Goal: Task Accomplishment & Management: Use online tool/utility

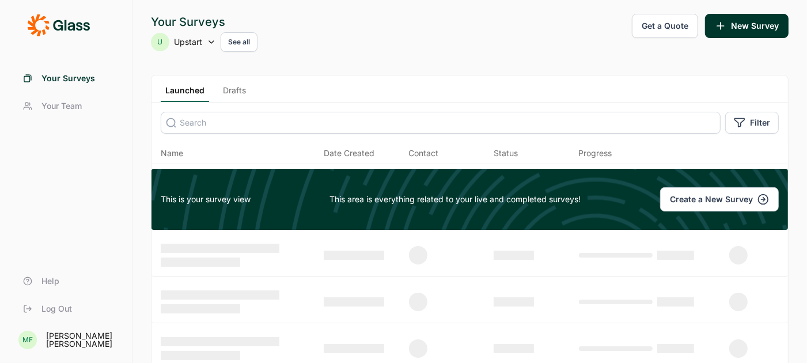
click at [241, 87] on link "Drafts" at bounding box center [234, 93] width 32 height 17
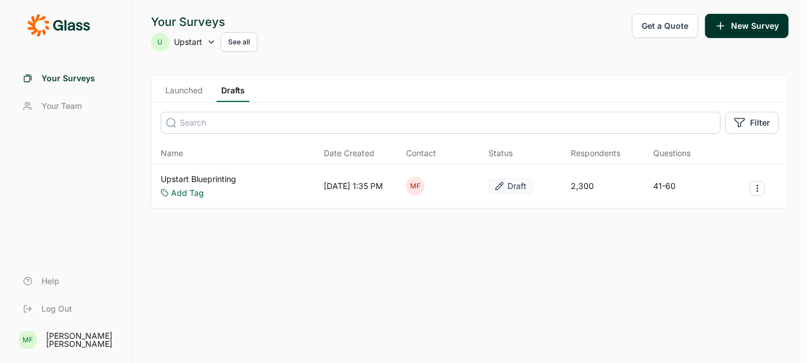
click at [212, 177] on link "Upstart Blueprinting" at bounding box center [198, 179] width 75 height 12
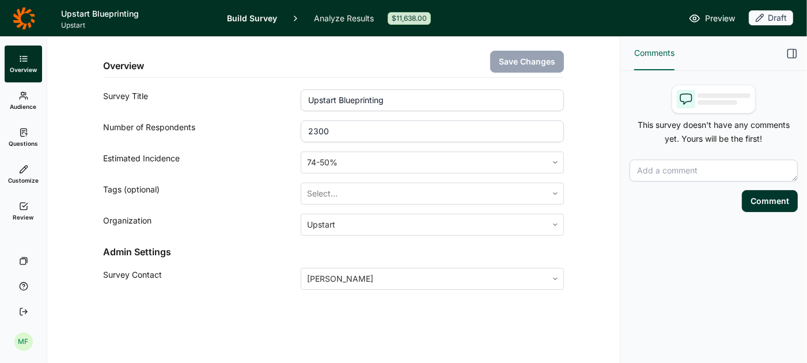
click at [26, 137] on icon at bounding box center [23, 132] width 9 height 9
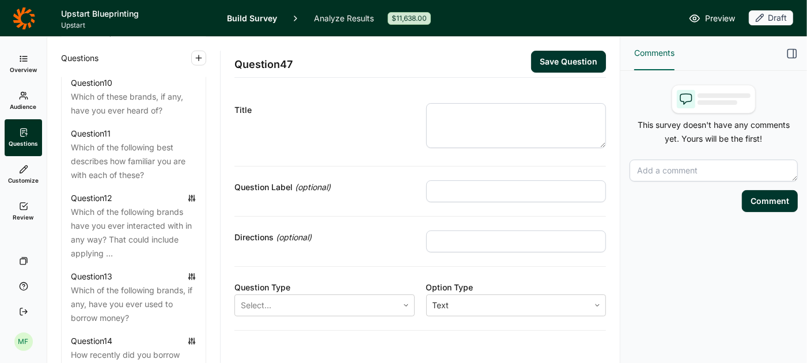
scroll to position [1167, 0]
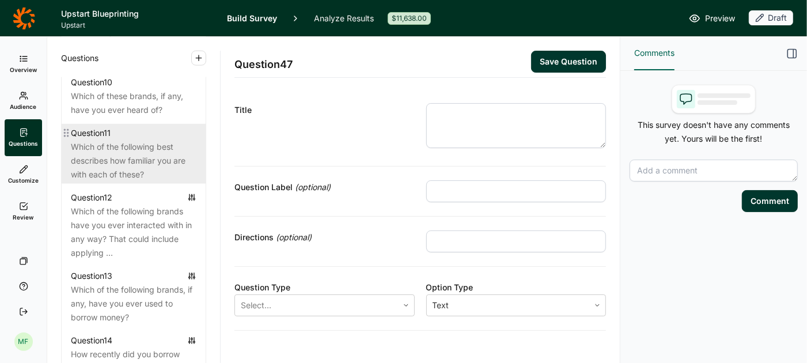
click at [125, 142] on div "Which of the following best describes how familiar you are with each of these?" at bounding box center [134, 160] width 126 height 41
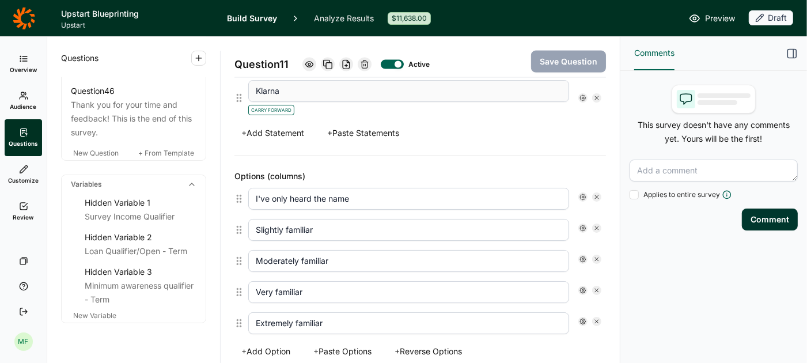
scroll to position [3596, 0]
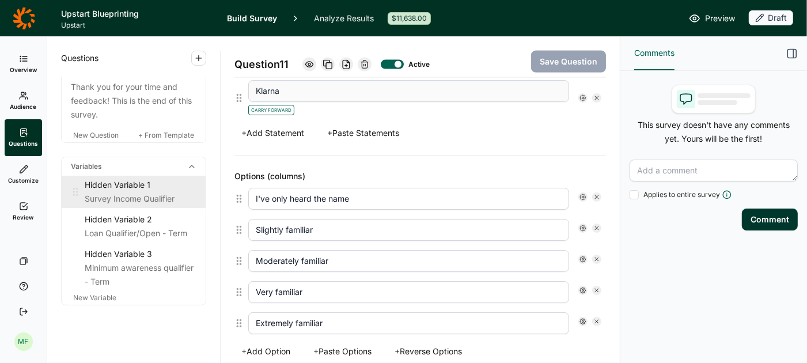
click at [92, 178] on div "Hidden Variable 1" at bounding box center [141, 185] width 112 height 14
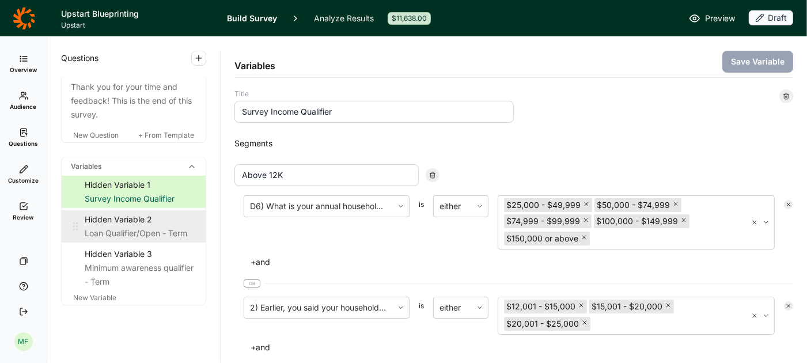
click at [118, 213] on div "Hidden Variable 2" at bounding box center [141, 220] width 112 height 14
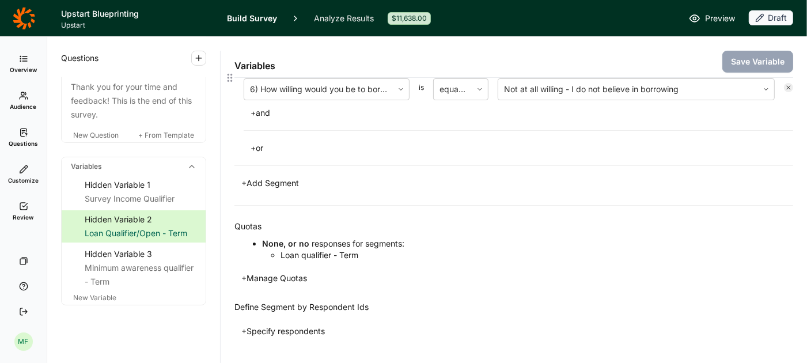
scroll to position [194, 0]
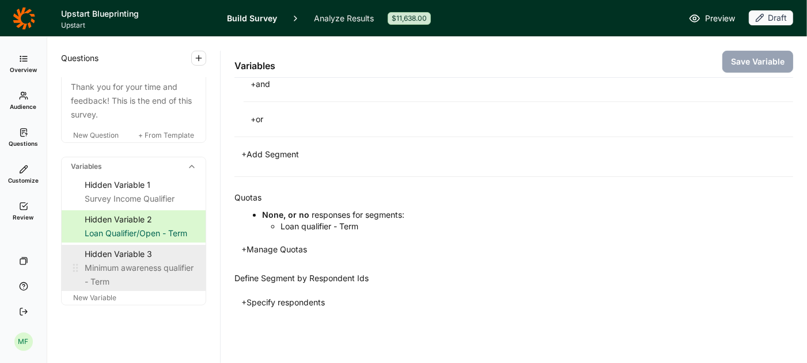
click at [108, 247] on div "Hidden Variable 3" at bounding box center [141, 254] width 112 height 14
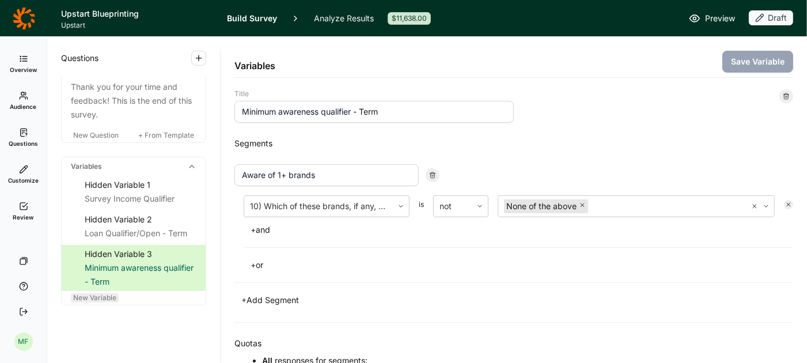
click at [85, 293] on span "New Variable" at bounding box center [94, 297] width 43 height 9
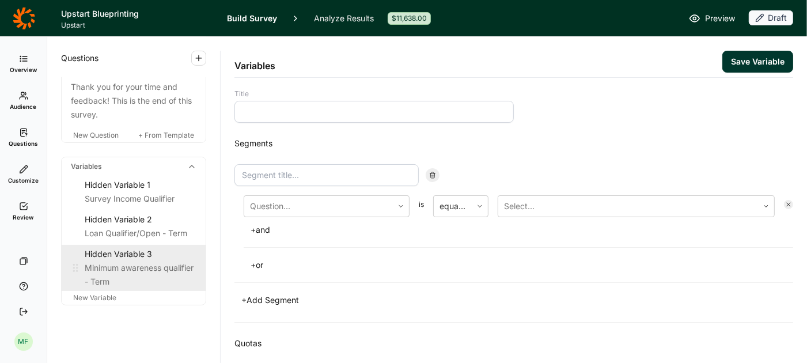
click at [108, 247] on div "Hidden Variable 3" at bounding box center [141, 254] width 112 height 14
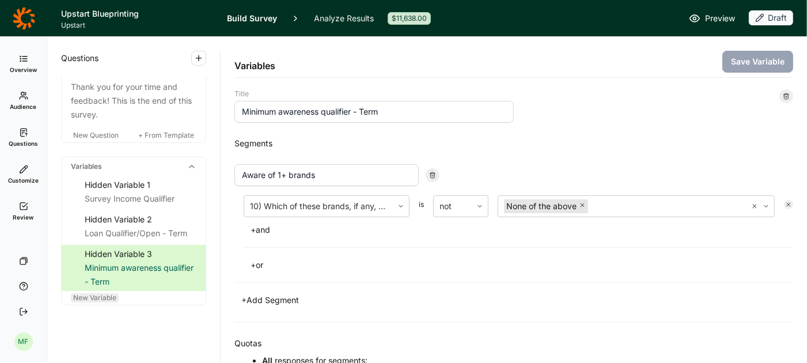
click at [101, 293] on span "New Variable" at bounding box center [94, 297] width 43 height 9
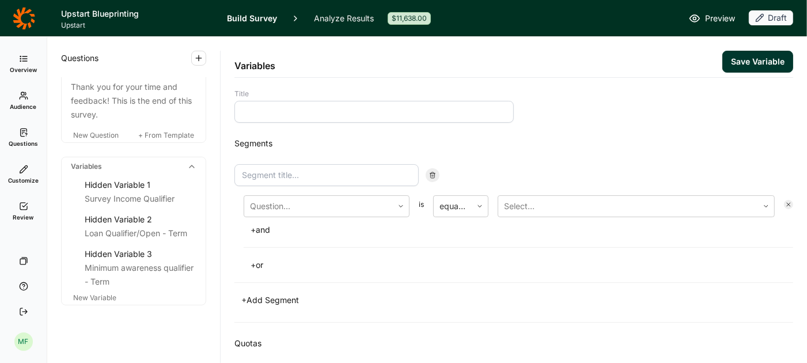
click at [327, 113] on input at bounding box center [373, 112] width 279 height 22
type input "Current familiarity std"
click at [311, 171] on input at bounding box center [326, 175] width 184 height 22
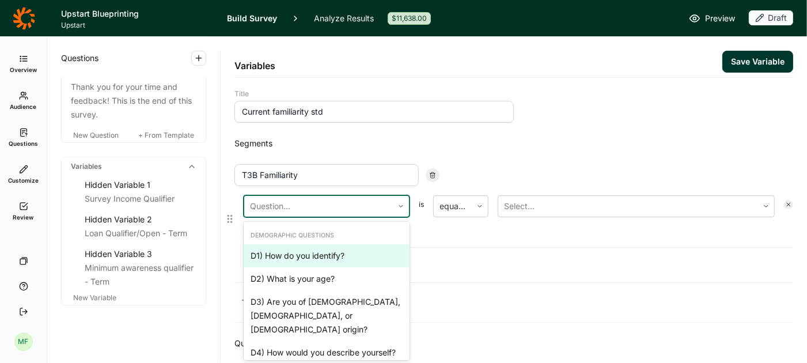
click at [406, 203] on div at bounding box center [401, 206] width 16 height 7
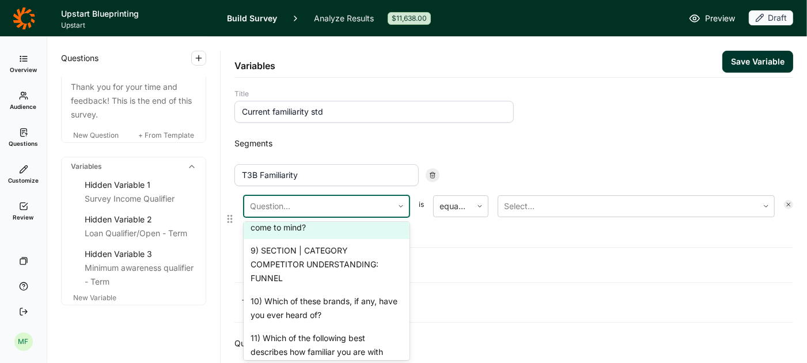
scroll to position [975, 0]
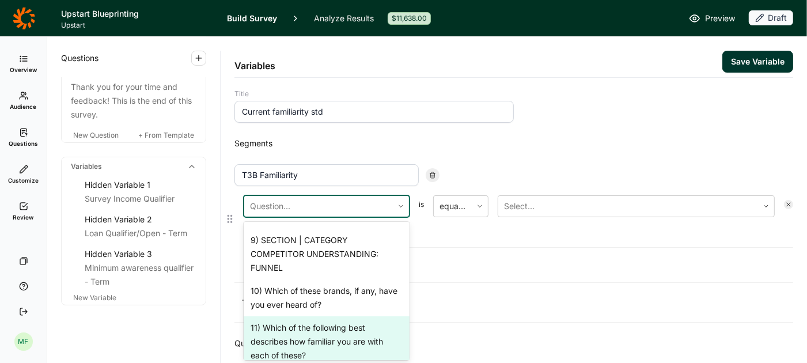
click at [335, 316] on div "11) Which of the following best describes how familiar you are with each of the…" at bounding box center [327, 341] width 166 height 51
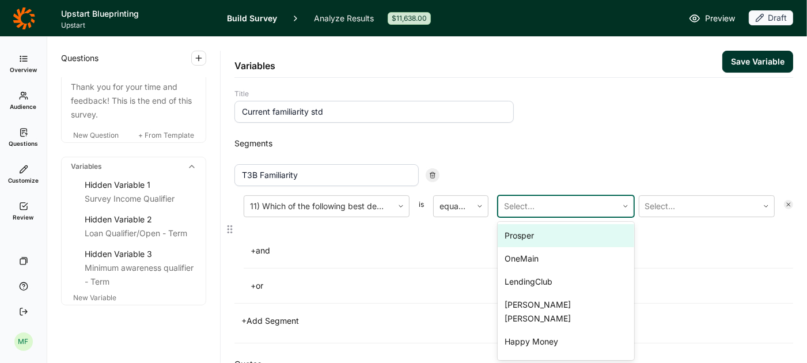
click at [574, 200] on div at bounding box center [558, 206] width 108 height 16
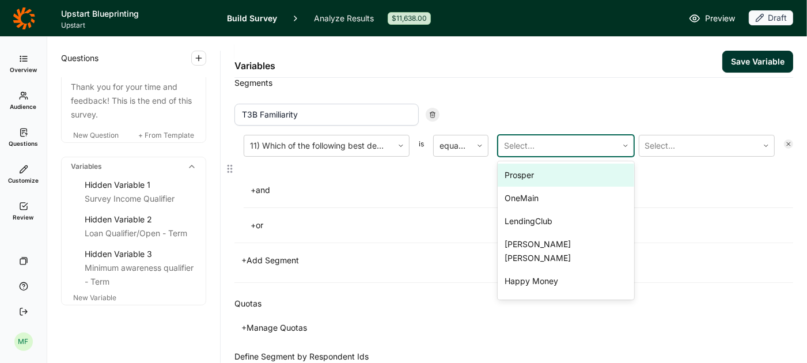
scroll to position [139, 0]
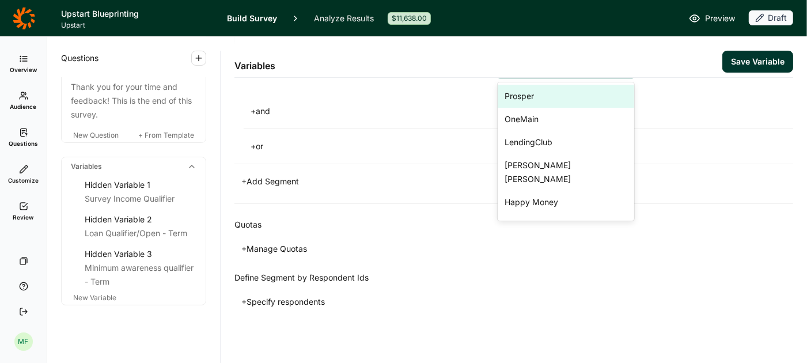
click at [263, 301] on button "+ Specify respondents" at bounding box center [282, 302] width 97 height 16
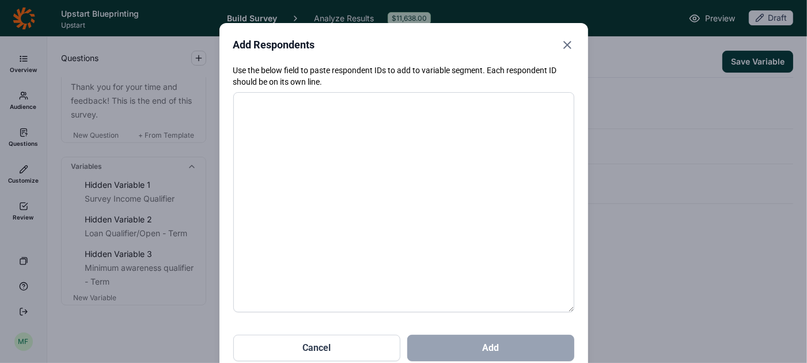
click at [565, 47] on use "Close" at bounding box center [567, 44] width 7 height 7
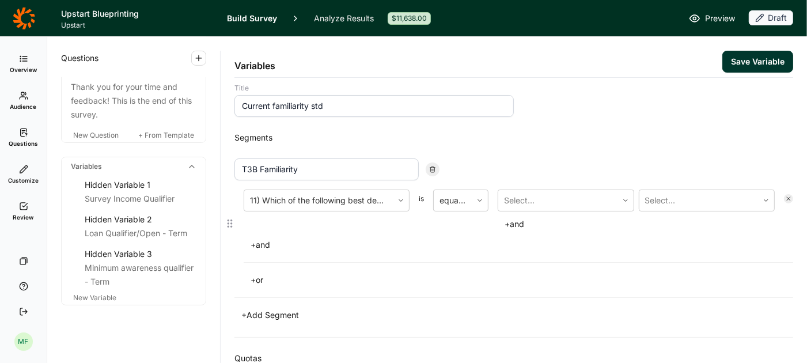
scroll to position [4, 0]
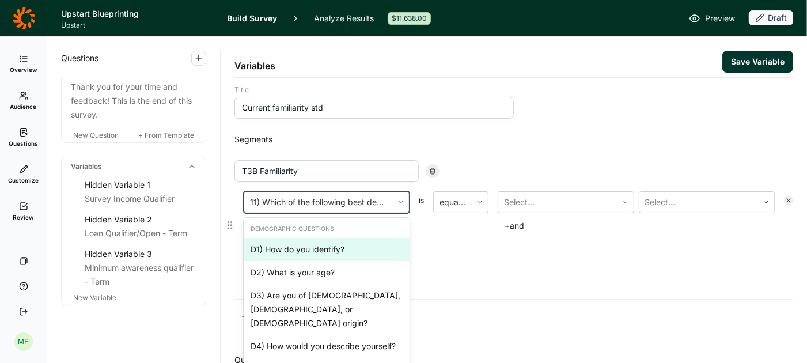
click at [404, 200] on icon at bounding box center [401, 202] width 7 height 7
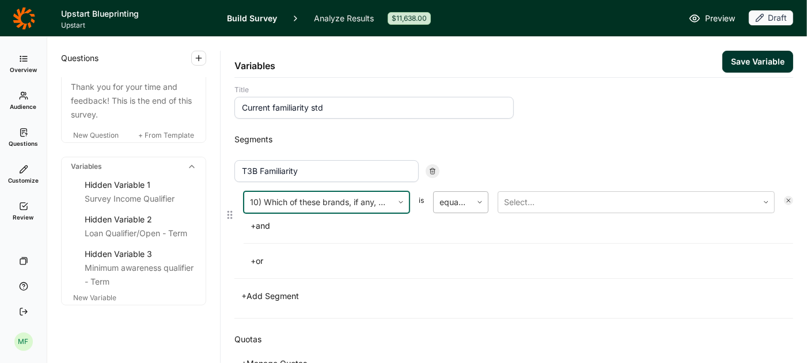
click at [476, 202] on div at bounding box center [480, 202] width 16 height 7
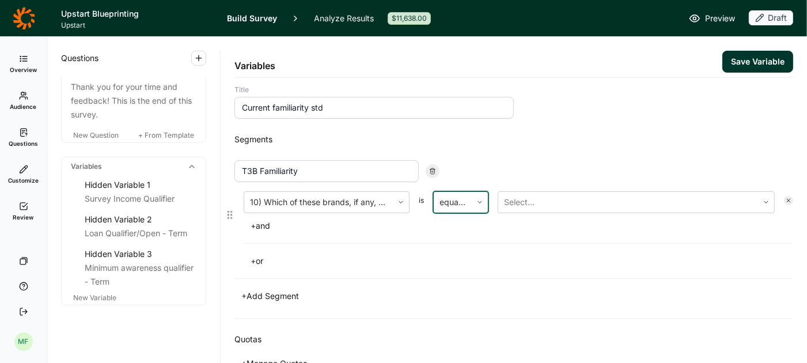
click at [476, 202] on div at bounding box center [480, 202] width 16 height 7
click at [561, 202] on div at bounding box center [628, 202] width 248 height 16
drag, startPoint x: 301, startPoint y: 169, endPoint x: 202, endPoint y: 138, distance: 103.7
click at [202, 138] on div "Questions Demographics Demographic 1 How do you identify? Demographic 2 What is…" at bounding box center [427, 200] width 760 height 326
type input "Aware of all brands"
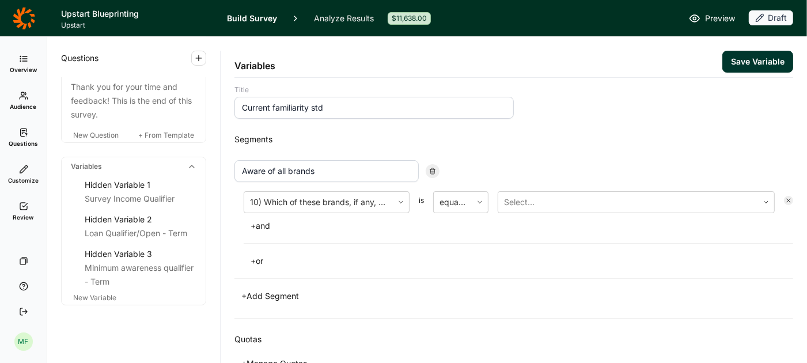
drag, startPoint x: 339, startPoint y: 104, endPoint x: 208, endPoint y: 98, distance: 130.9
click at [208, 98] on div "Questions Demographics Demographic 1 How do you identify? Demographic 2 What is…" at bounding box center [427, 200] width 760 height 326
type input "Too aware screen out"
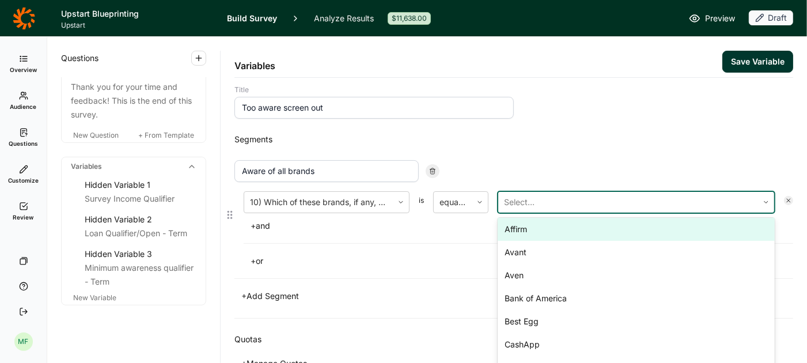
click at [552, 199] on div at bounding box center [628, 202] width 248 height 16
drag, startPoint x: 543, startPoint y: 226, endPoint x: 525, endPoint y: 169, distance: 59.8
click at [543, 225] on div "Affirm" at bounding box center [636, 229] width 277 height 23
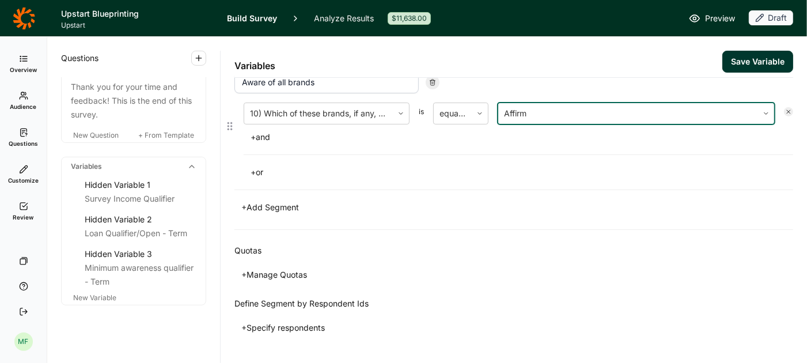
scroll to position [94, 0]
click at [272, 129] on button "+ and" at bounding box center [260, 136] width 33 height 16
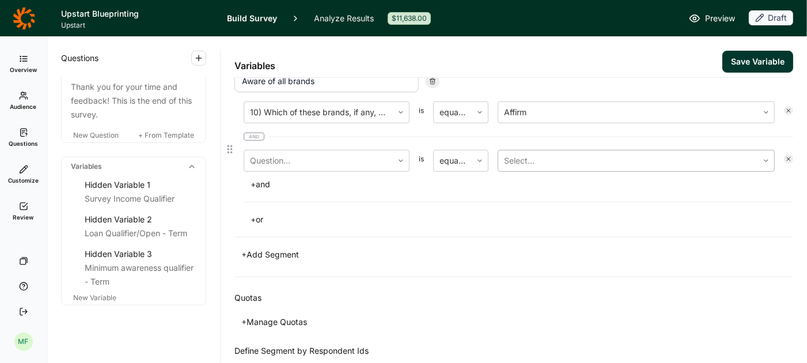
click at [529, 161] on div at bounding box center [628, 161] width 248 height 16
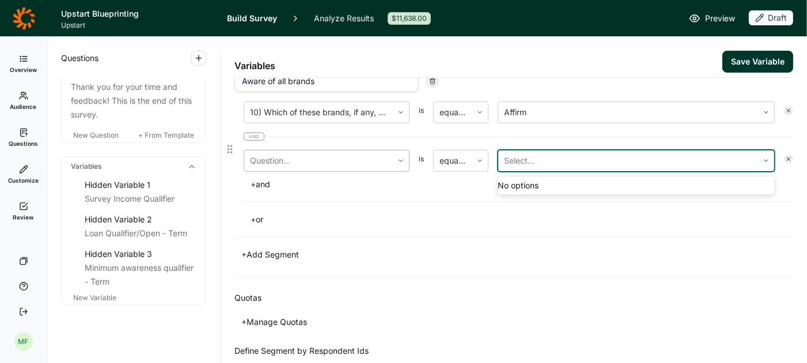
click at [395, 162] on div at bounding box center [401, 160] width 16 height 21
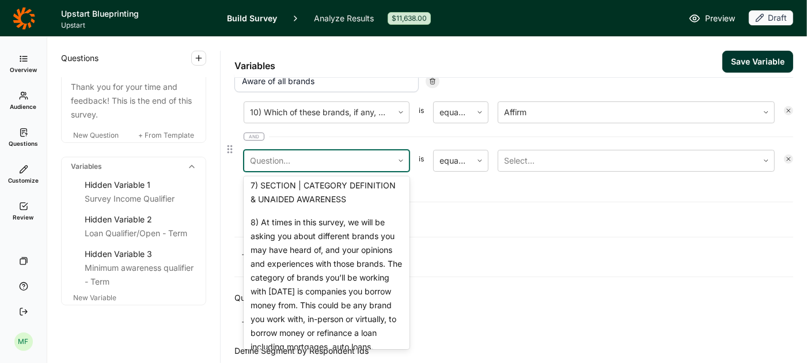
scroll to position [900, 0]
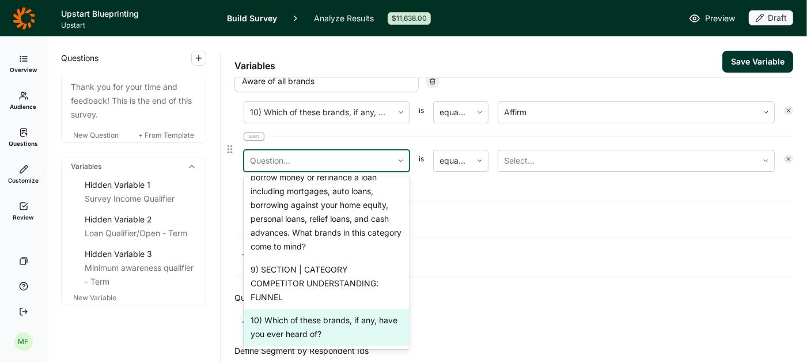
click at [346, 309] on div "10) Which of these brands, if any, have you ever heard of?" at bounding box center [327, 327] width 166 height 37
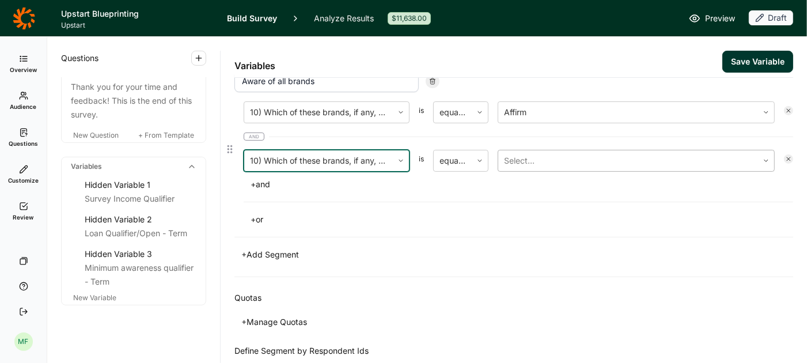
click at [542, 161] on div at bounding box center [628, 161] width 248 height 16
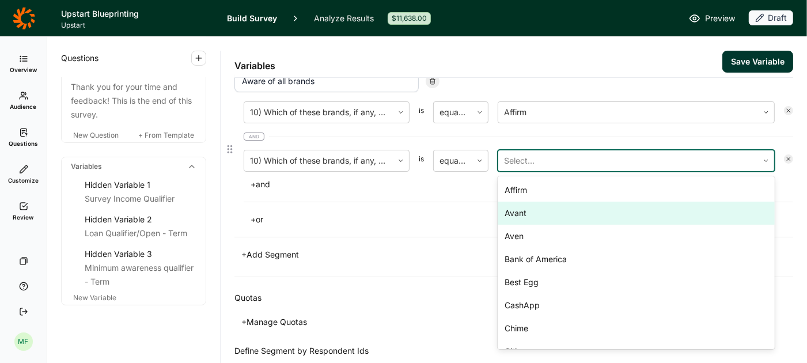
click at [528, 210] on div "Avant" at bounding box center [636, 213] width 277 height 23
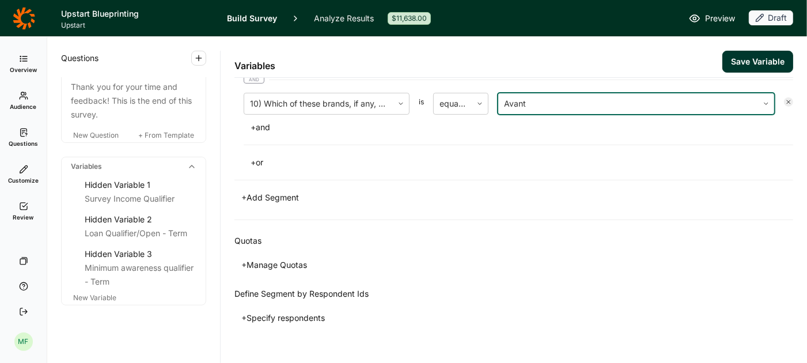
scroll to position [154, 0]
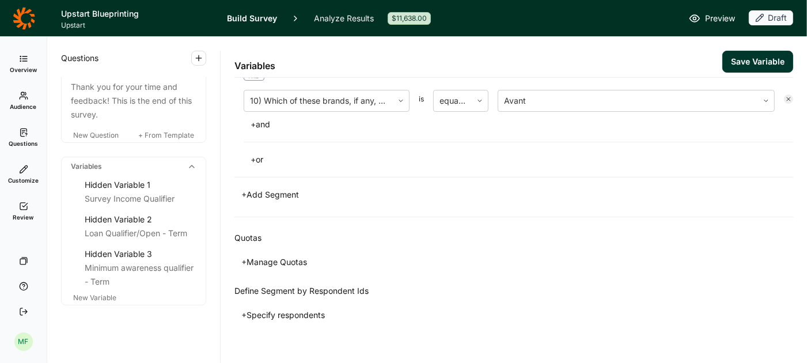
click at [290, 259] on button "+ Manage Quotas" at bounding box center [274, 262] width 80 height 16
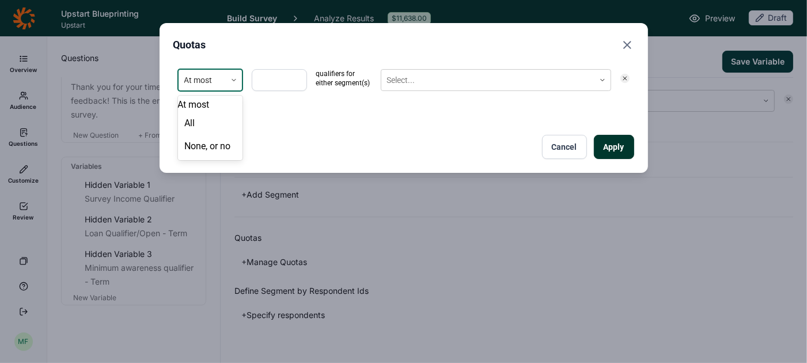
click at [232, 78] on icon at bounding box center [233, 80] width 7 height 7
click at [221, 158] on div "None, or no" at bounding box center [210, 146] width 65 height 23
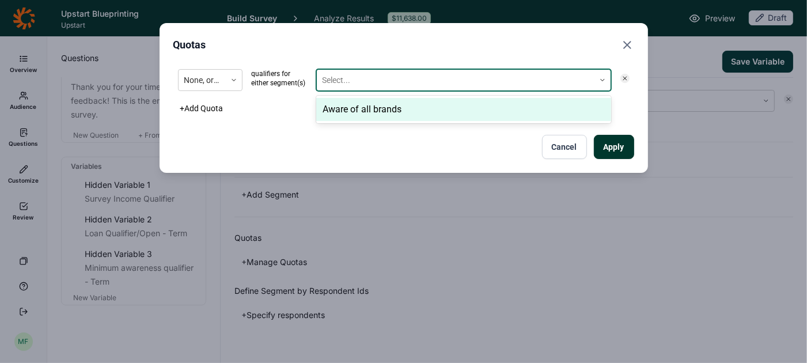
click at [346, 75] on div at bounding box center [456, 80] width 266 height 14
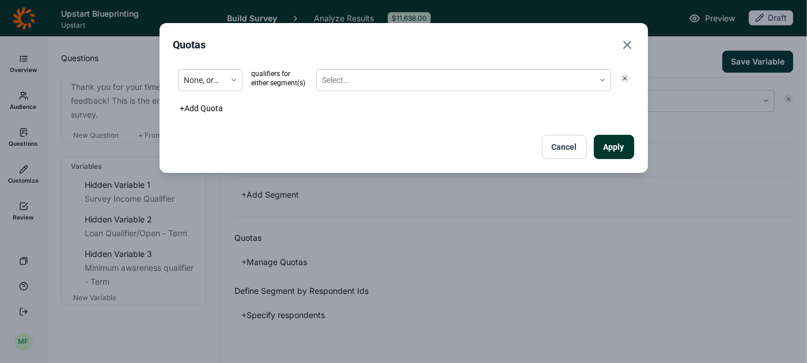
click at [422, 35] on div "Quotas None, or no qualifiers for either segment(s) Select... + Add Quota Apply…" at bounding box center [404, 98] width 489 height 150
click at [630, 44] on icon "Close" at bounding box center [627, 45] width 14 height 14
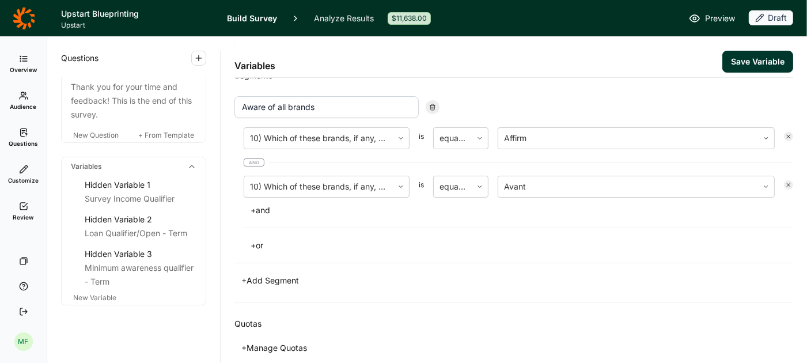
scroll to position [67, 0]
click at [270, 210] on button "+ and" at bounding box center [260, 211] width 33 height 16
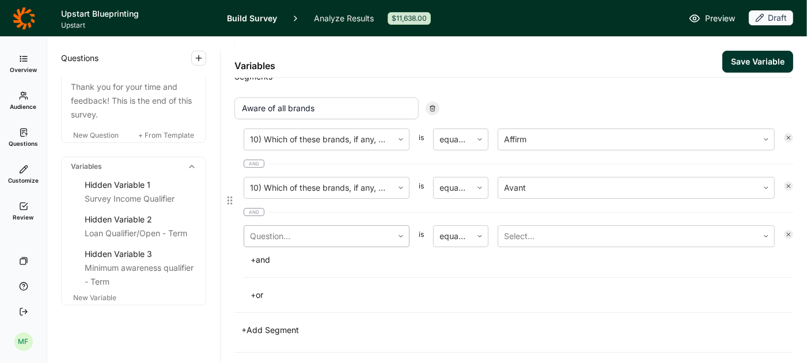
click at [279, 232] on div at bounding box center [318, 236] width 137 height 16
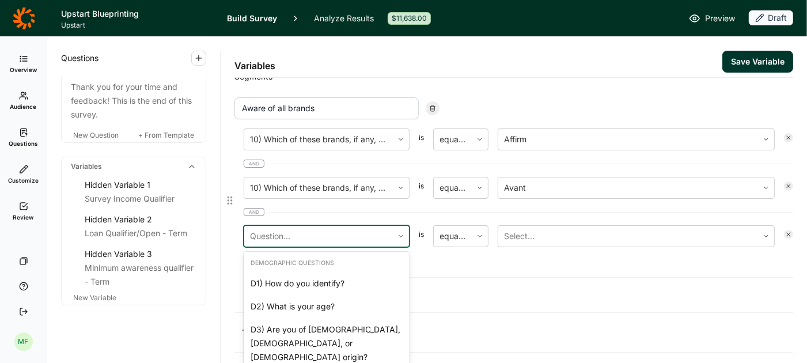
scroll to position [957, 0]
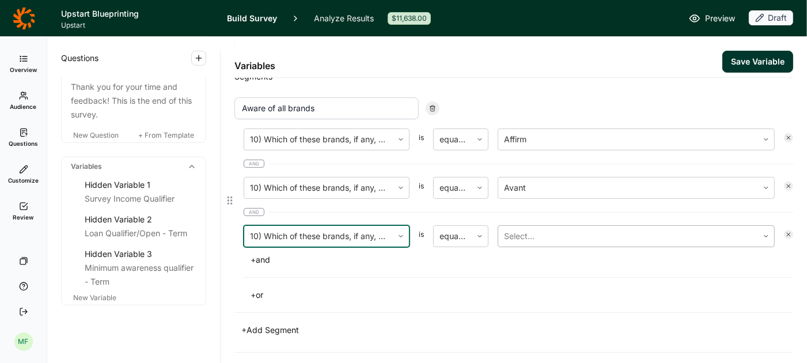
click at [551, 228] on div at bounding box center [628, 236] width 248 height 16
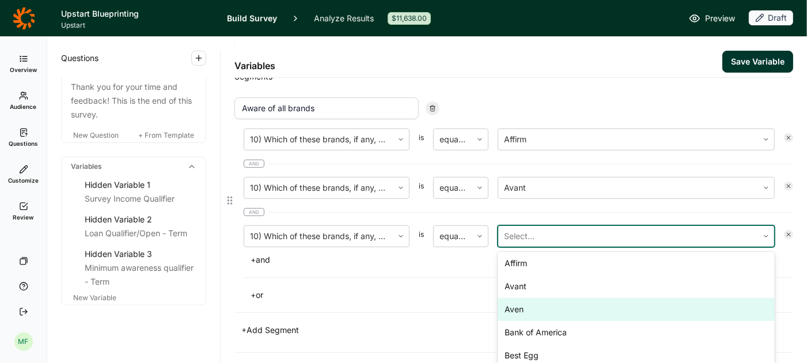
click at [525, 311] on div "Aven" at bounding box center [636, 309] width 277 height 23
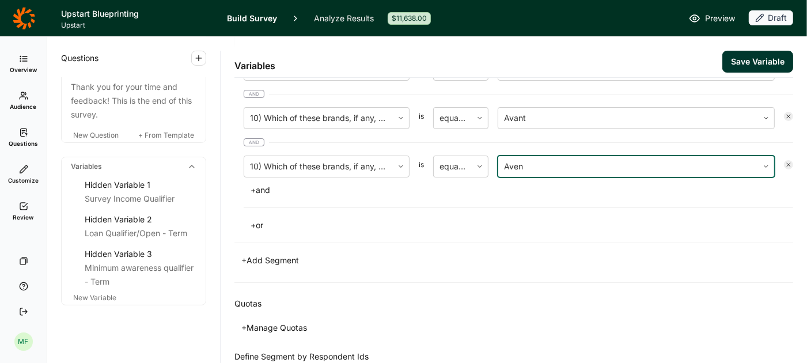
scroll to position [214, 0]
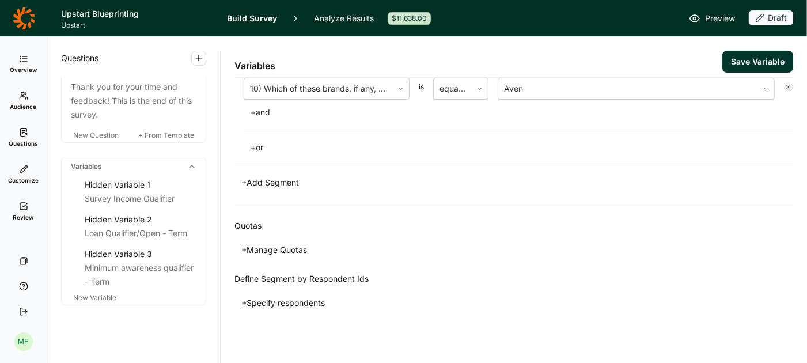
click at [285, 245] on button "+ Manage Quotas" at bounding box center [274, 250] width 80 height 16
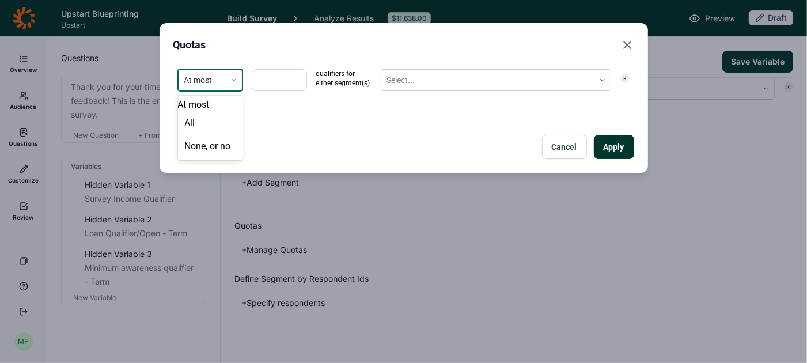
click at [234, 79] on icon at bounding box center [233, 80] width 7 height 7
click at [212, 157] on div "None, or no" at bounding box center [210, 146] width 65 height 23
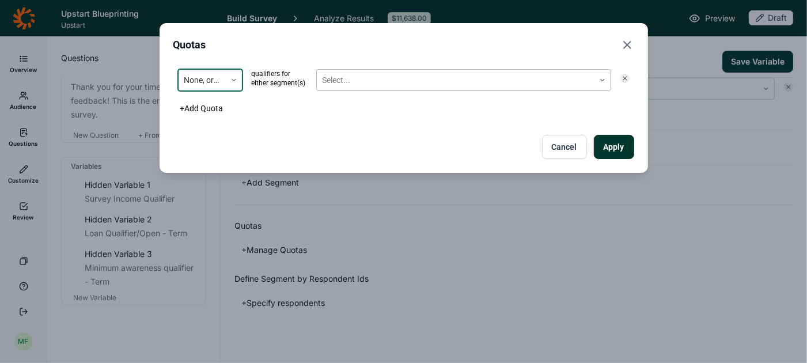
click at [336, 86] on div at bounding box center [456, 80] width 266 height 14
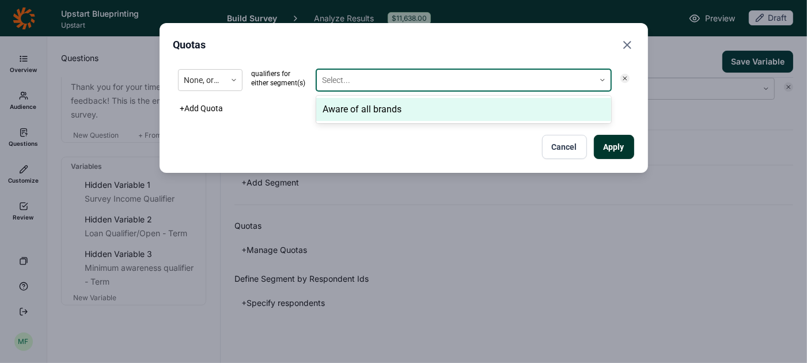
click at [340, 108] on div "Aware of all brands" at bounding box center [463, 109] width 295 height 23
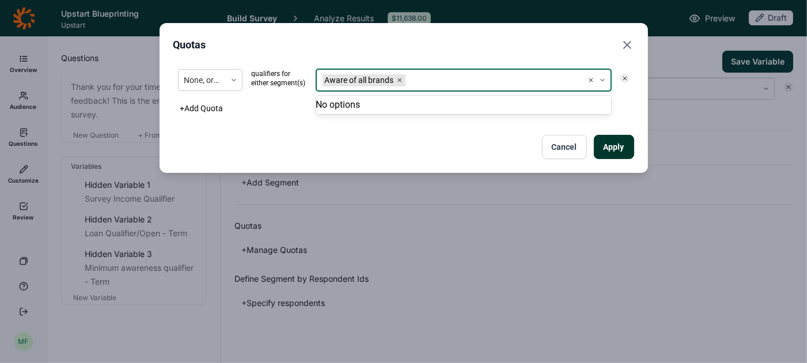
click at [620, 147] on button "Apply" at bounding box center [614, 147] width 40 height 24
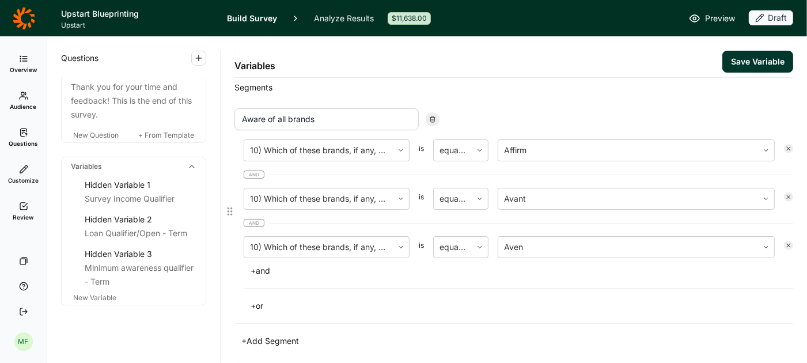
scroll to position [0, 0]
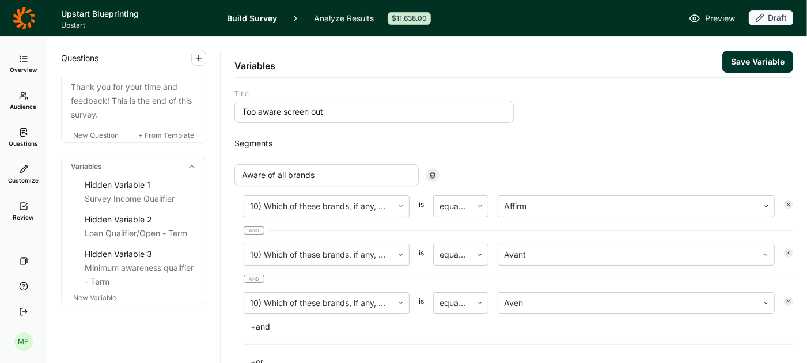
click at [716, 20] on span "Preview" at bounding box center [720, 19] width 30 height 14
click at [753, 61] on button "Save Variable" at bounding box center [757, 62] width 71 height 22
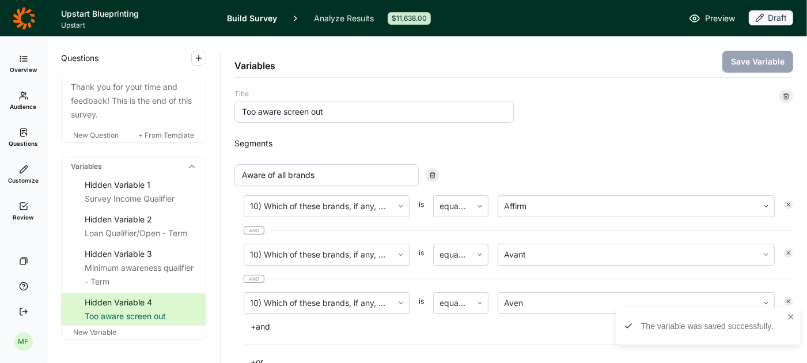
click at [709, 17] on span "Preview" at bounding box center [720, 19] width 30 height 14
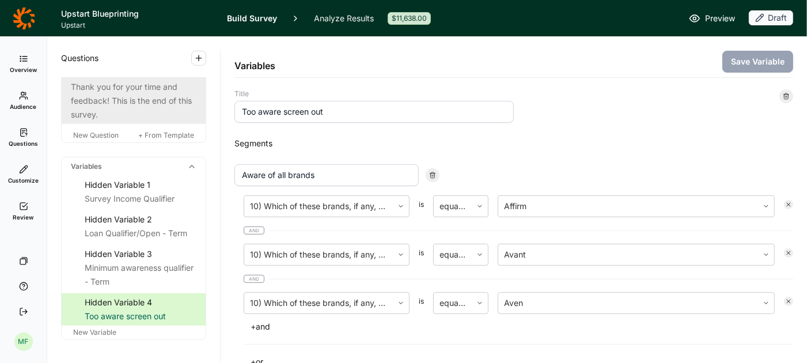
drag, startPoint x: 335, startPoint y: 113, endPoint x: 201, endPoint y: 108, distance: 134.4
click at [201, 108] on div "Questions Demographics Demographic 1 How do you identify? Demographic 2 What is…" at bounding box center [427, 200] width 760 height 326
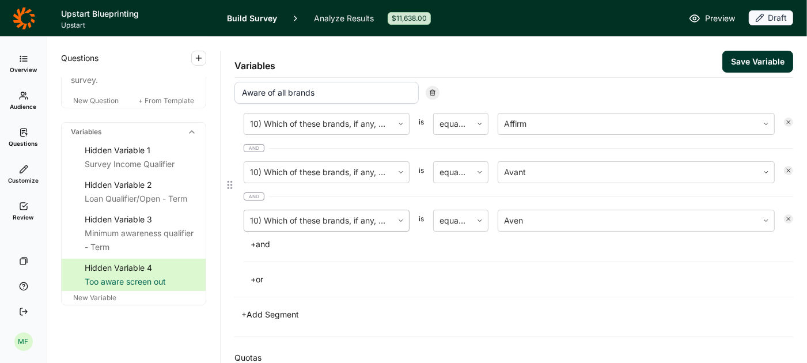
scroll to position [85, 0]
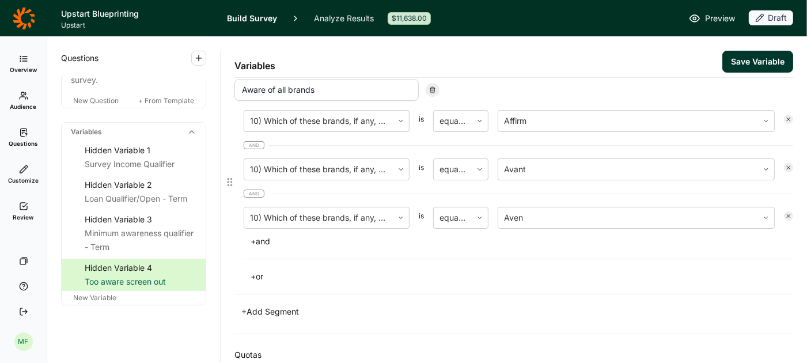
type input "Aware of all screen out"
click at [263, 240] on button "+ and" at bounding box center [260, 241] width 33 height 16
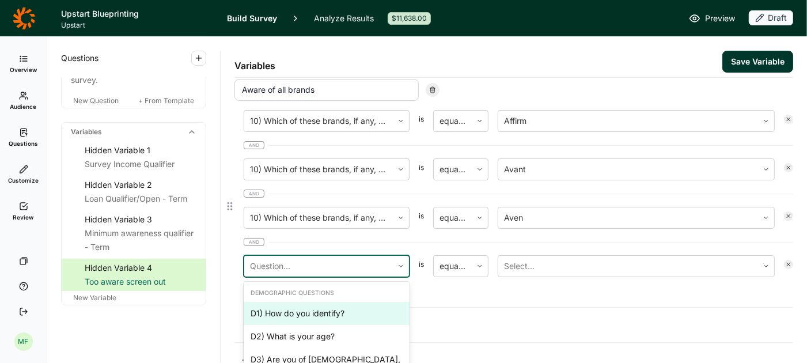
click at [278, 267] on div at bounding box center [318, 266] width 137 height 16
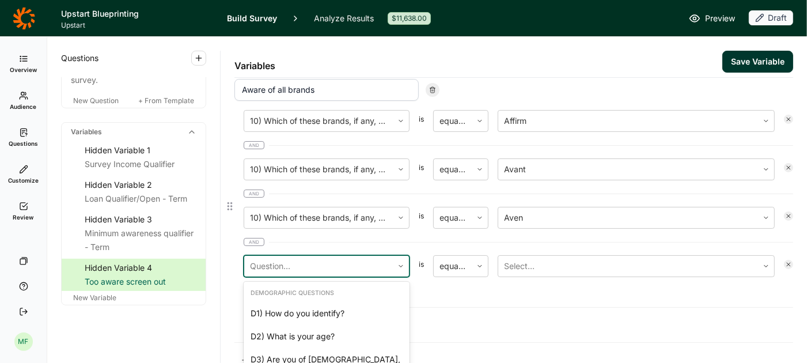
scroll to position [991, 0]
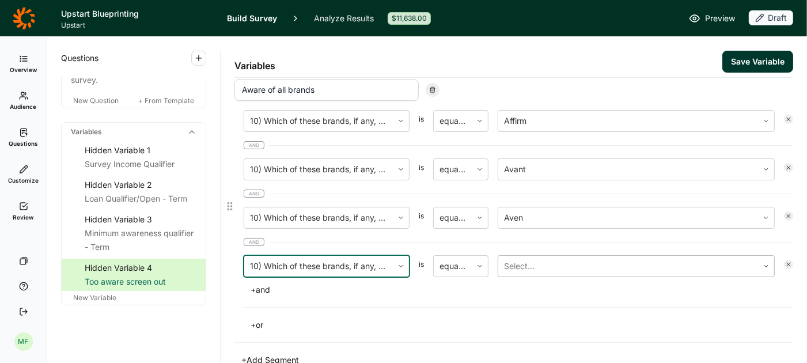
click at [529, 263] on div at bounding box center [628, 266] width 248 height 16
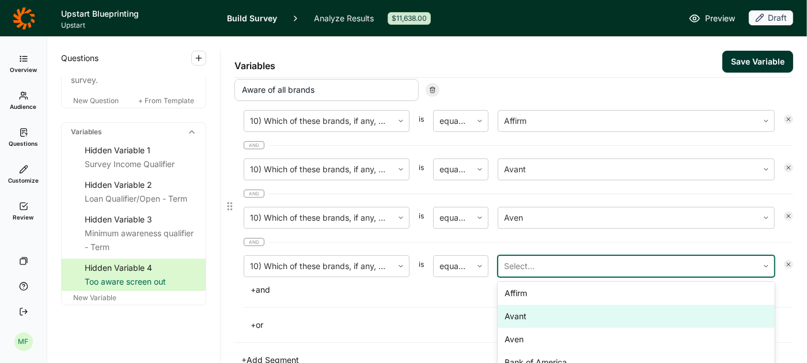
scroll to position [59, 0]
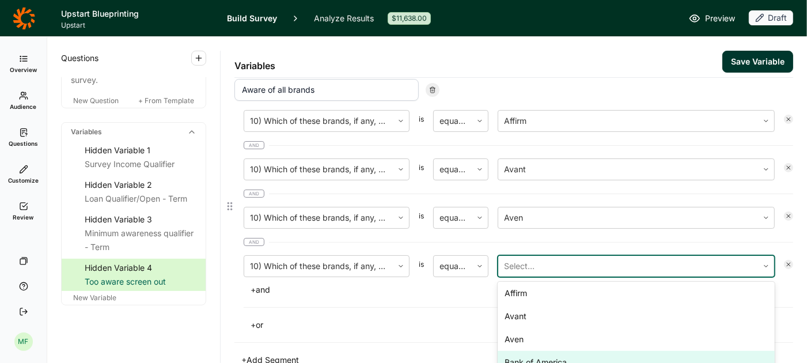
click at [526, 351] on div "Bank of America" at bounding box center [636, 362] width 277 height 23
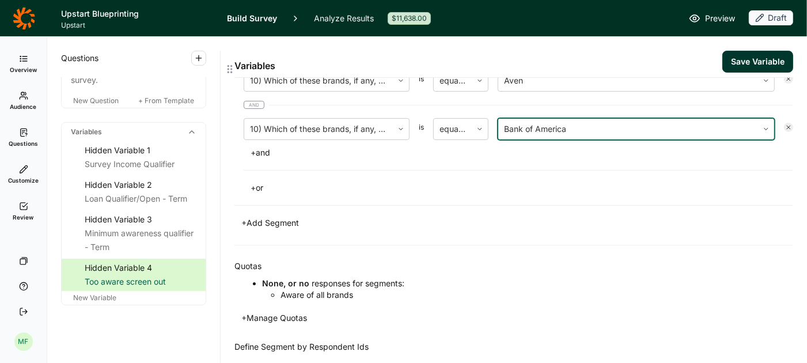
scroll to position [224, 0]
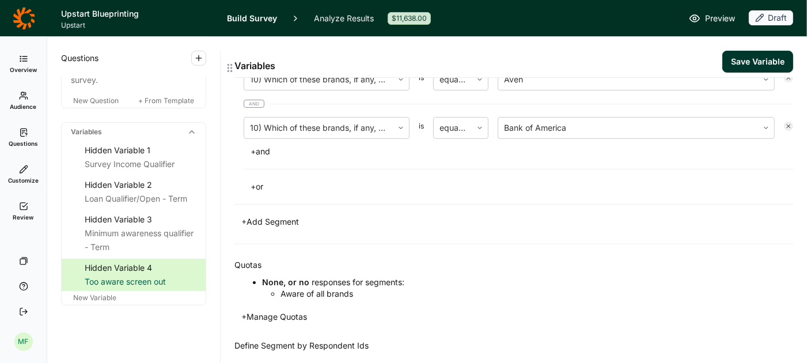
click at [261, 147] on button "+ and" at bounding box center [260, 151] width 33 height 16
click at [325, 127] on div at bounding box center [318, 128] width 137 height 16
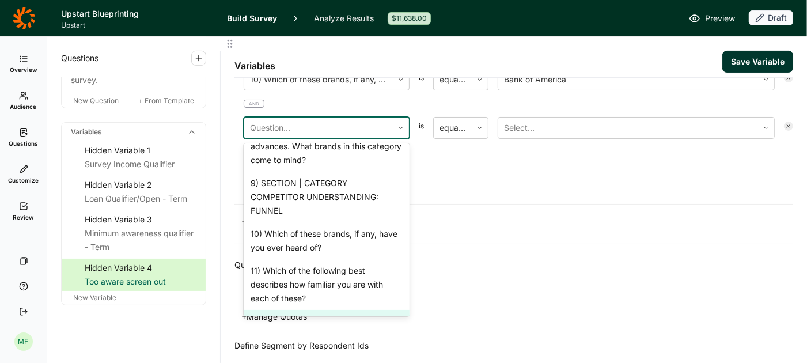
scroll to position [944, 0]
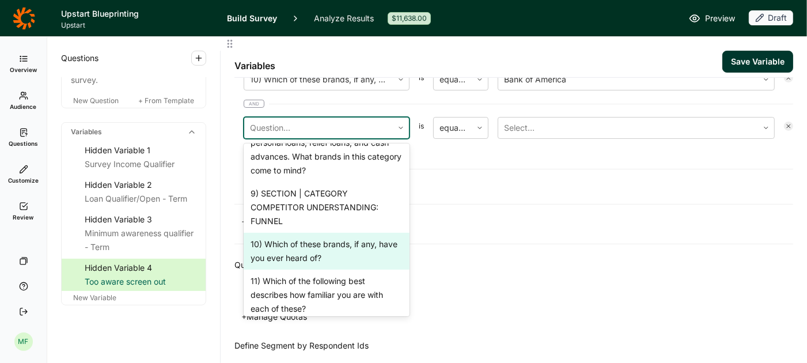
click at [316, 233] on div "10) Which of these brands, if any, have you ever heard of?" at bounding box center [327, 251] width 166 height 37
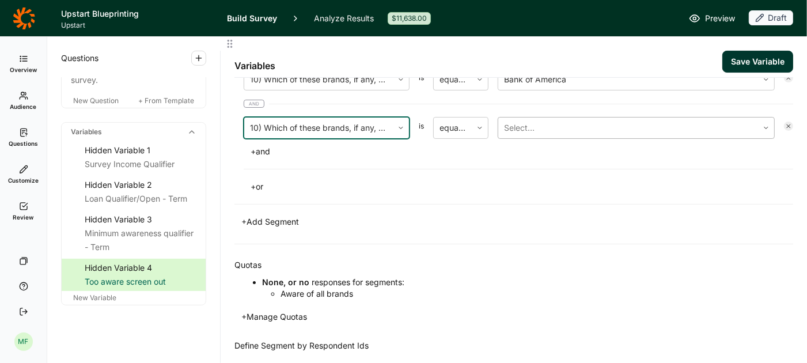
click at [531, 123] on div at bounding box center [628, 128] width 248 height 16
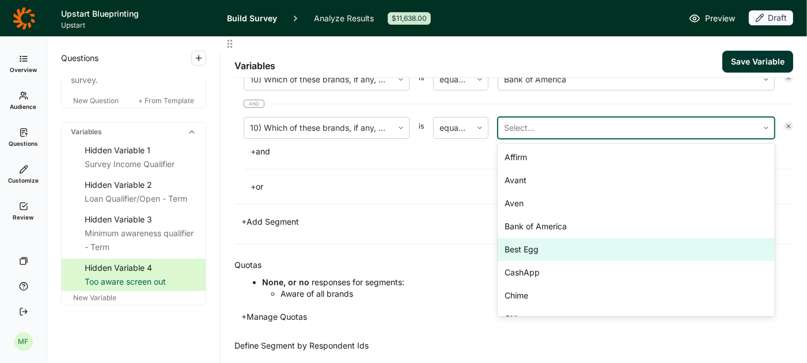
click at [520, 242] on div "Best Egg" at bounding box center [636, 249] width 277 height 23
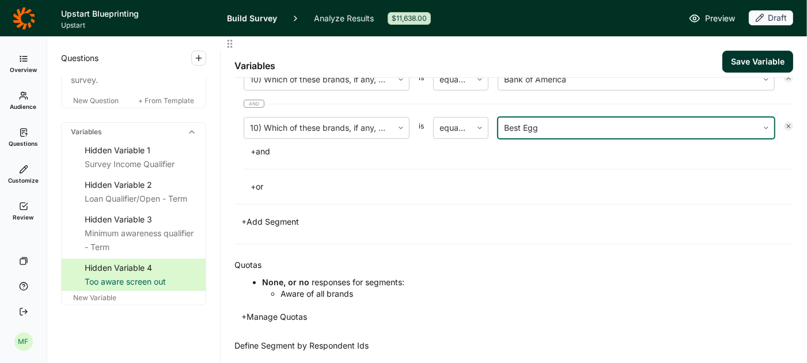
click at [266, 147] on button "+ and" at bounding box center [260, 151] width 33 height 16
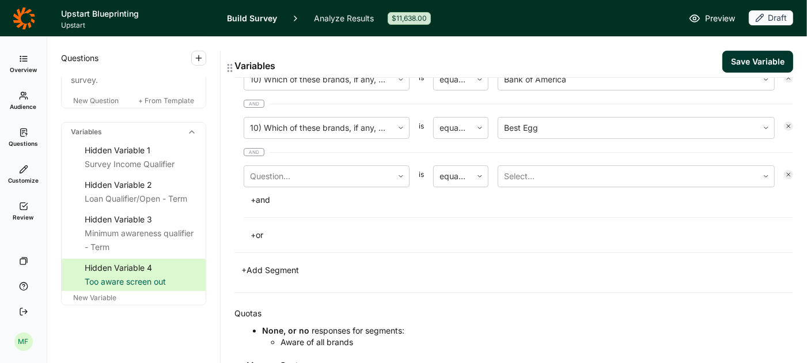
scroll to position [320, 0]
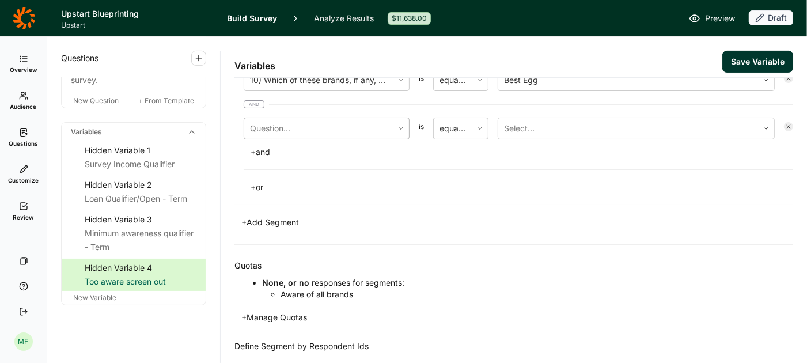
click at [292, 124] on div at bounding box center [318, 128] width 137 height 16
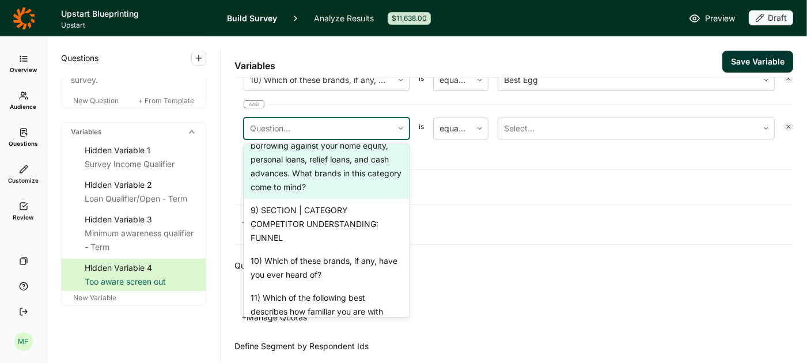
scroll to position [923, 0]
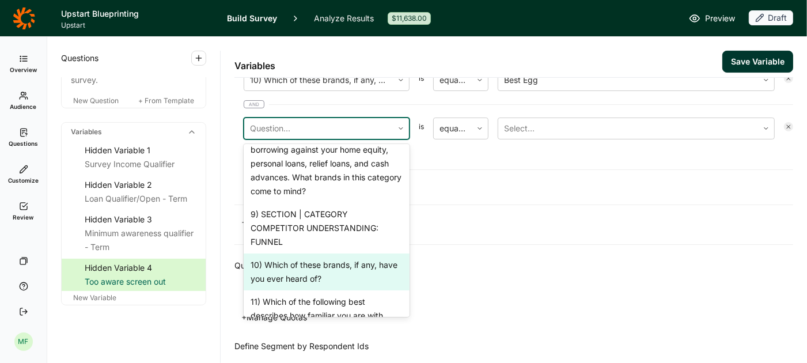
click at [289, 253] on div "10) Which of these brands, if any, have you ever heard of?" at bounding box center [327, 271] width 166 height 37
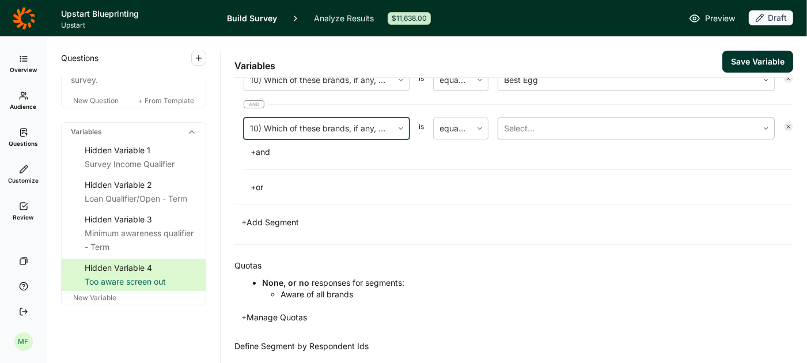
click at [570, 123] on div at bounding box center [628, 128] width 248 height 16
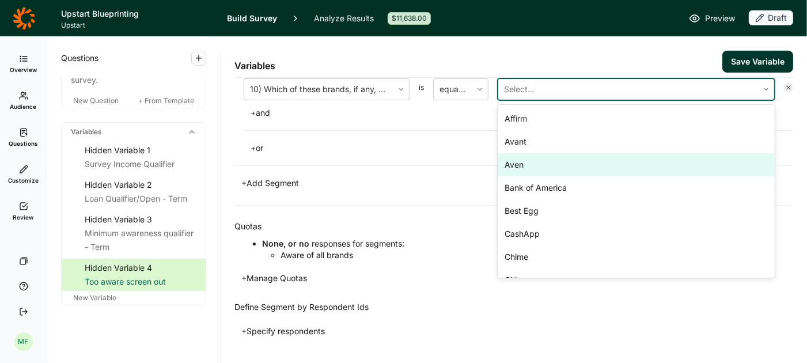
scroll to position [364, 0]
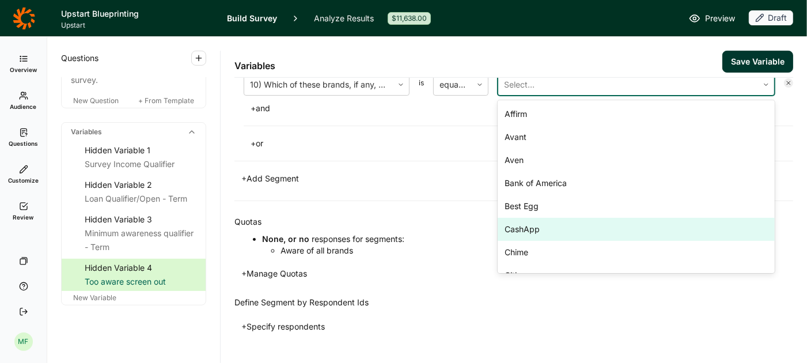
click at [527, 222] on div "CashApp" at bounding box center [636, 229] width 277 height 23
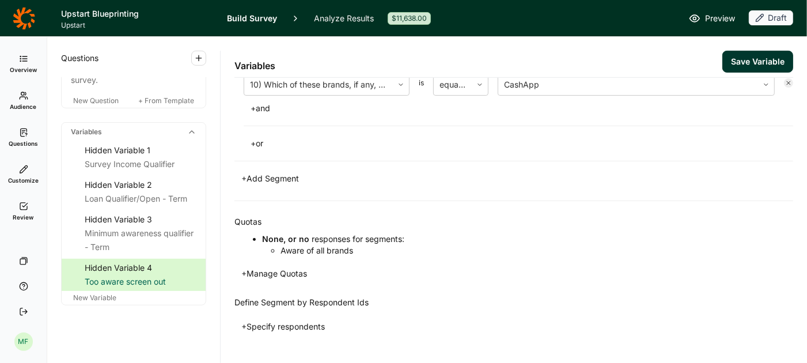
click at [267, 107] on button "+ and" at bounding box center [260, 108] width 33 height 16
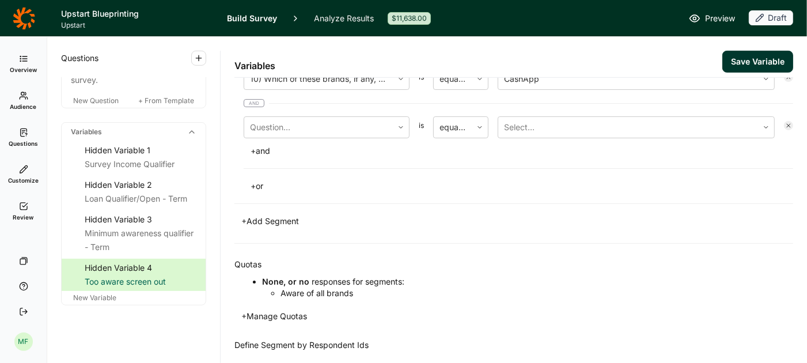
scroll to position [350, 0]
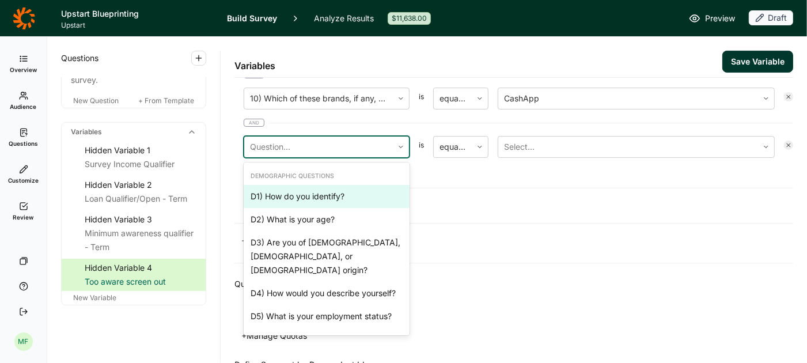
click at [290, 140] on div at bounding box center [318, 147] width 137 height 16
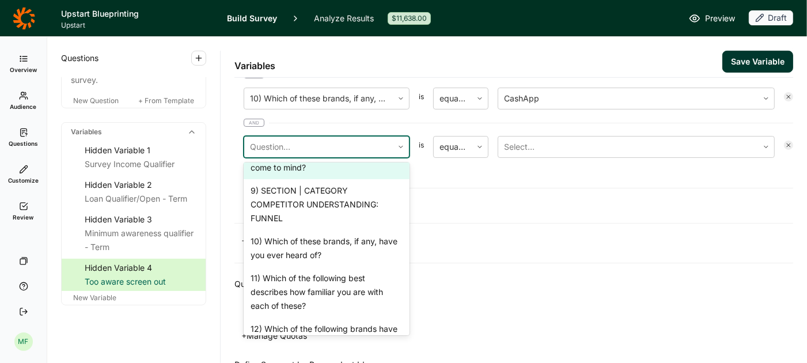
scroll to position [968, 0]
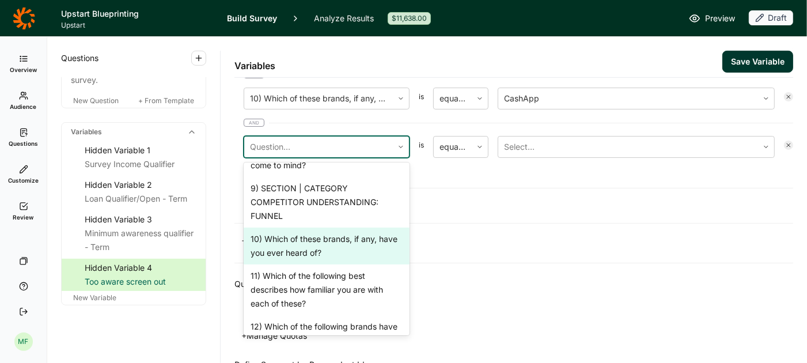
click at [303, 228] on div "10) Which of these brands, if any, have you ever heard of?" at bounding box center [327, 246] width 166 height 37
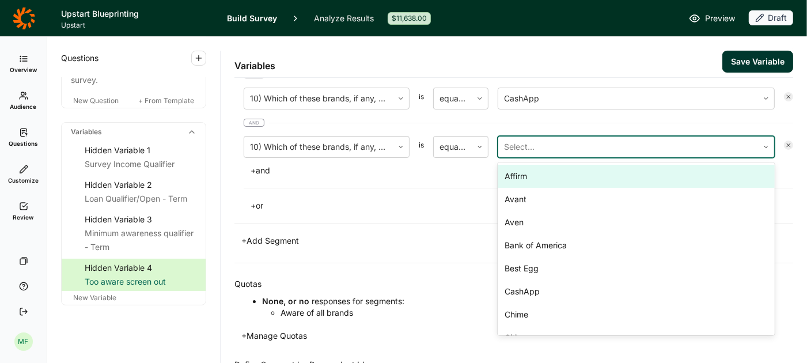
click at [529, 147] on div at bounding box center [628, 147] width 248 height 16
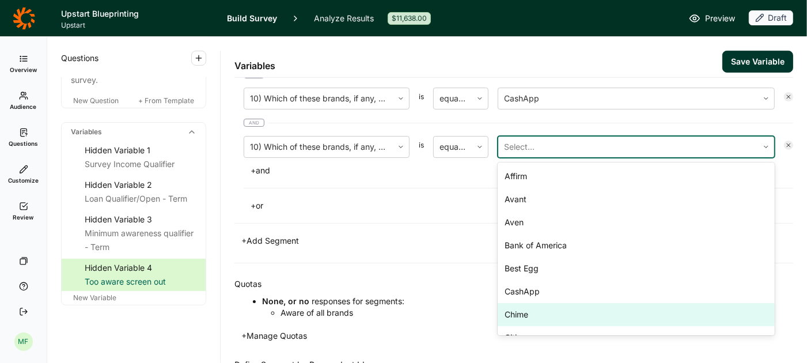
click at [509, 307] on div "Chime" at bounding box center [636, 314] width 277 height 23
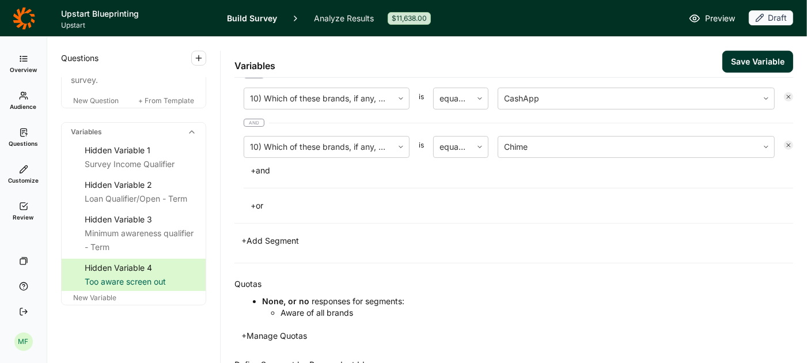
click at [266, 165] on button "+ and" at bounding box center [260, 170] width 33 height 16
click at [311, 149] on div at bounding box center [318, 147] width 137 height 16
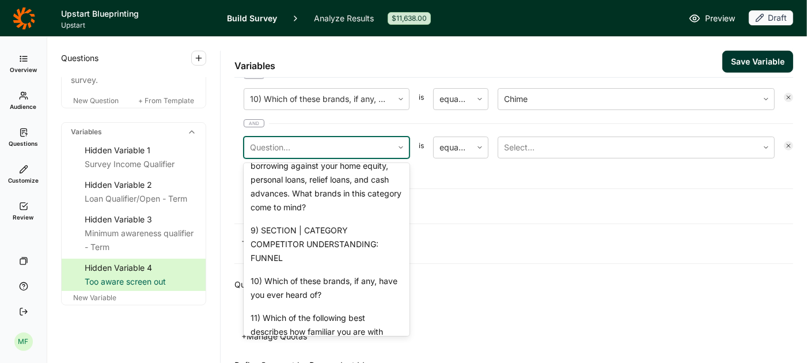
scroll to position [929, 0]
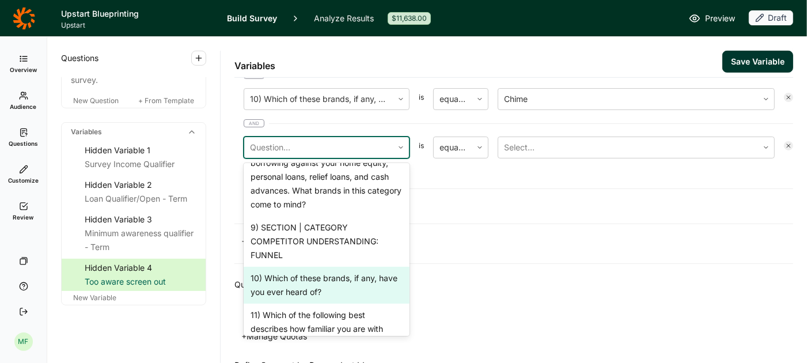
click at [305, 267] on div "10) Which of these brands, if any, have you ever heard of?" at bounding box center [327, 285] width 166 height 37
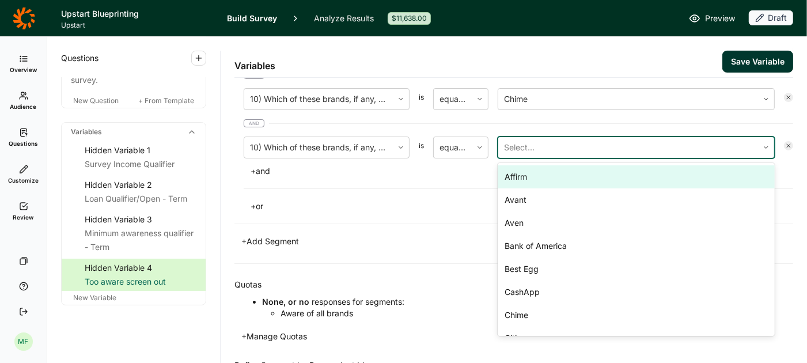
click at [526, 139] on div at bounding box center [628, 147] width 248 height 16
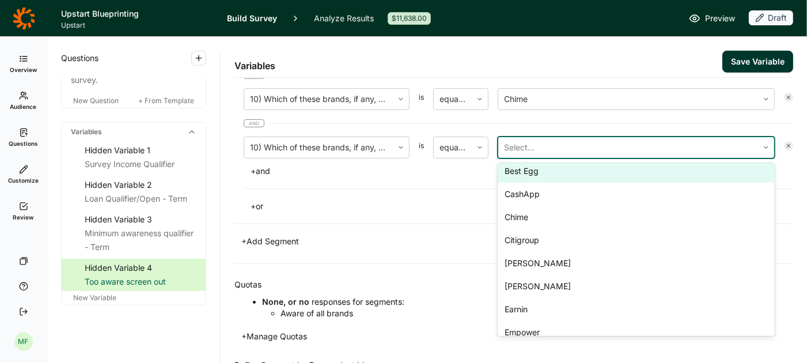
scroll to position [116, 0]
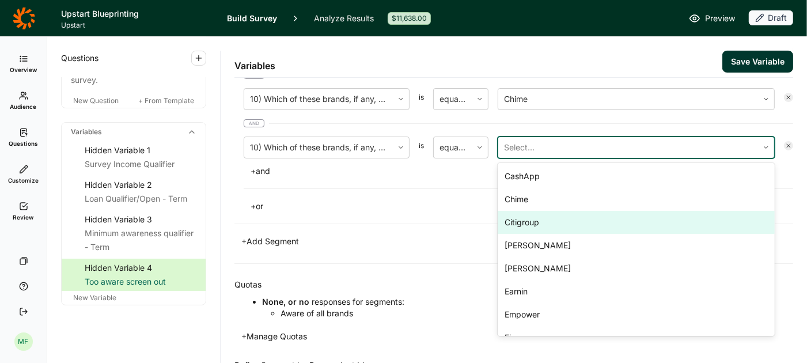
click at [523, 217] on div "Citigroup" at bounding box center [636, 222] width 277 height 23
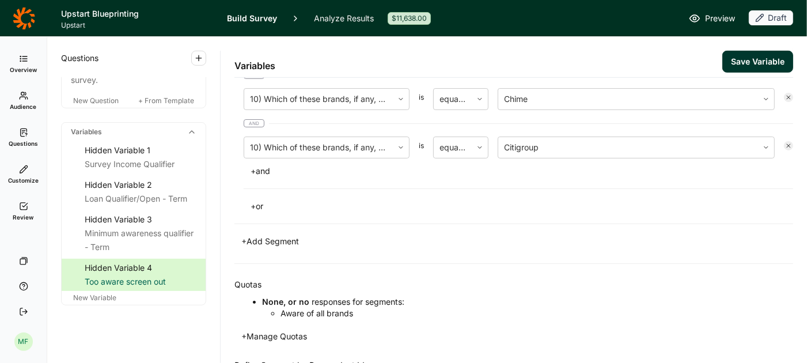
click at [263, 165] on button "+ and" at bounding box center [260, 171] width 33 height 16
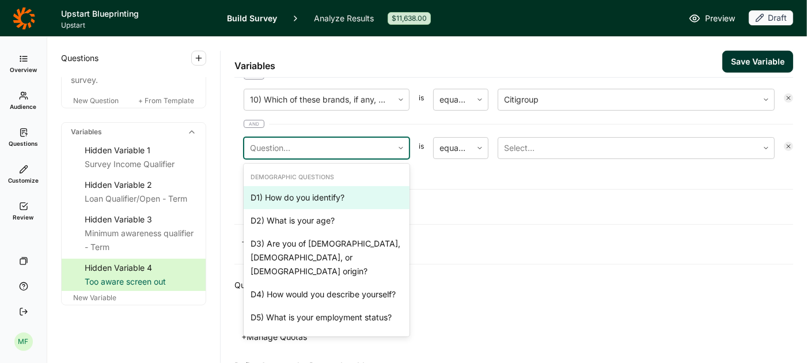
click at [277, 142] on div at bounding box center [318, 148] width 137 height 16
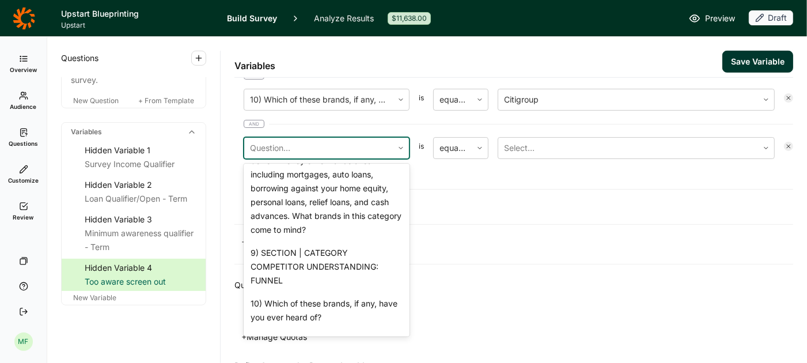
scroll to position [906, 0]
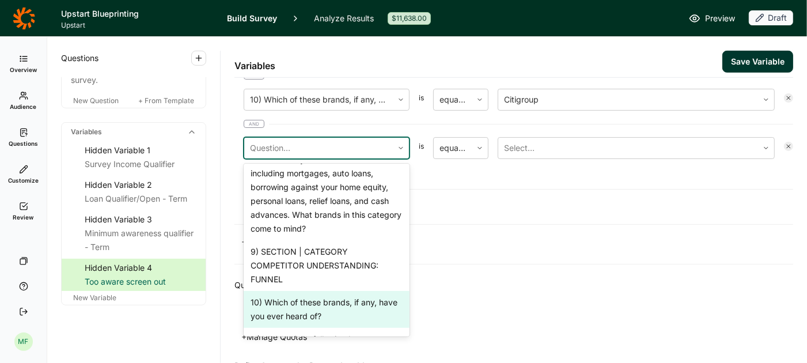
click at [293, 291] on div "10) Which of these brands, if any, have you ever heard of?" at bounding box center [327, 309] width 166 height 37
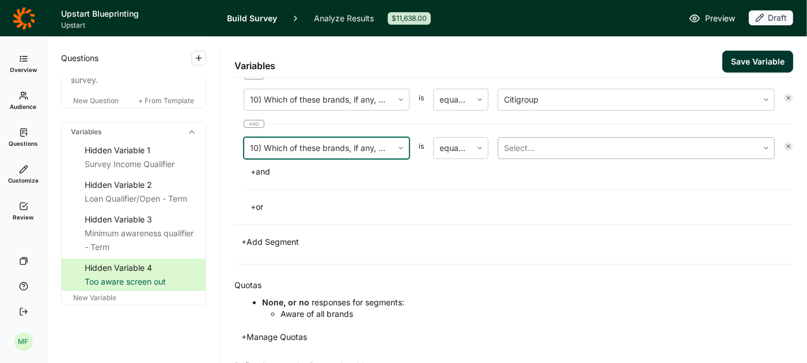
click at [527, 148] on div at bounding box center [628, 148] width 248 height 16
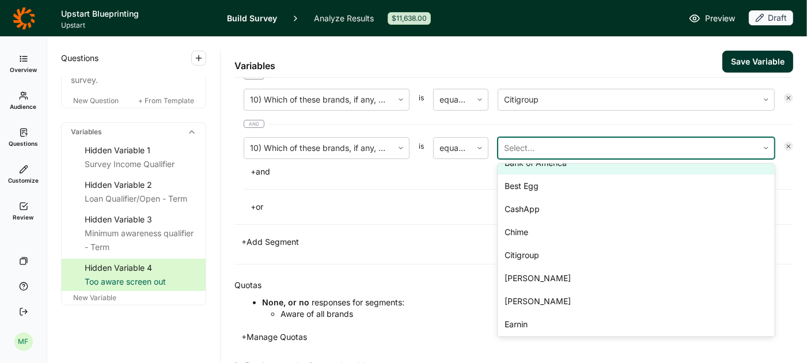
scroll to position [89, 0]
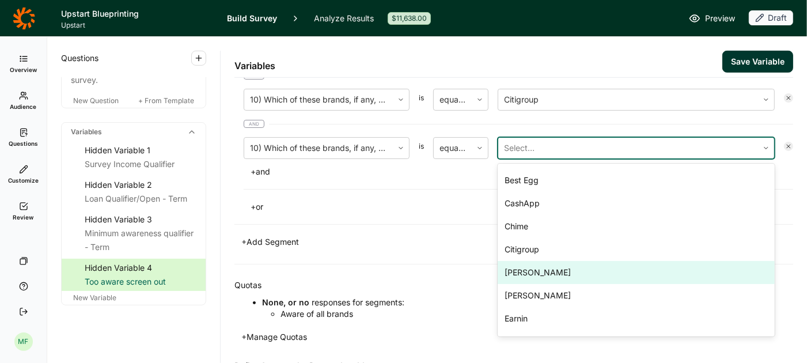
click at [518, 272] on div "[PERSON_NAME]" at bounding box center [636, 272] width 277 height 23
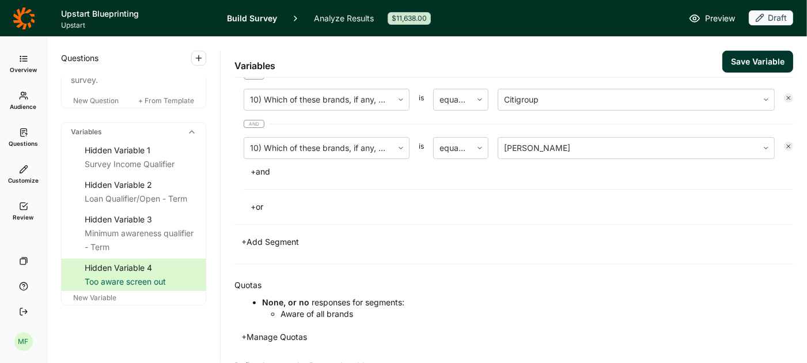
click at [266, 167] on button "+ and" at bounding box center [260, 172] width 33 height 16
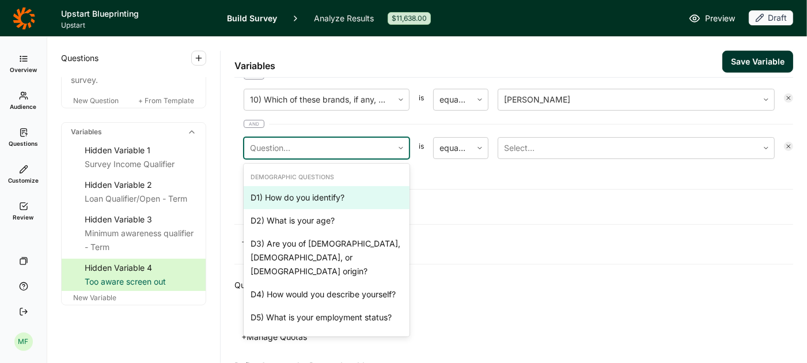
click at [292, 143] on div at bounding box center [318, 148] width 137 height 16
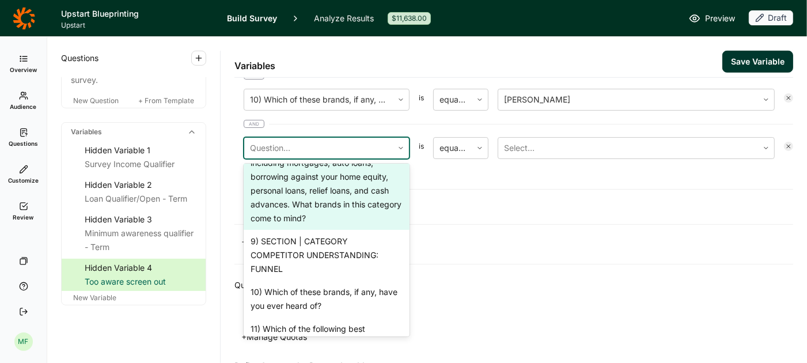
scroll to position [918, 0]
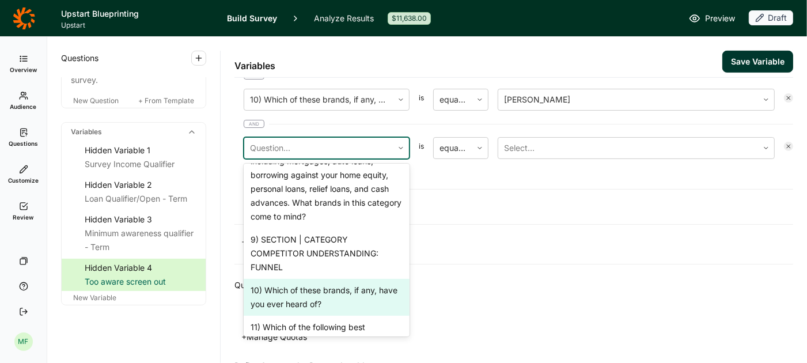
click at [286, 279] on div "10) Which of these brands, if any, have you ever heard of?" at bounding box center [327, 297] width 166 height 37
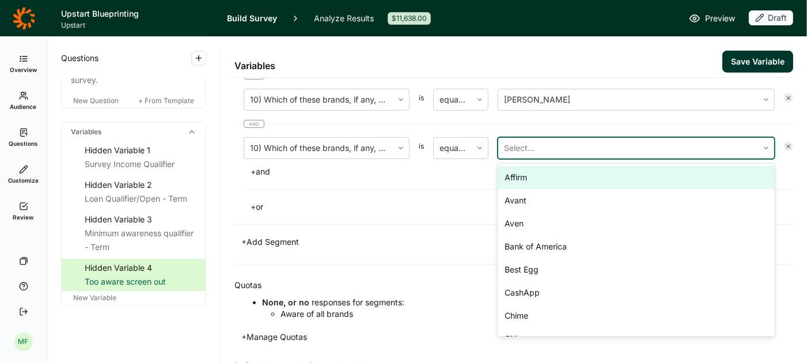
click at [519, 145] on div at bounding box center [628, 148] width 248 height 16
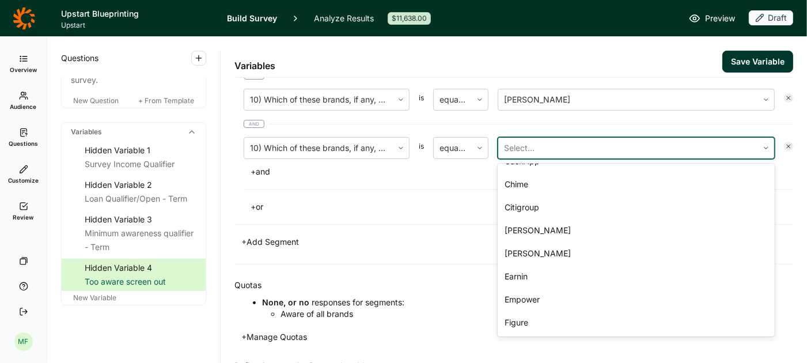
scroll to position [152, 0]
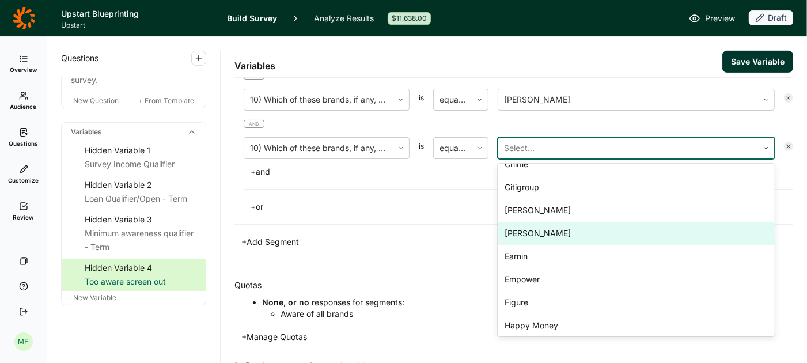
click at [525, 226] on div "[PERSON_NAME]" at bounding box center [636, 233] width 277 height 23
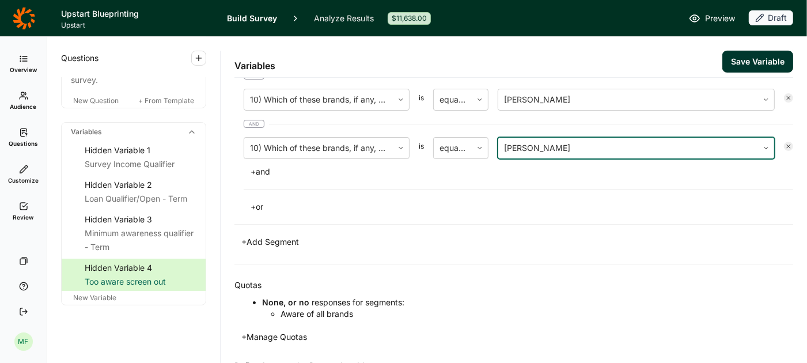
click at [263, 164] on button "+ and" at bounding box center [260, 172] width 33 height 16
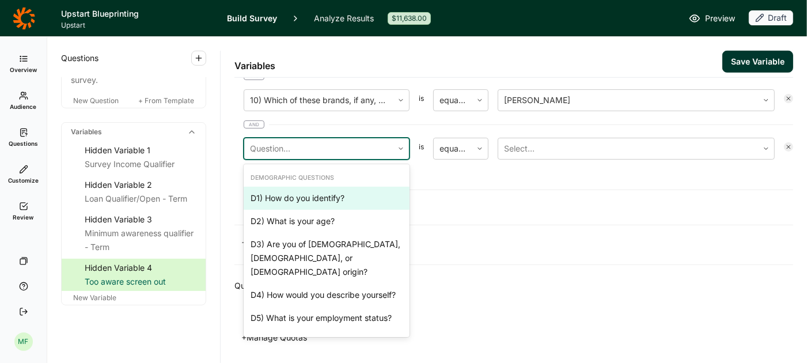
click at [299, 144] on div at bounding box center [318, 149] width 137 height 16
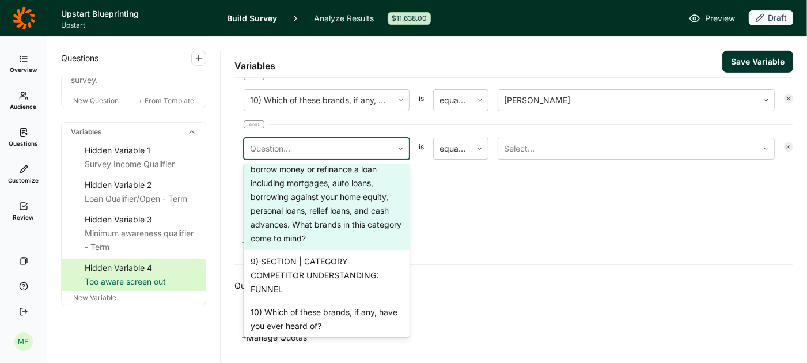
scroll to position [898, 0]
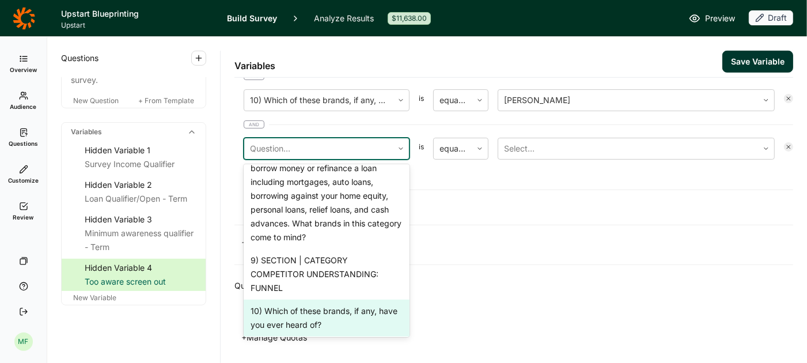
click at [304, 300] on div "10) Which of these brands, if any, have you ever heard of?" at bounding box center [327, 318] width 166 height 37
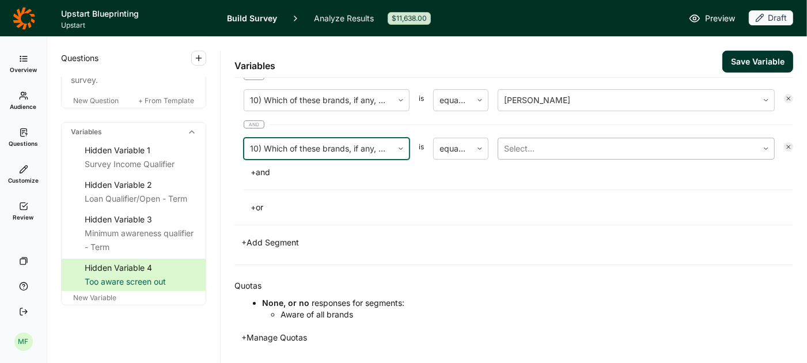
click at [539, 144] on div at bounding box center [628, 149] width 248 height 16
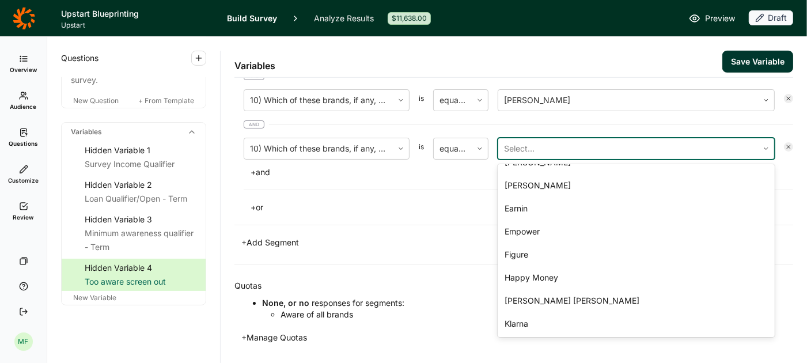
scroll to position [205, 0]
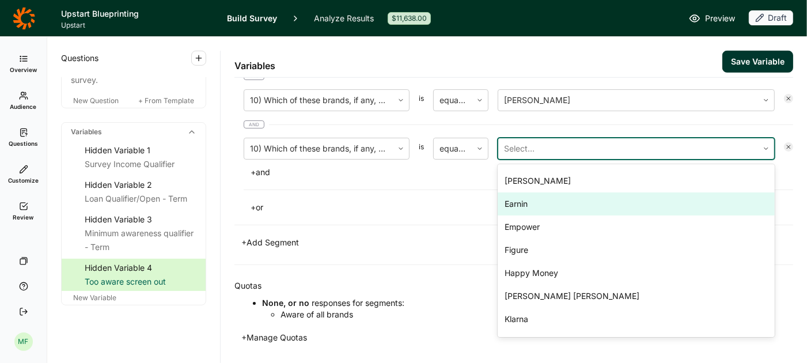
click at [533, 203] on div "Earnin" at bounding box center [636, 203] width 277 height 23
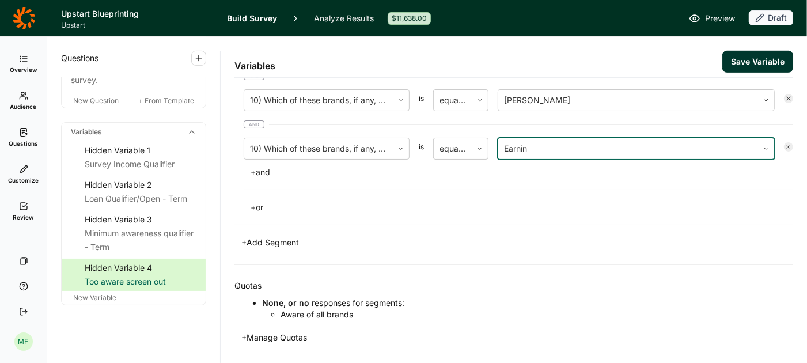
click at [261, 165] on button "+ and" at bounding box center [260, 172] width 33 height 16
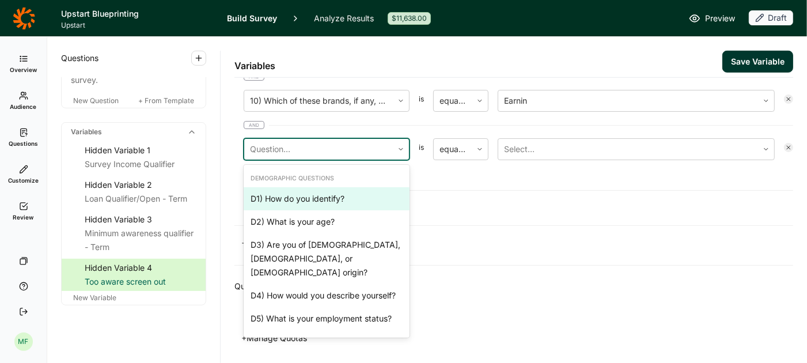
click at [294, 142] on div at bounding box center [318, 149] width 137 height 16
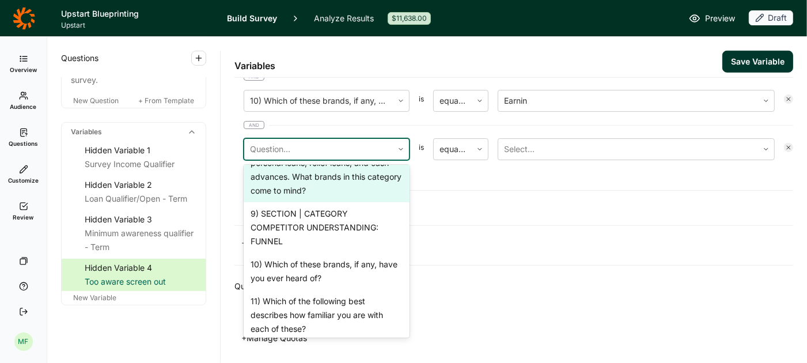
scroll to position [945, 0]
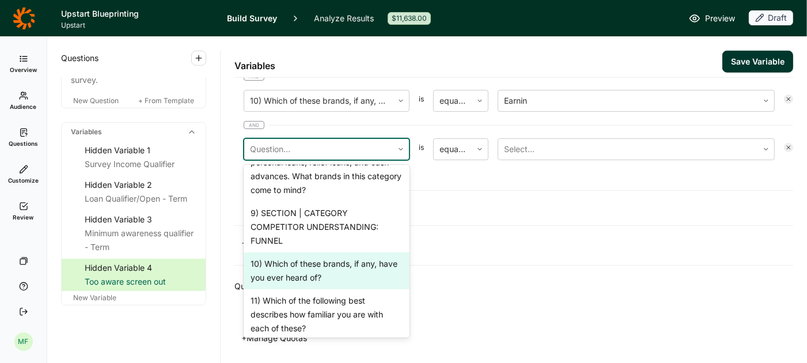
click at [303, 252] on div "10) Which of these brands, if any, have you ever heard of?" at bounding box center [327, 270] width 166 height 37
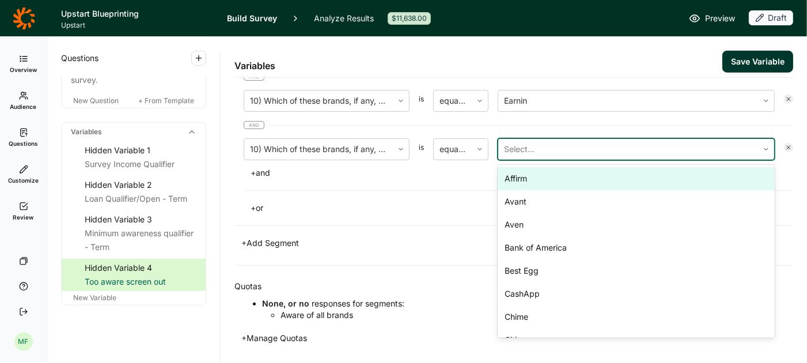
click at [550, 141] on div at bounding box center [628, 149] width 248 height 16
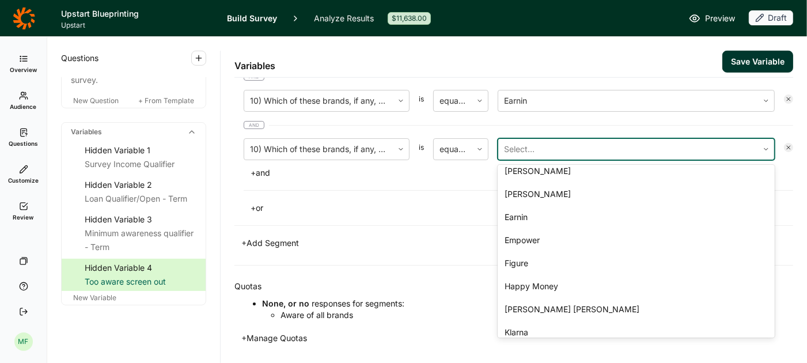
scroll to position [194, 0]
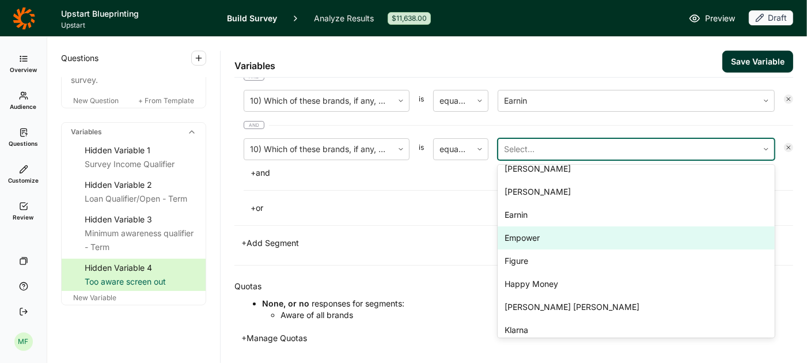
click at [521, 226] on div "Empower" at bounding box center [636, 237] width 277 height 23
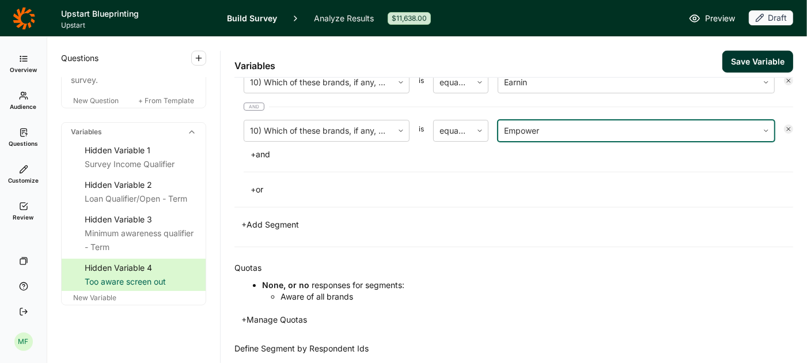
scroll to position [608, 0]
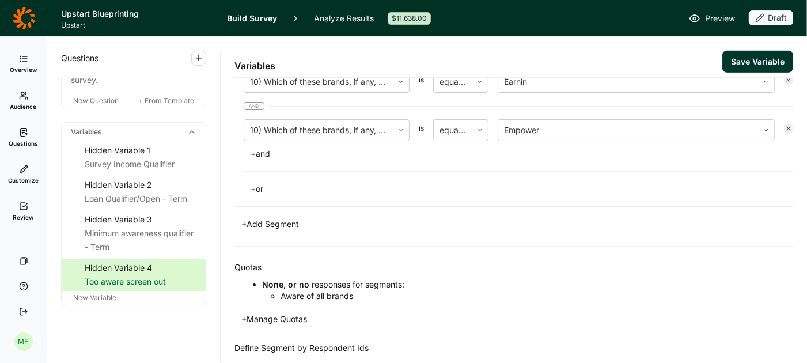
click at [272, 147] on button "+ and" at bounding box center [260, 154] width 33 height 16
click at [311, 123] on div at bounding box center [318, 131] width 137 height 16
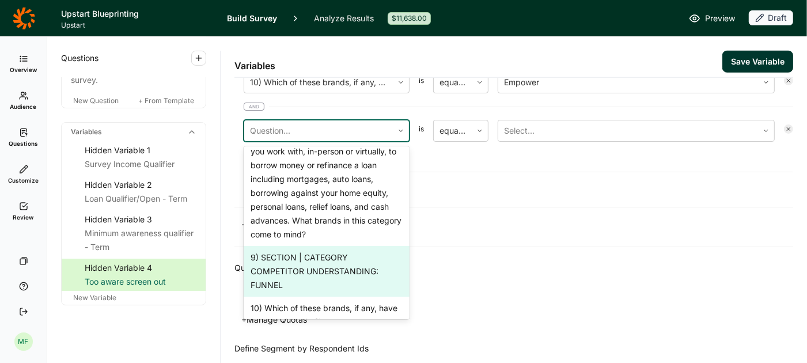
scroll to position [891, 0]
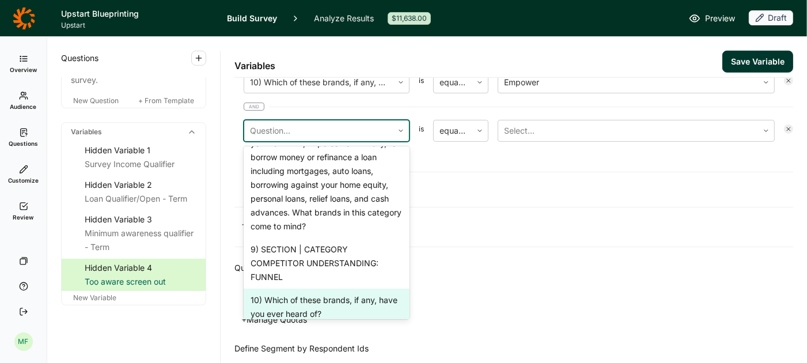
click at [302, 289] on div "10) Which of these brands, if any, have you ever heard of?" at bounding box center [327, 307] width 166 height 37
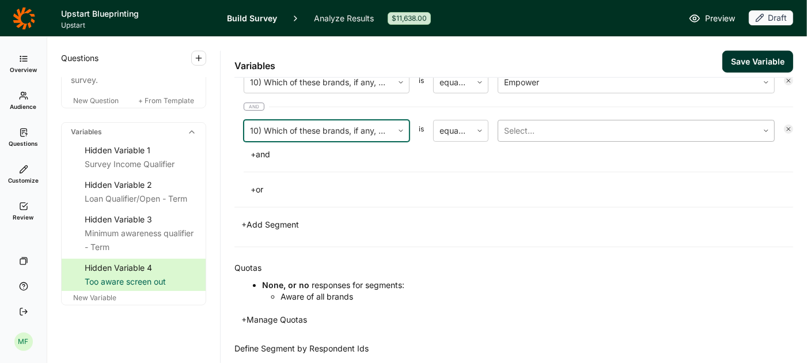
scroll to position [635, 0]
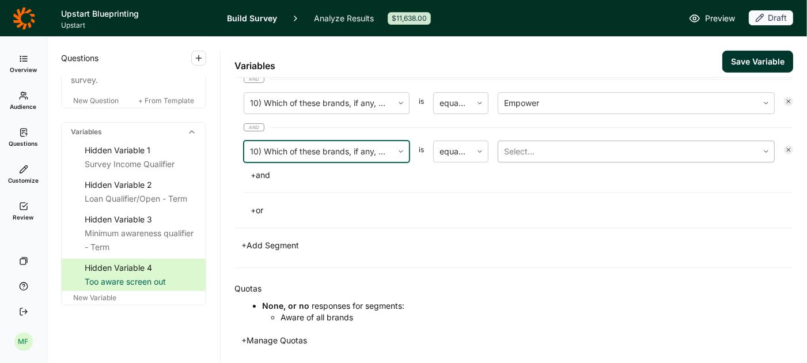
click at [525, 144] on div at bounding box center [628, 151] width 248 height 16
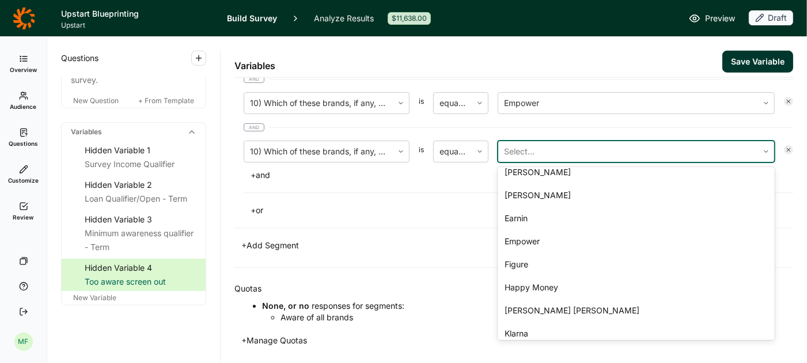
scroll to position [194, 0]
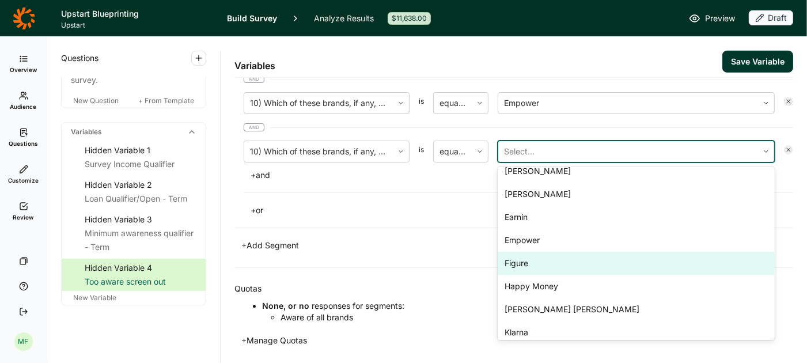
click at [520, 254] on div "Figure" at bounding box center [636, 263] width 277 height 23
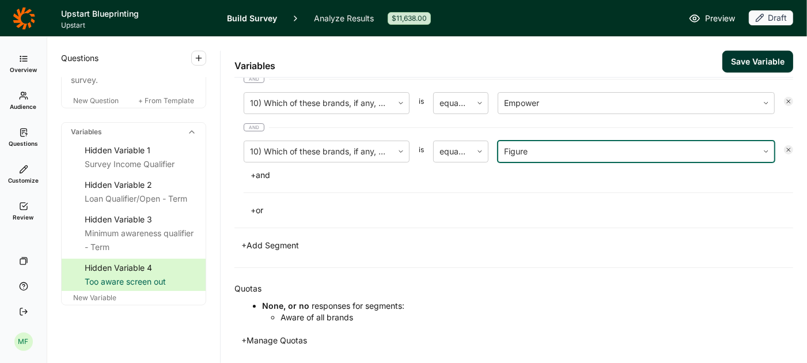
click at [265, 167] on button "+ and" at bounding box center [260, 175] width 33 height 16
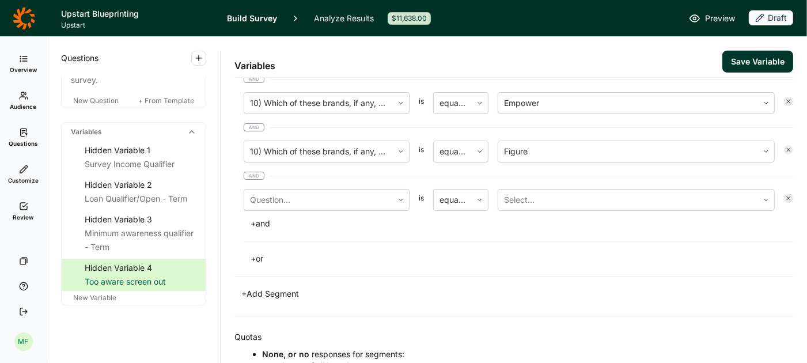
scroll to position [683, 0]
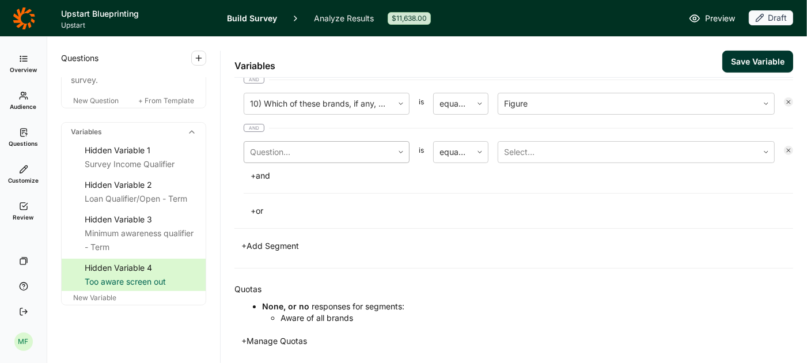
click at [309, 146] on div at bounding box center [318, 152] width 137 height 16
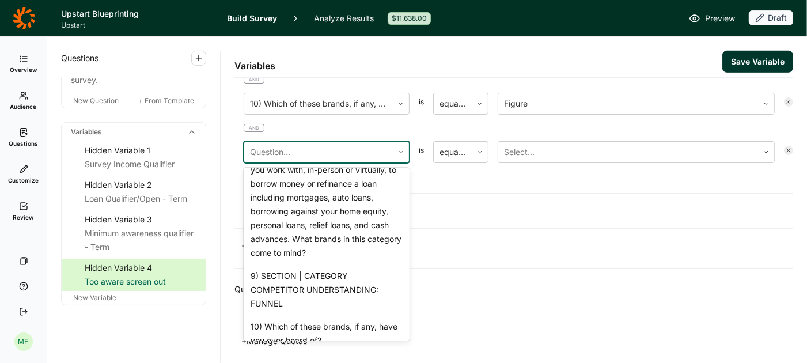
scroll to position [891, 0]
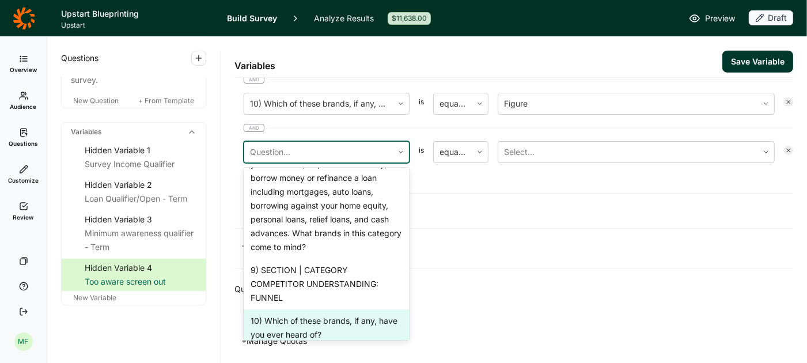
click at [311, 309] on div "10) Which of these brands, if any, have you ever heard of?" at bounding box center [327, 327] width 166 height 37
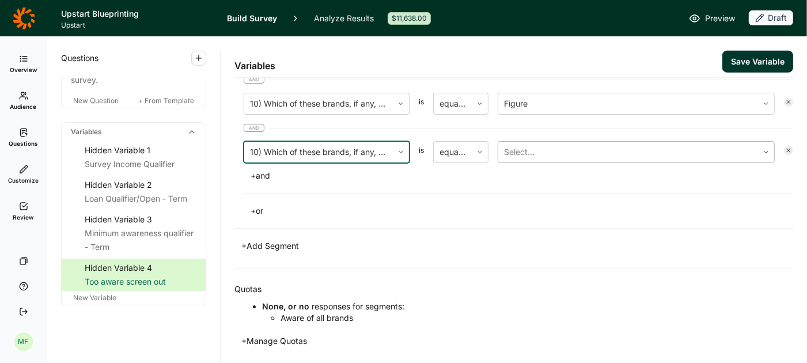
click at [531, 147] on div at bounding box center [628, 152] width 248 height 16
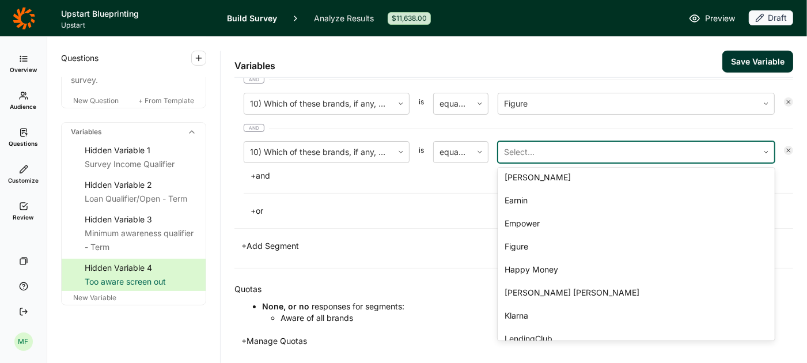
scroll to position [212, 0]
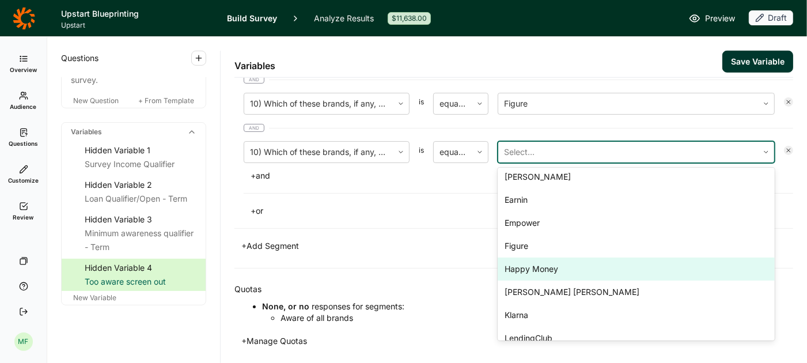
click at [536, 262] on div "Happy Money" at bounding box center [636, 269] width 277 height 23
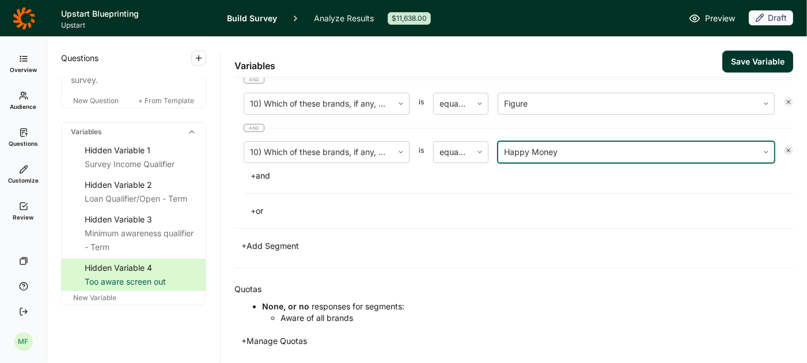
click at [259, 168] on button "+ and" at bounding box center [260, 176] width 33 height 16
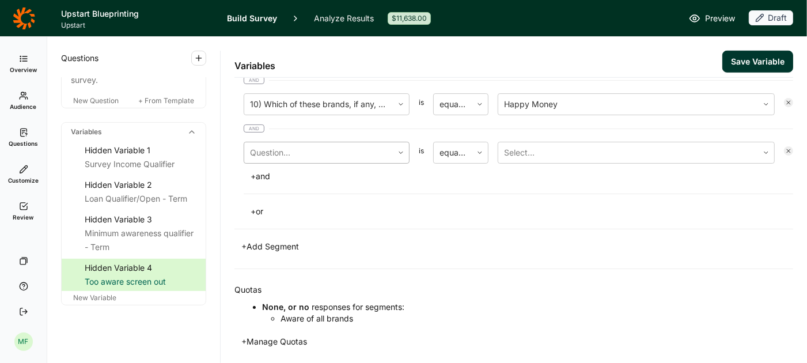
click at [285, 146] on div at bounding box center [318, 153] width 137 height 16
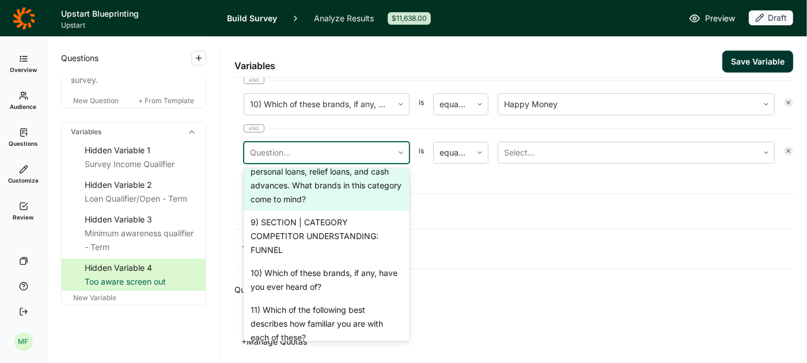
scroll to position [951, 0]
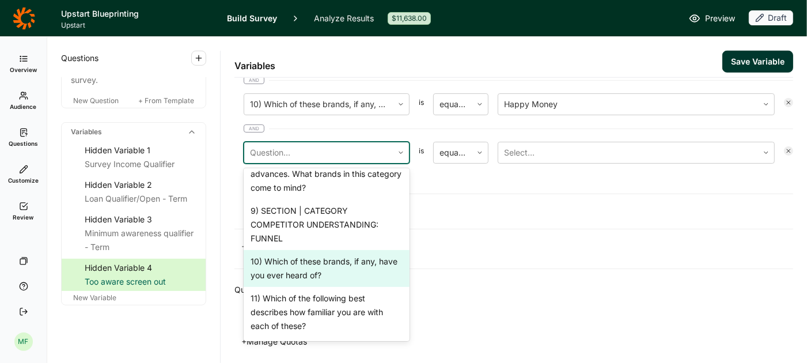
click at [282, 250] on div "10) Which of these brands, if any, have you ever heard of?" at bounding box center [327, 268] width 166 height 37
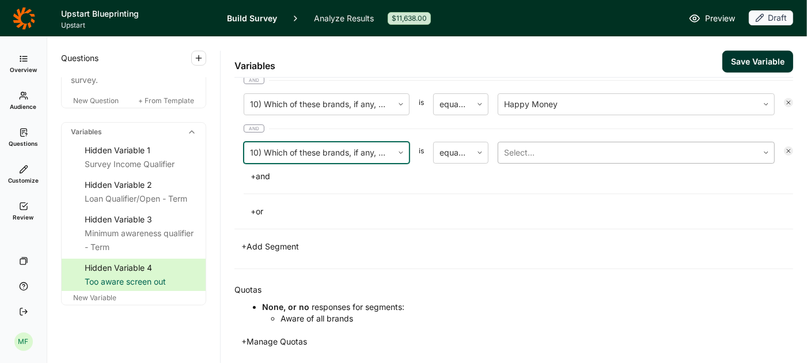
click at [535, 146] on div at bounding box center [628, 153] width 248 height 16
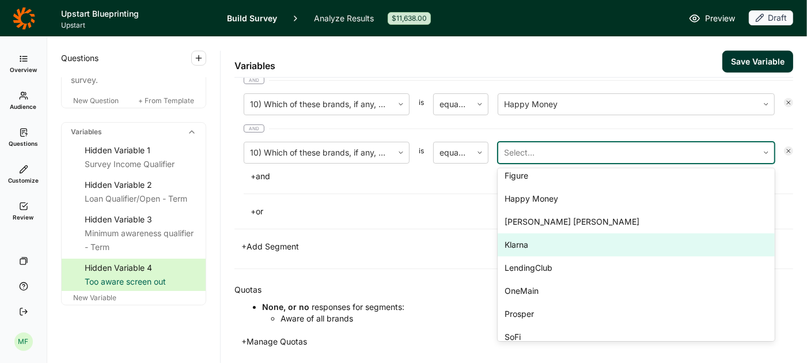
scroll to position [300, 0]
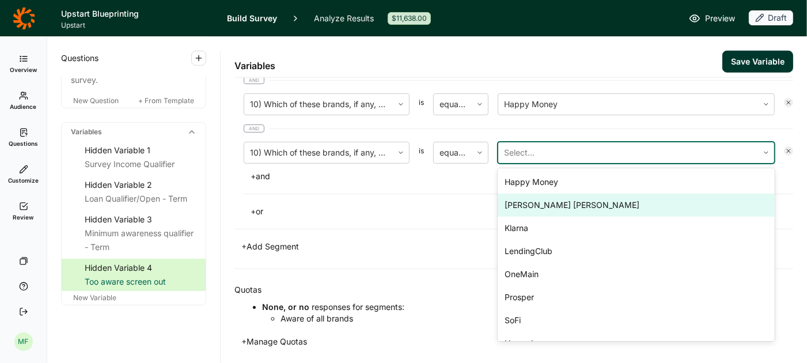
click at [539, 203] on div "[PERSON_NAME] [PERSON_NAME]" at bounding box center [636, 205] width 277 height 23
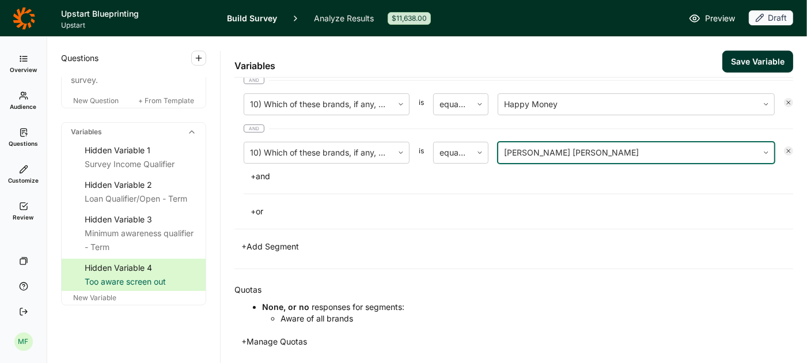
click at [263, 169] on button "+ and" at bounding box center [260, 176] width 33 height 16
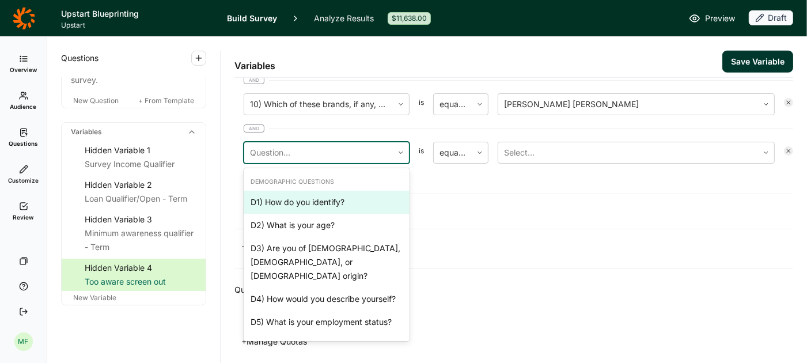
click at [287, 149] on div at bounding box center [318, 153] width 137 height 16
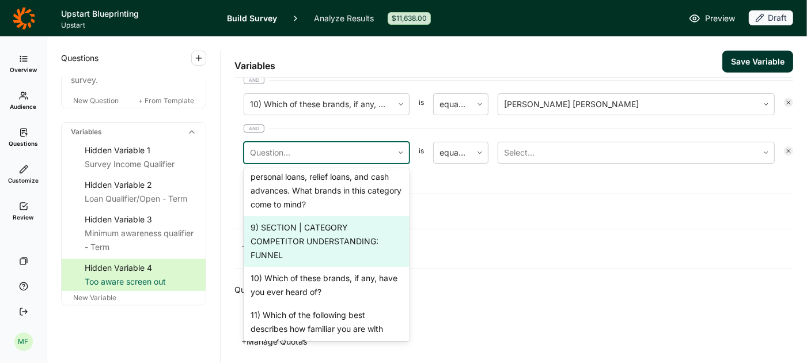
scroll to position [952, 0]
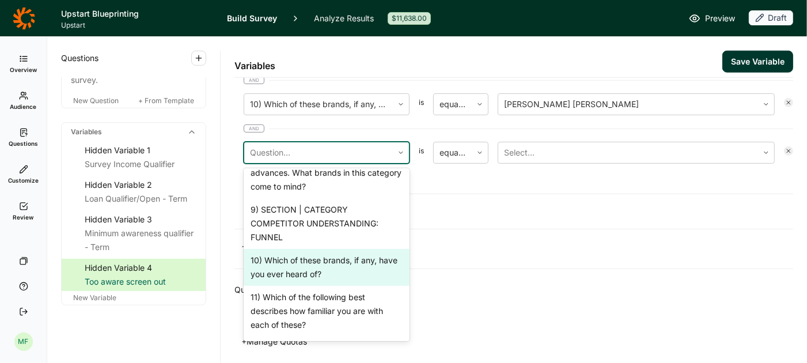
click at [303, 249] on div "10) Which of these brands, if any, have you ever heard of?" at bounding box center [327, 267] width 166 height 37
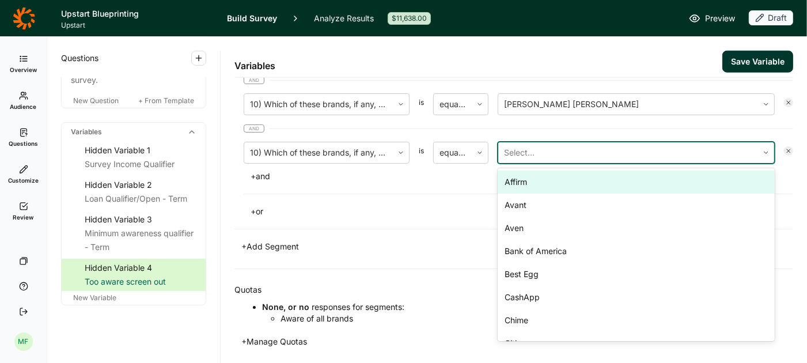
click at [544, 145] on div at bounding box center [628, 153] width 248 height 16
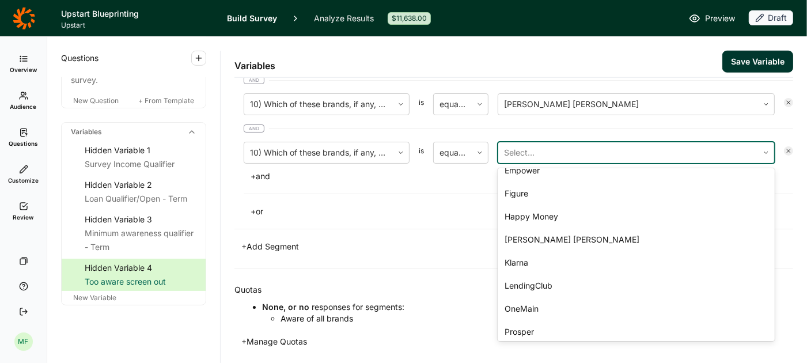
scroll to position [281, 0]
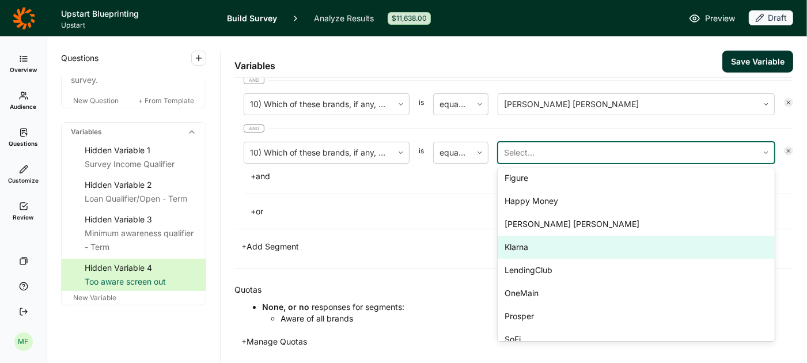
click at [537, 240] on div "Klarna" at bounding box center [636, 247] width 277 height 23
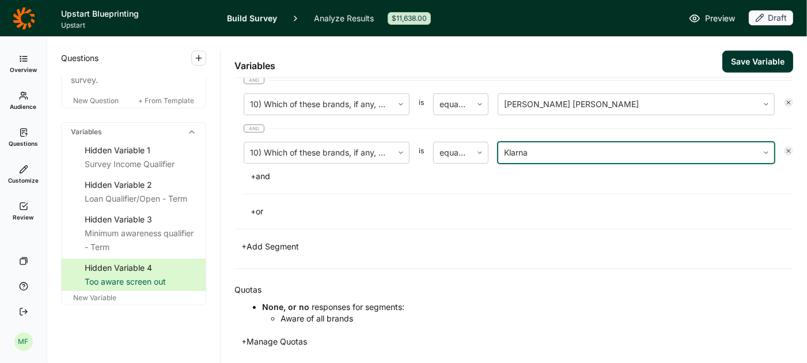
click at [256, 174] on button "+ and" at bounding box center [260, 176] width 33 height 16
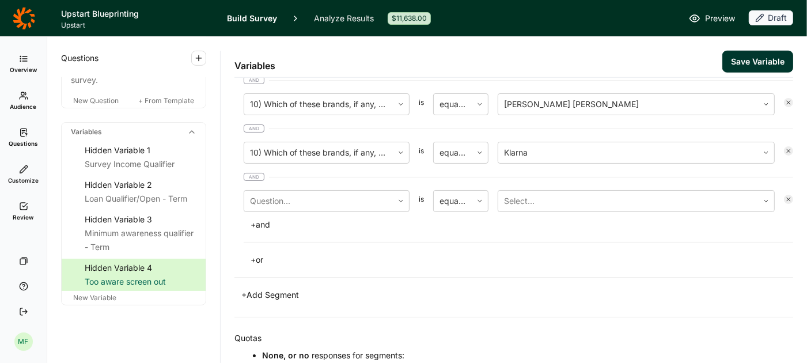
scroll to position [827, 0]
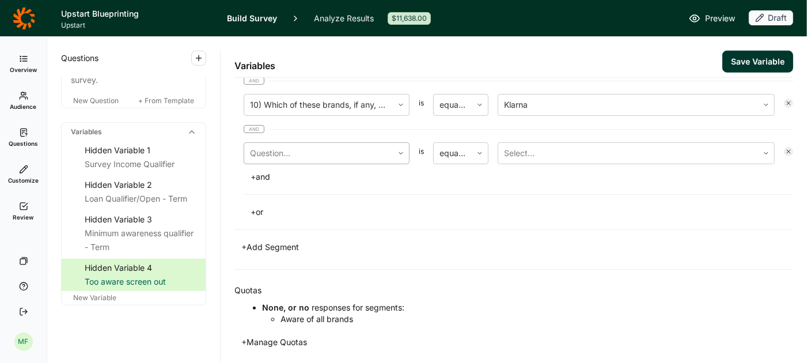
click at [285, 143] on div "Question..." at bounding box center [318, 153] width 149 height 21
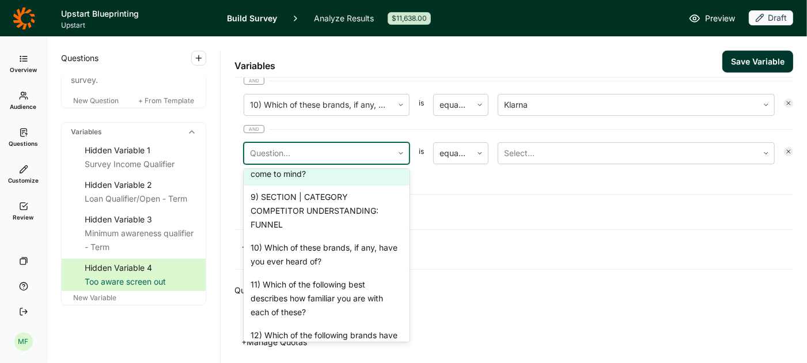
scroll to position [967, 0]
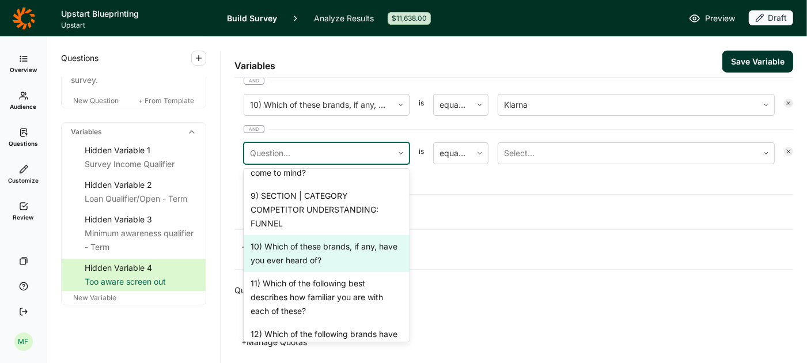
click at [327, 235] on div "10) Which of these brands, if any, have you ever heard of?" at bounding box center [327, 253] width 166 height 37
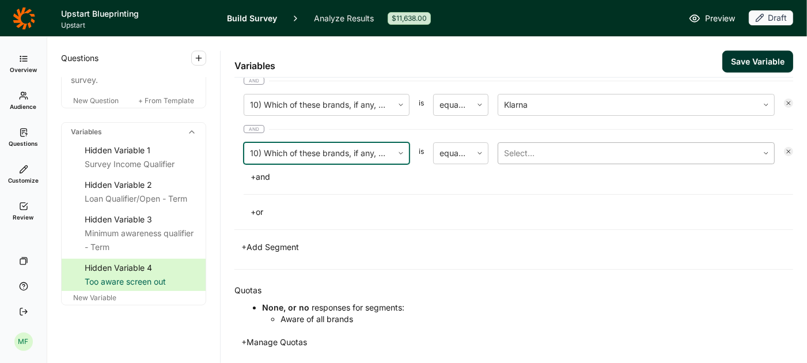
click at [558, 147] on div at bounding box center [628, 153] width 248 height 16
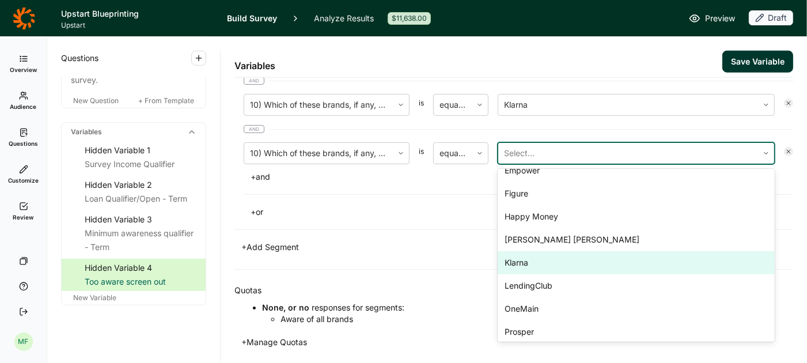
scroll to position [268, 0]
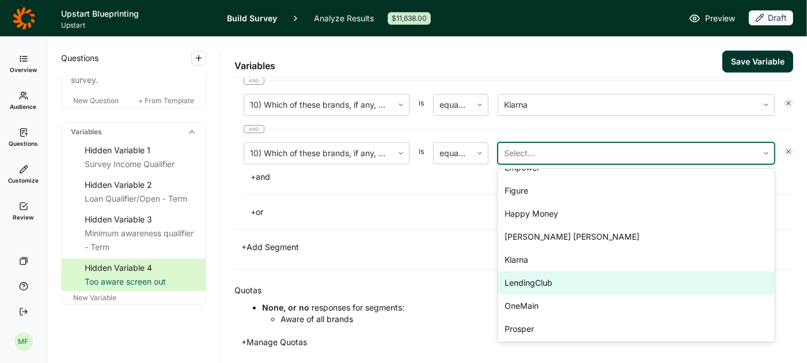
click at [540, 276] on div "LendingClub" at bounding box center [636, 282] width 277 height 23
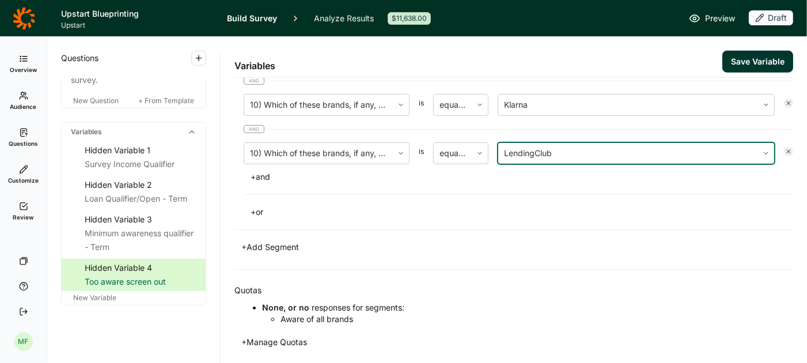
click at [264, 171] on button "+ and" at bounding box center [260, 177] width 33 height 16
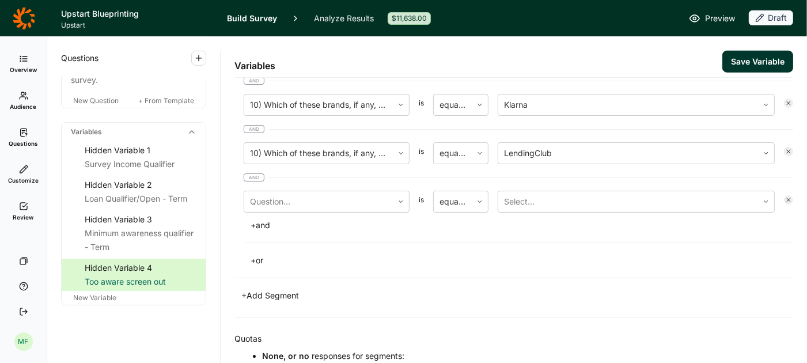
scroll to position [875, 0]
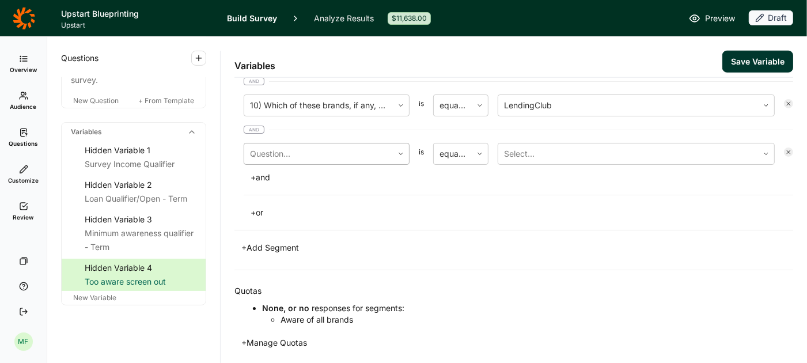
click at [295, 150] on div at bounding box center [318, 154] width 137 height 16
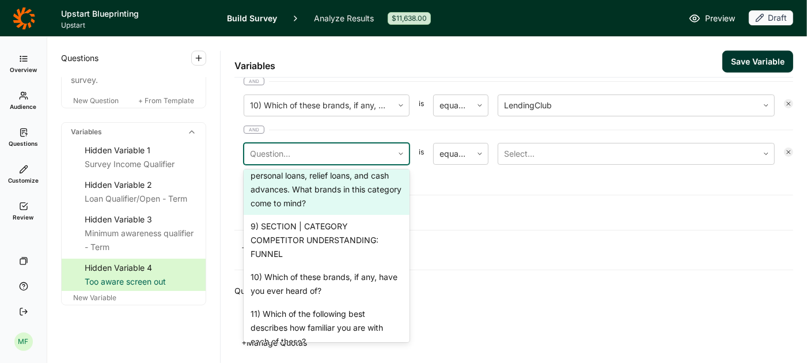
scroll to position [938, 0]
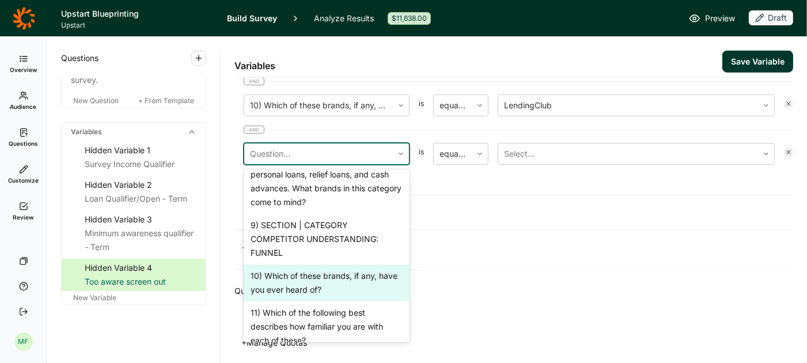
click at [313, 264] on div "10) Which of these brands, if any, have you ever heard of?" at bounding box center [327, 282] width 166 height 37
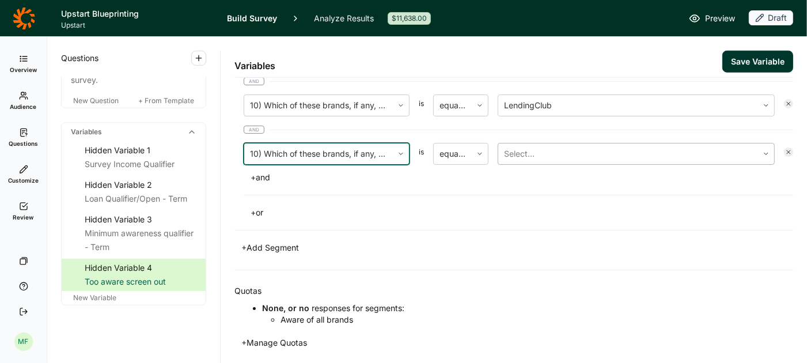
click at [527, 146] on div at bounding box center [628, 154] width 248 height 16
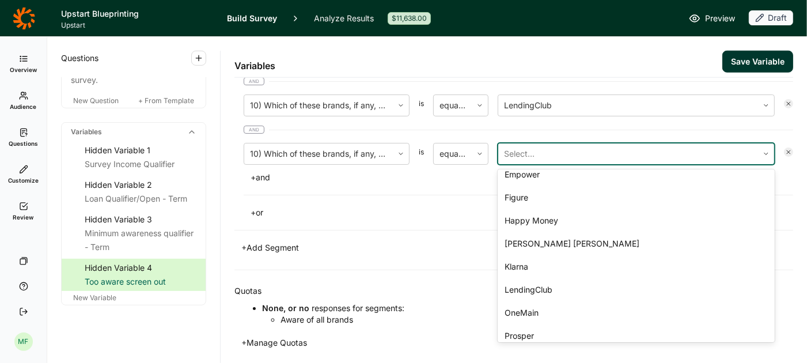
scroll to position [271, 0]
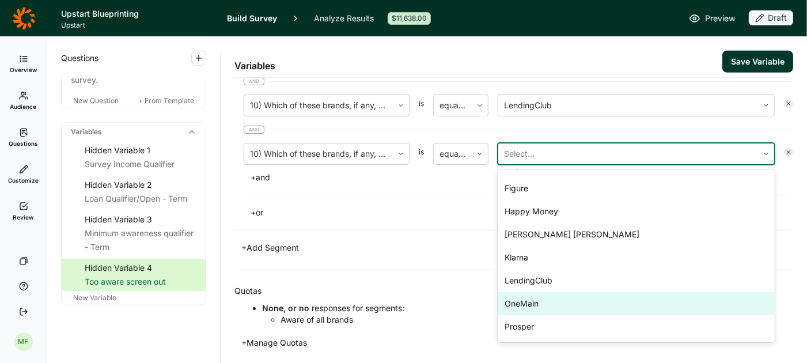
click at [527, 292] on div "OneMain" at bounding box center [636, 303] width 277 height 23
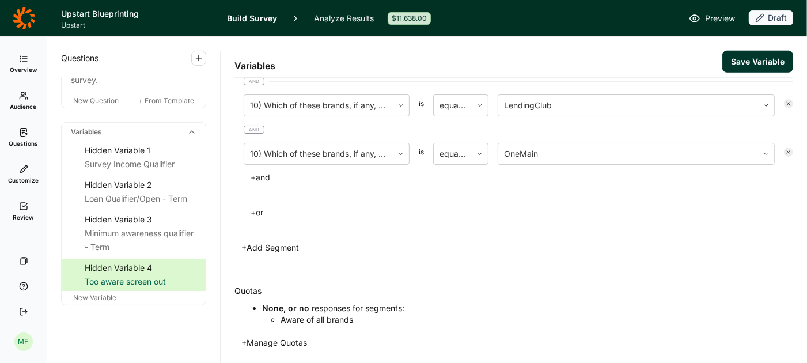
click at [260, 169] on button "+ and" at bounding box center [260, 177] width 33 height 16
click at [287, 147] on div at bounding box center [318, 154] width 137 height 16
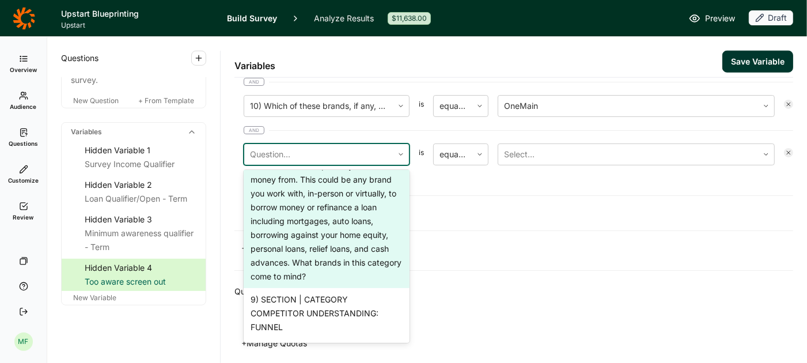
scroll to position [873, 0]
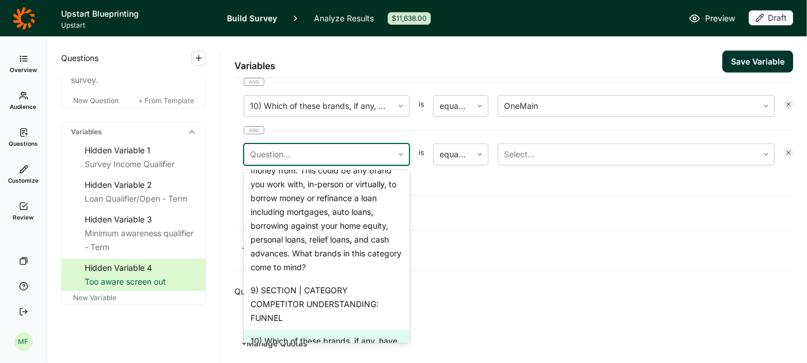
click at [305, 330] on div "10) Which of these brands, if any, have you ever heard of?" at bounding box center [327, 348] width 166 height 37
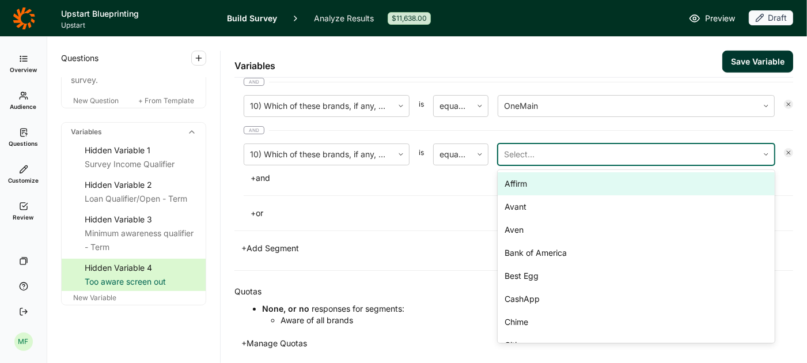
click at [533, 148] on div at bounding box center [628, 154] width 248 height 16
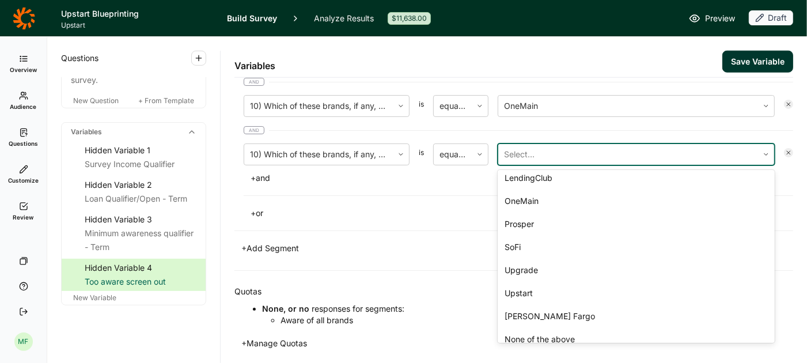
scroll to position [385, 0]
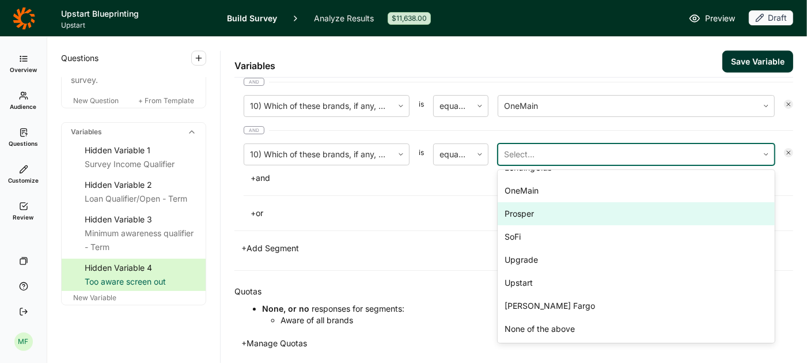
click at [520, 202] on div "Prosper" at bounding box center [636, 213] width 277 height 23
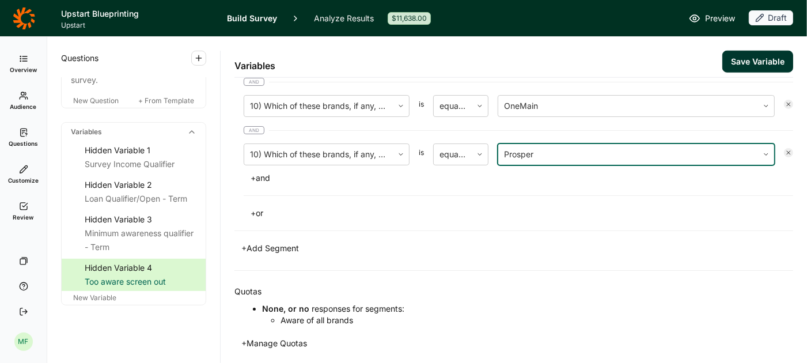
click at [262, 170] on button "+ and" at bounding box center [260, 178] width 33 height 16
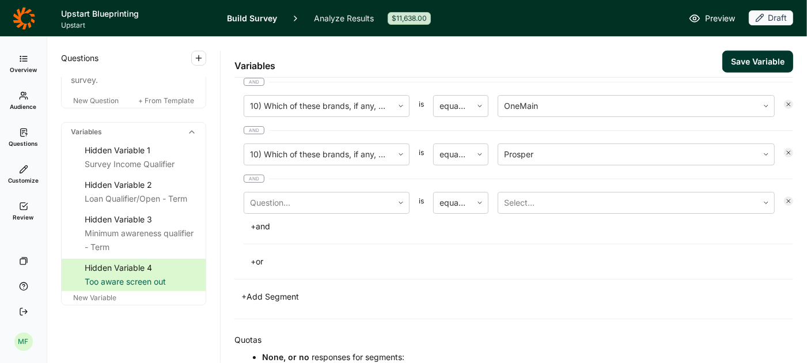
scroll to position [971, 0]
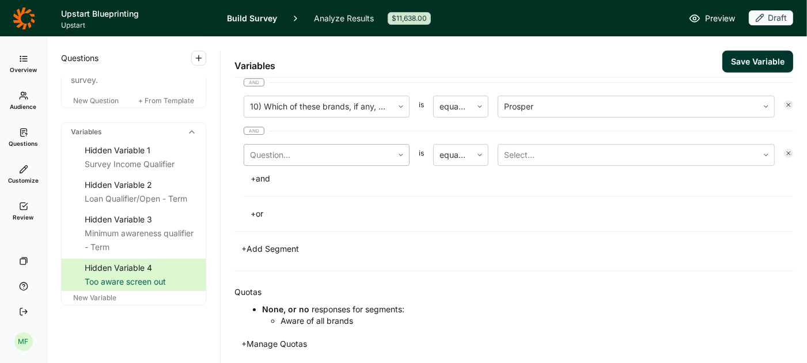
click at [301, 147] on div at bounding box center [318, 155] width 137 height 16
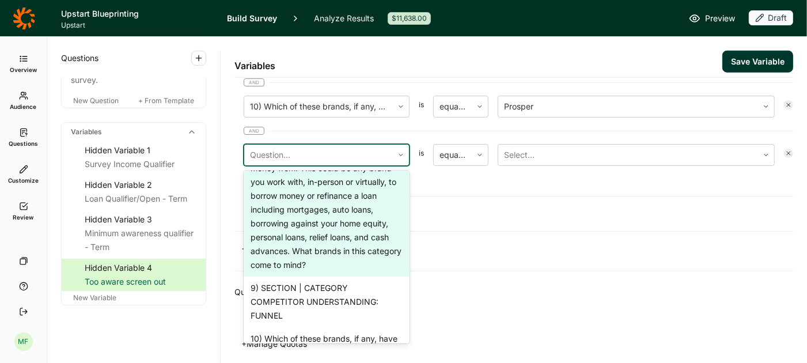
scroll to position [911, 0]
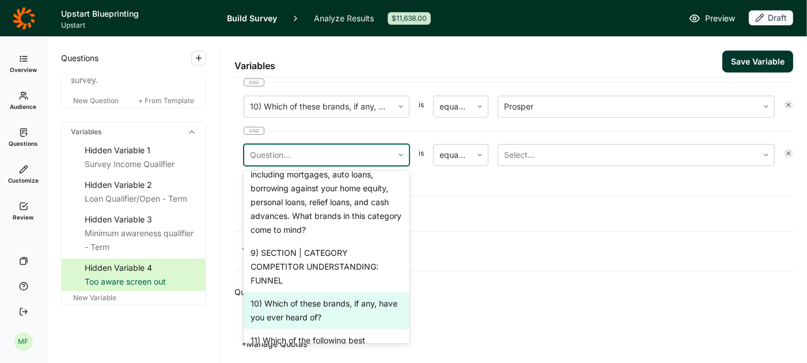
click at [304, 292] on div "10) Which of these brands, if any, have you ever heard of?" at bounding box center [327, 310] width 166 height 37
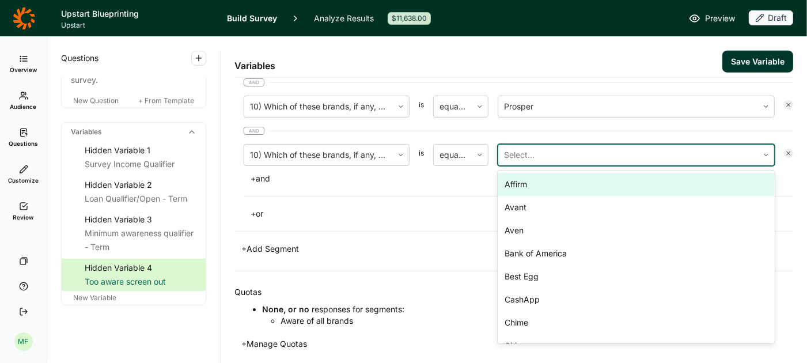
click at [524, 147] on div at bounding box center [628, 155] width 248 height 16
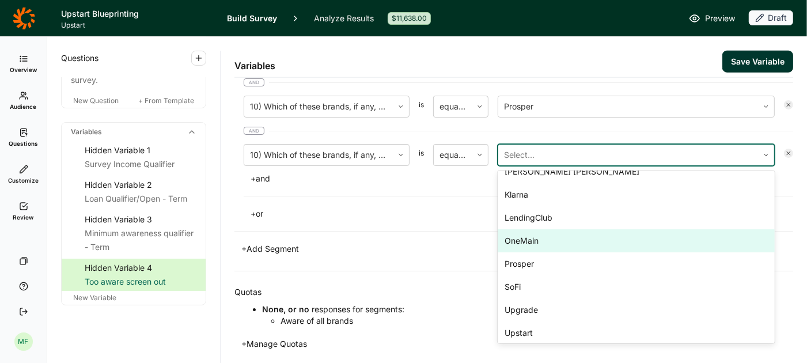
scroll to position [352, 0]
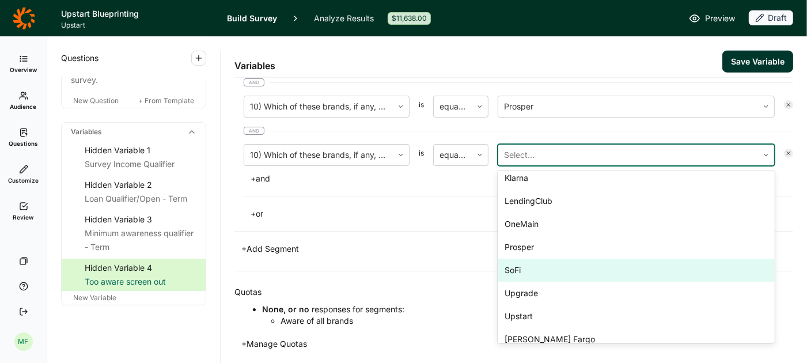
click at [515, 260] on div "SoFi" at bounding box center [636, 270] width 277 height 23
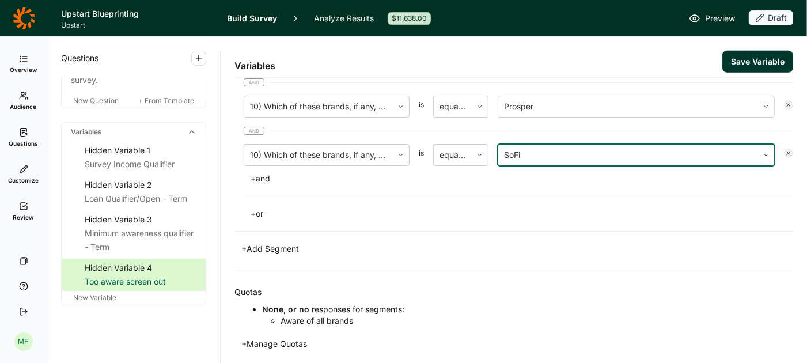
click at [261, 171] on button "+ and" at bounding box center [260, 179] width 33 height 16
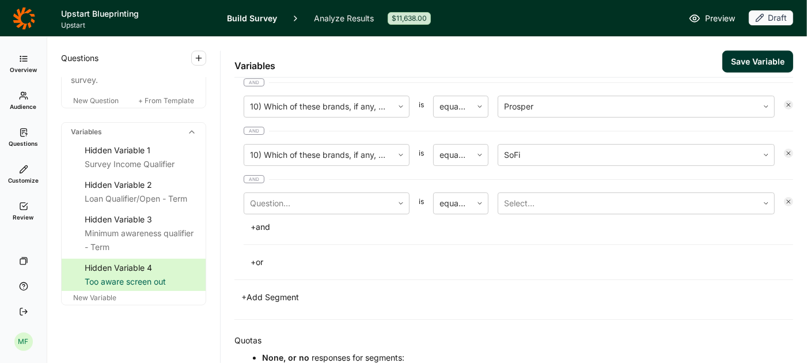
scroll to position [1019, 0]
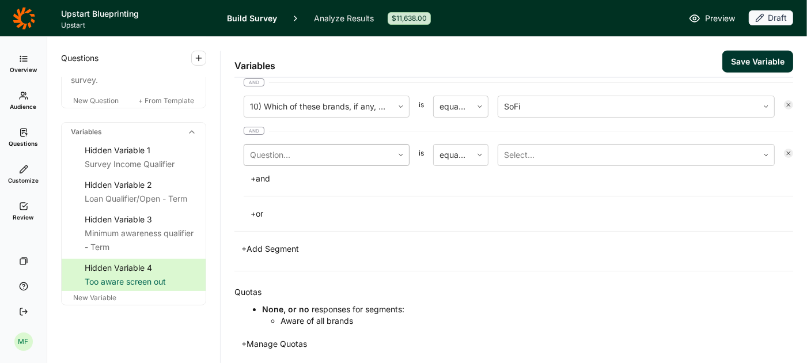
click at [285, 147] on div at bounding box center [318, 155] width 137 height 16
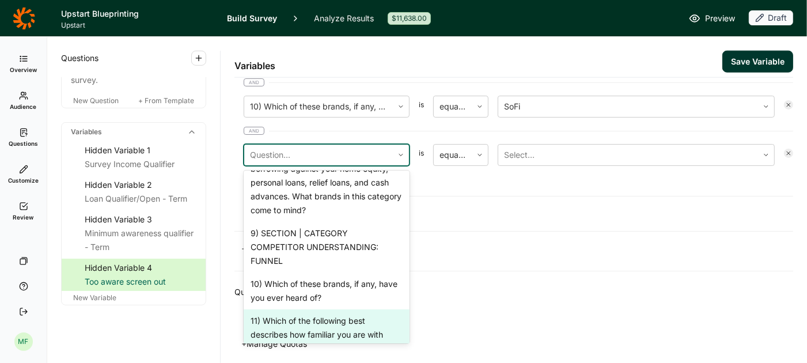
scroll to position [932, 0]
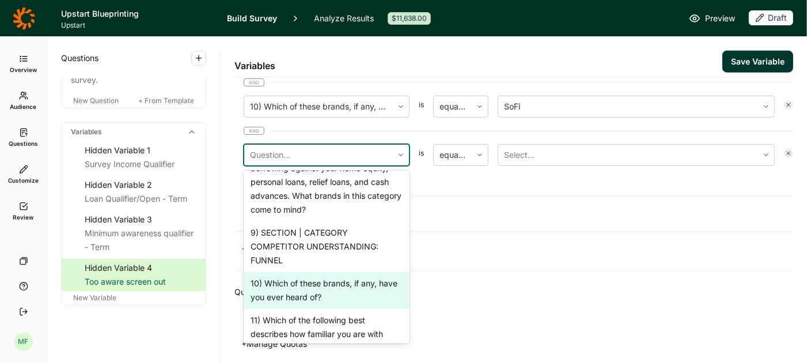
click at [297, 272] on div "10) Which of these brands, if any, have you ever heard of?" at bounding box center [327, 290] width 166 height 37
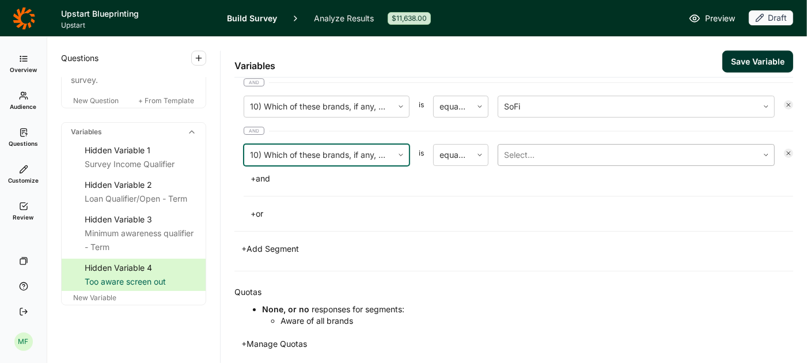
click at [539, 147] on div at bounding box center [628, 155] width 248 height 16
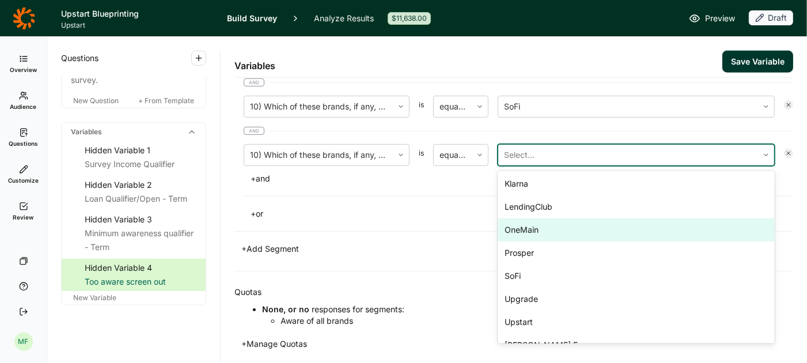
scroll to position [355, 0]
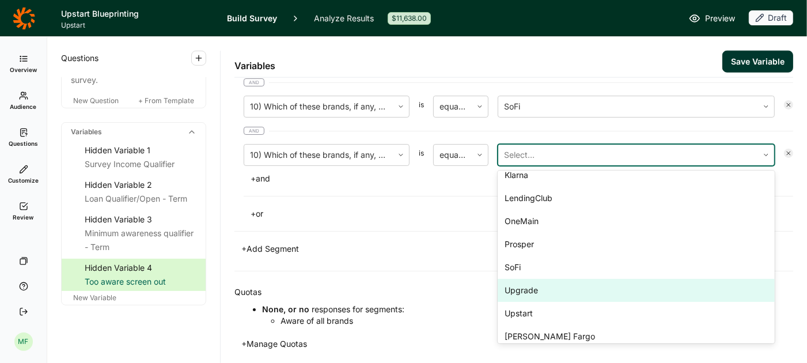
click at [521, 279] on div "Upgrade" at bounding box center [636, 290] width 277 height 23
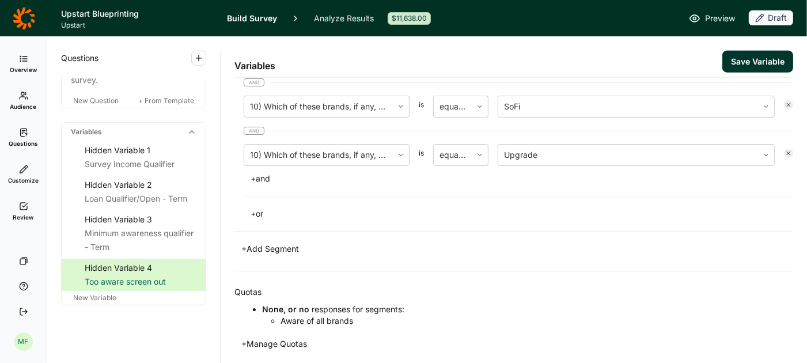
click at [262, 171] on button "+ and" at bounding box center [260, 179] width 33 height 16
click at [290, 147] on div at bounding box center [318, 155] width 137 height 16
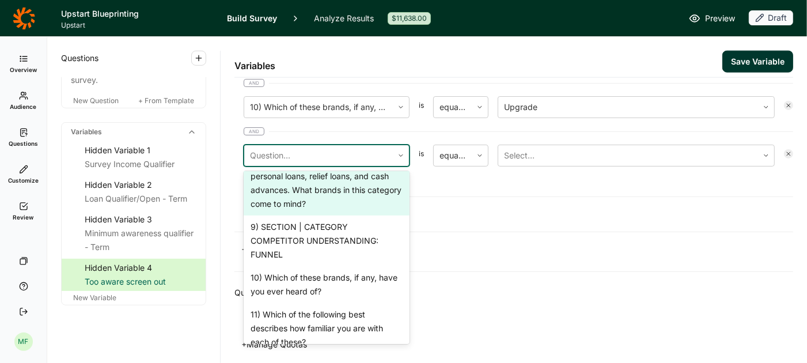
scroll to position [948, 0]
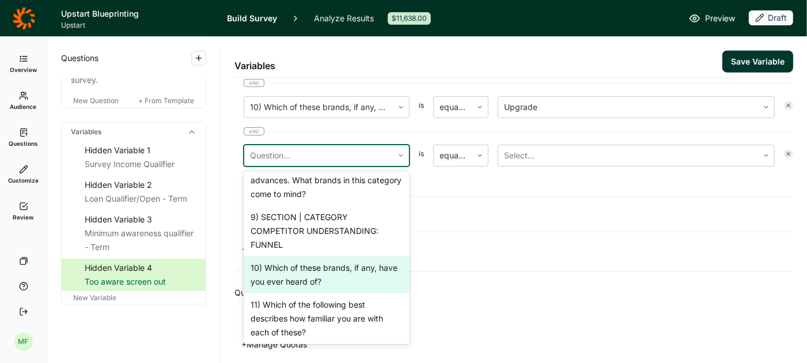
click at [307, 256] on div "10) Which of these brands, if any, have you ever heard of?" at bounding box center [327, 274] width 166 height 37
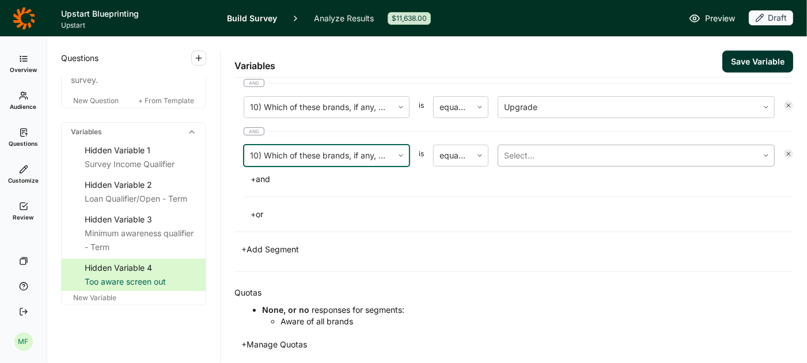
click at [559, 147] on div at bounding box center [628, 155] width 248 height 16
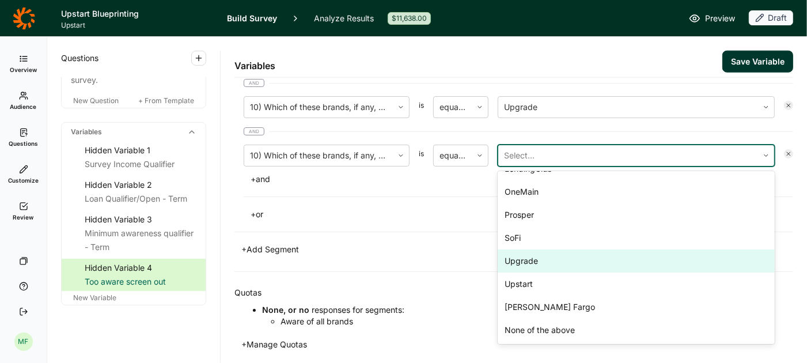
scroll to position [384, 0]
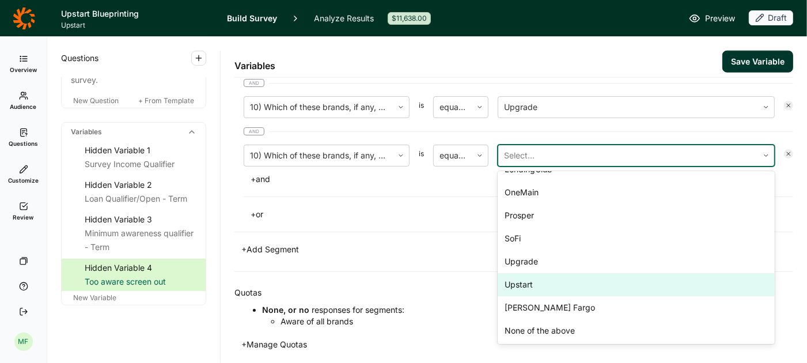
click at [520, 274] on div "Upstart" at bounding box center [636, 284] width 277 height 23
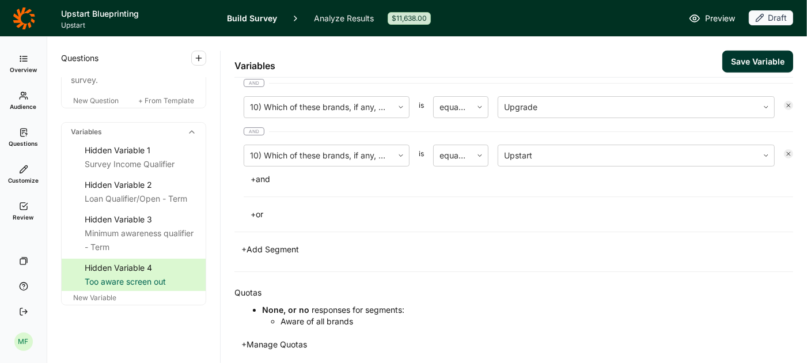
click at [272, 171] on button "+ and" at bounding box center [260, 179] width 33 height 16
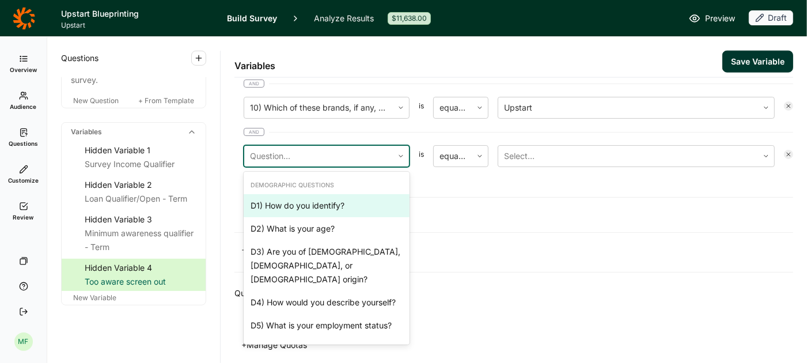
click at [302, 148] on div at bounding box center [318, 156] width 137 height 16
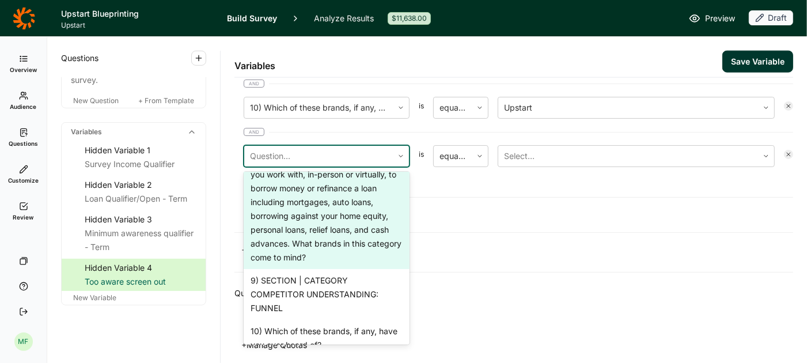
scroll to position [902, 0]
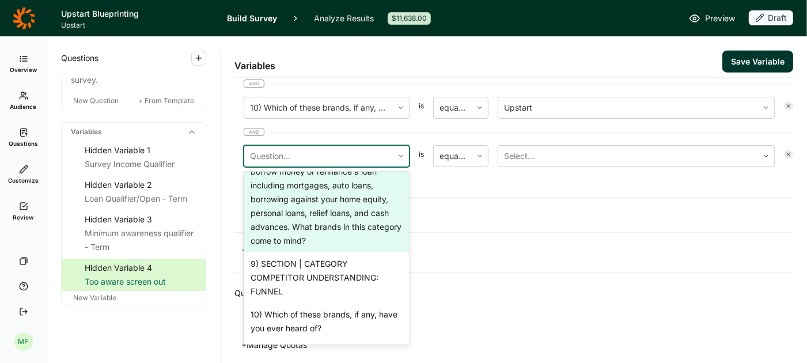
click at [334, 303] on div "10) Which of these brands, if any, have you ever heard of?" at bounding box center [327, 321] width 166 height 37
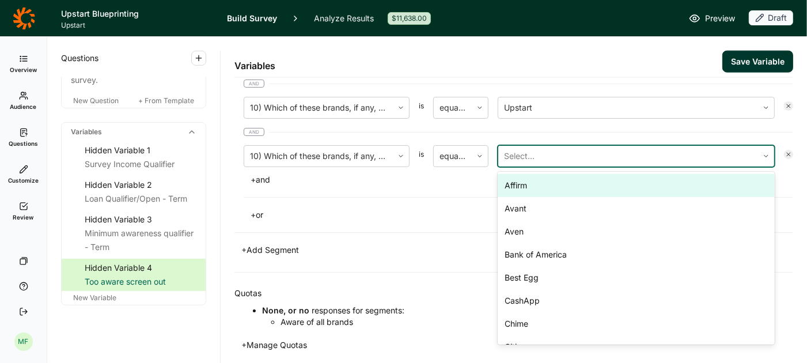
click at [573, 148] on div at bounding box center [628, 156] width 248 height 16
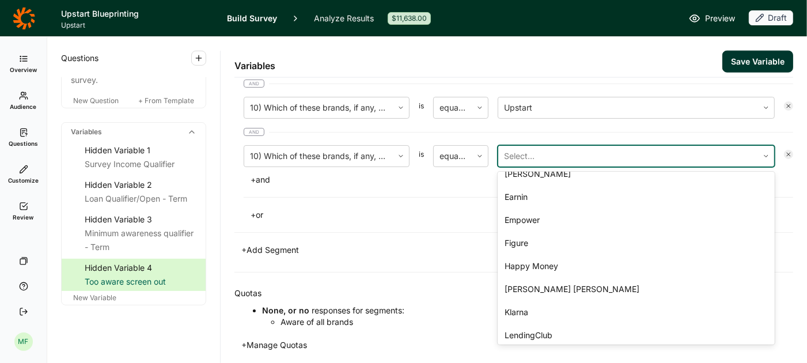
scroll to position [385, 0]
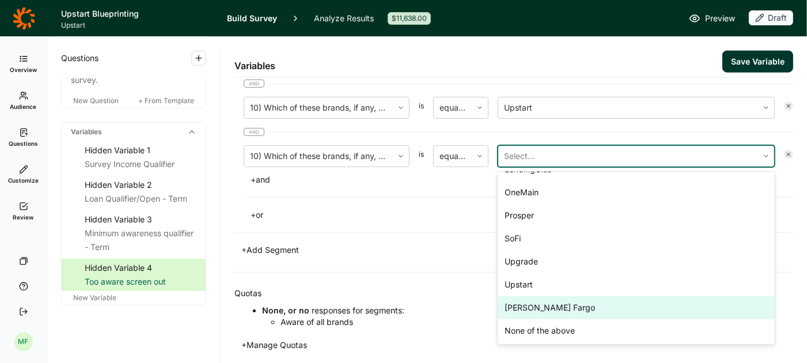
click at [547, 297] on div "[PERSON_NAME] Fargo" at bounding box center [636, 307] width 277 height 23
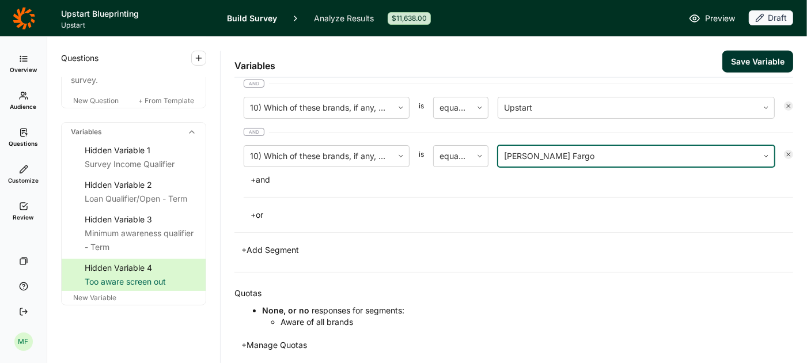
click at [744, 59] on button "Save Variable" at bounding box center [757, 62] width 71 height 22
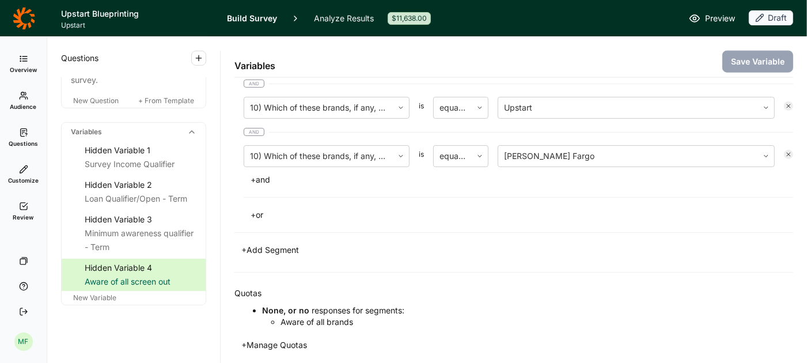
click at [730, 15] on span "Preview" at bounding box center [720, 19] width 30 height 14
click at [29, 143] on span "Questions" at bounding box center [23, 143] width 29 height 8
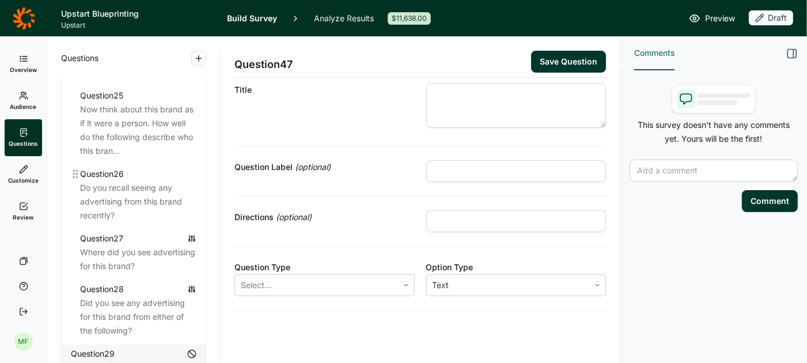
scroll to position [2190, 0]
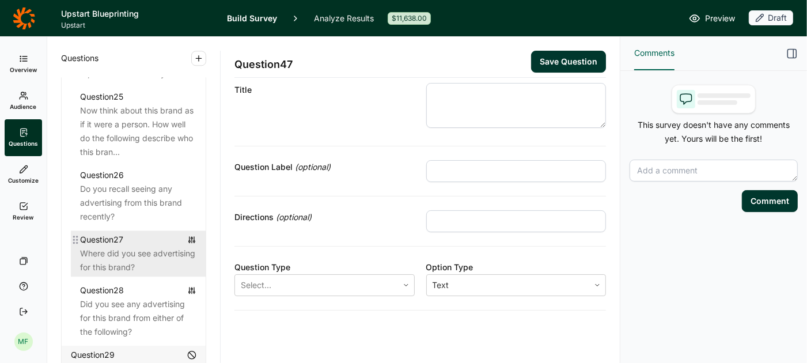
click at [139, 247] on div "Where did you see advertising for this brand?" at bounding box center [138, 261] width 116 height 28
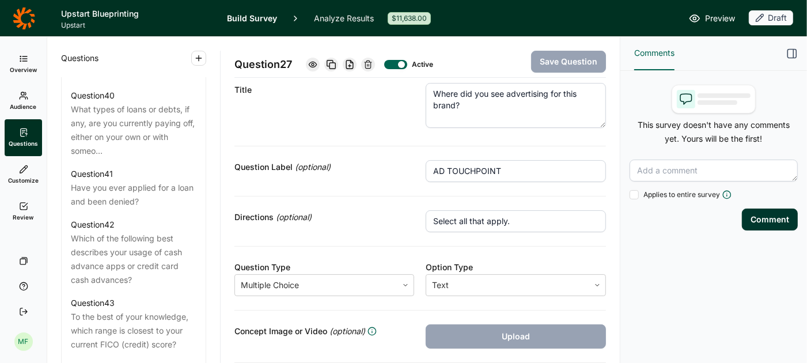
scroll to position [3631, 0]
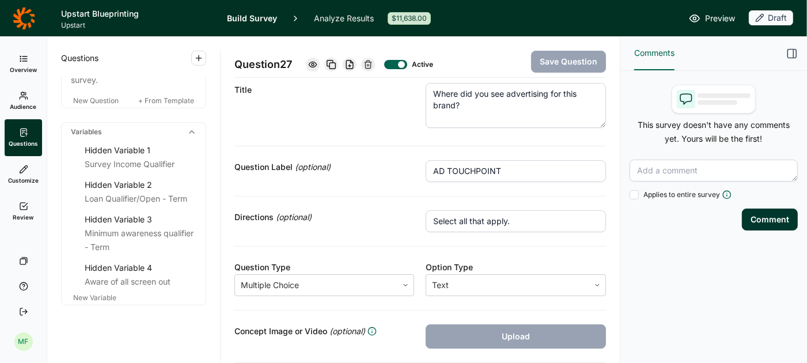
click at [93, 291] on div "New Variable" at bounding box center [134, 298] width 144 height 14
click at [92, 293] on span "New Variable" at bounding box center [94, 297] width 43 height 9
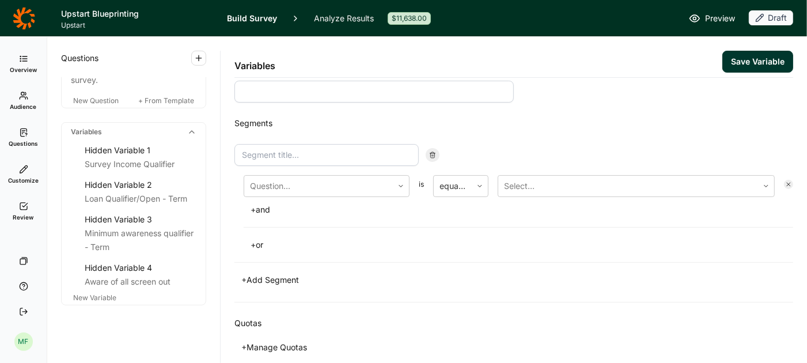
click at [279, 97] on input at bounding box center [373, 92] width 279 height 22
type input "Income / investment mis match"
click at [260, 152] on input at bounding box center [326, 155] width 184 height 22
click at [264, 89] on input "Income / investment mis match" at bounding box center [373, 92] width 279 height 22
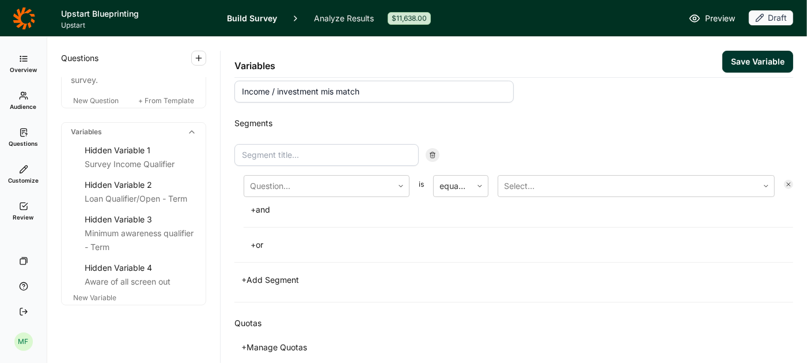
click at [264, 89] on input "Income / investment mis match" at bounding box center [373, 92] width 279 height 22
click at [264, 86] on input "Income / investment mis match" at bounding box center [373, 92] width 279 height 22
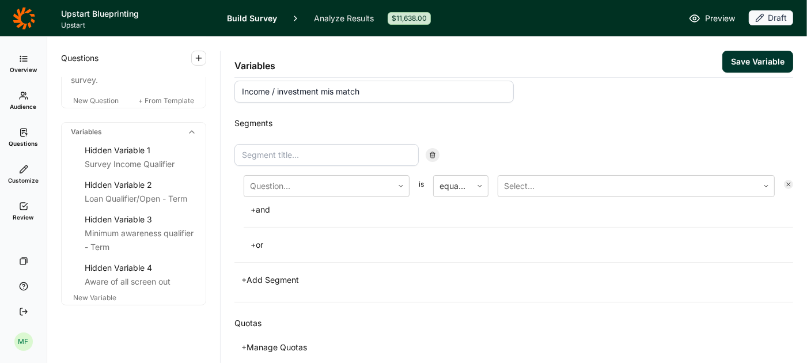
click at [264, 86] on input "Income / investment mis match" at bounding box center [373, 92] width 279 height 22
click at [252, 144] on input at bounding box center [326, 155] width 184 height 22
paste input "Income / investment mis match"
type input "Income / investment mis match"
click at [277, 186] on div at bounding box center [318, 186] width 137 height 16
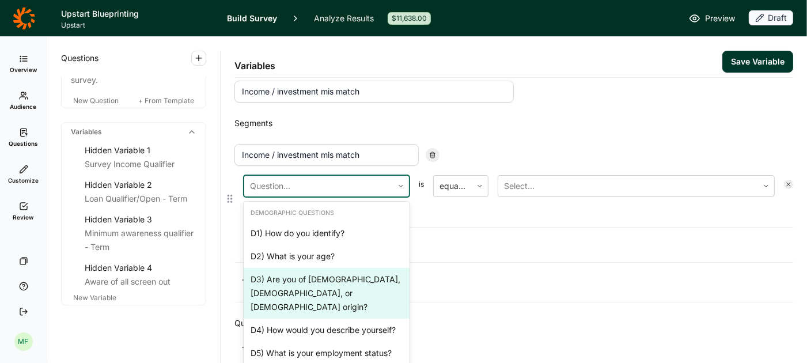
scroll to position [93, 0]
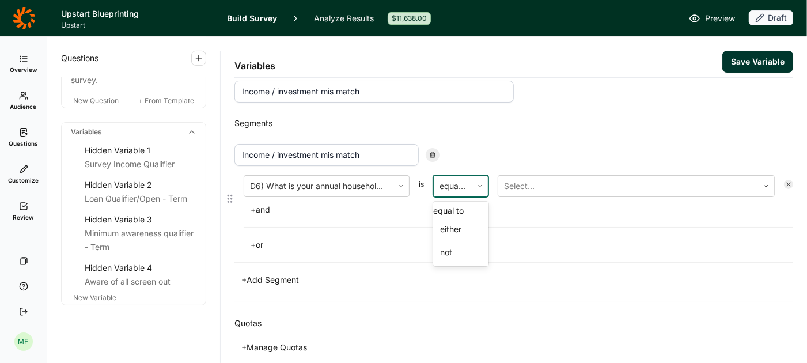
click at [479, 190] on div at bounding box center [480, 186] width 16 height 21
click at [462, 241] on div "either" at bounding box center [460, 229] width 55 height 23
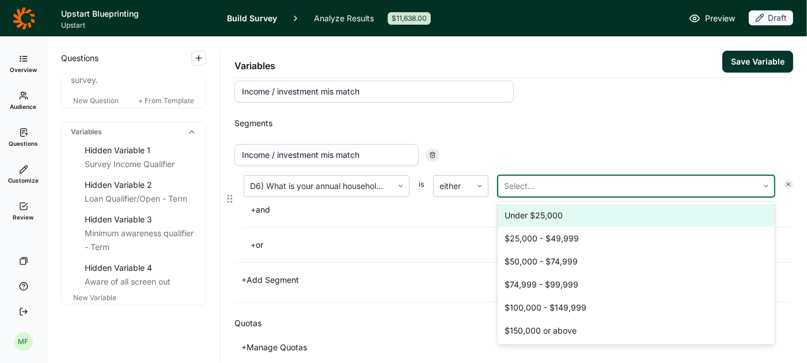
click at [514, 183] on div at bounding box center [628, 186] width 248 height 16
click at [513, 221] on div "Under $25,000" at bounding box center [636, 215] width 277 height 23
click at [514, 219] on div "$25,000 - $49,999" at bounding box center [636, 215] width 277 height 23
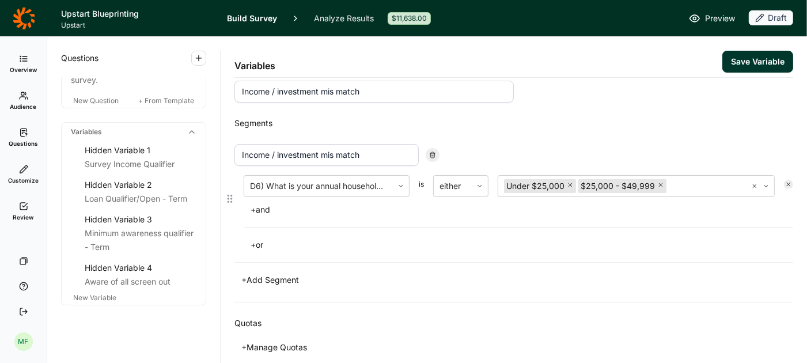
click at [266, 206] on button "+ and" at bounding box center [260, 210] width 33 height 16
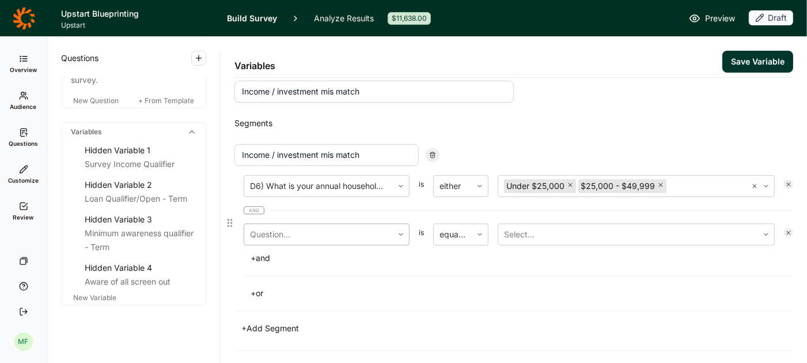
click at [258, 229] on div at bounding box center [318, 234] width 137 height 16
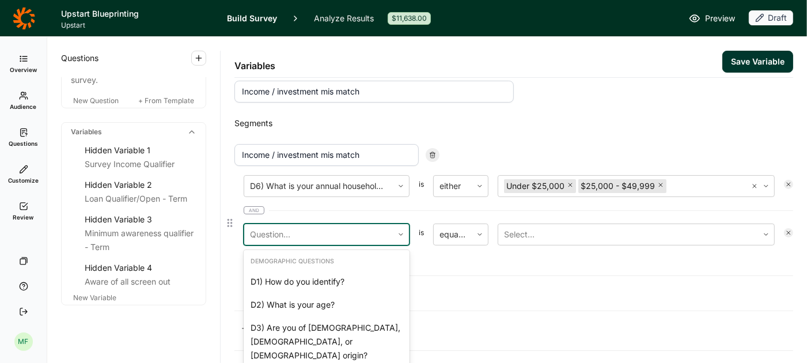
scroll to position [2905, 0]
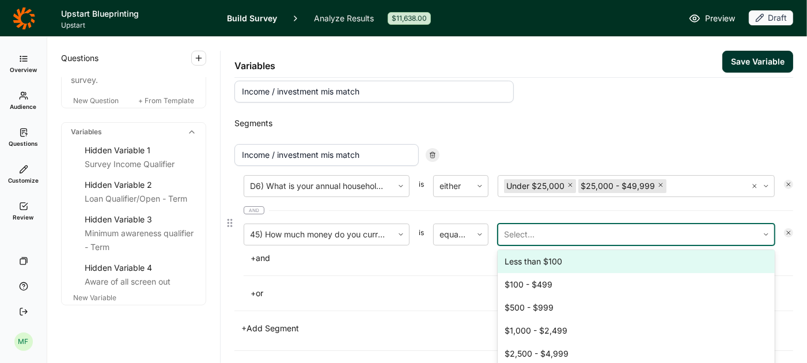
click at [536, 234] on div at bounding box center [628, 234] width 248 height 16
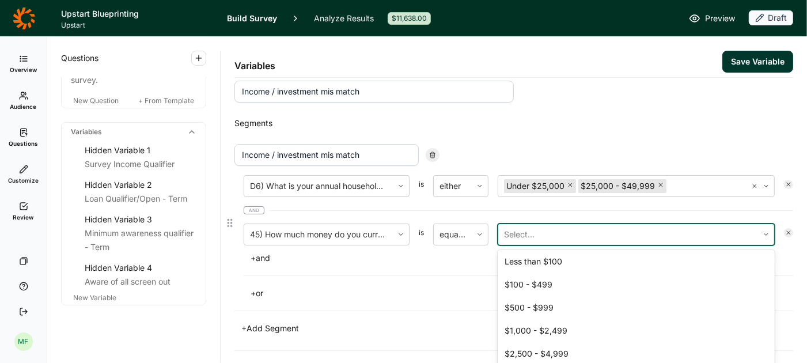
scroll to position [217, 0]
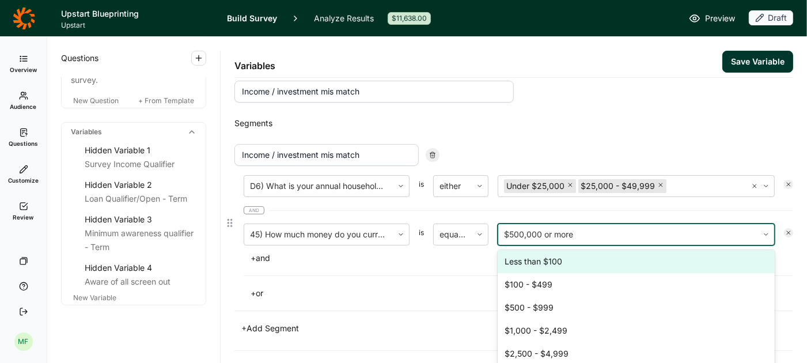
click at [525, 232] on div at bounding box center [628, 234] width 248 height 16
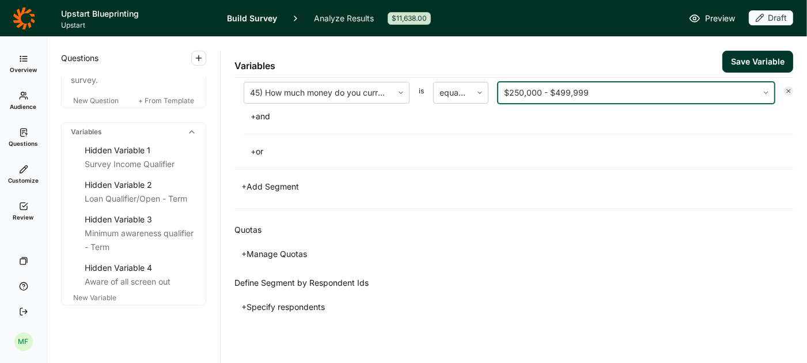
scroll to position [166, 0]
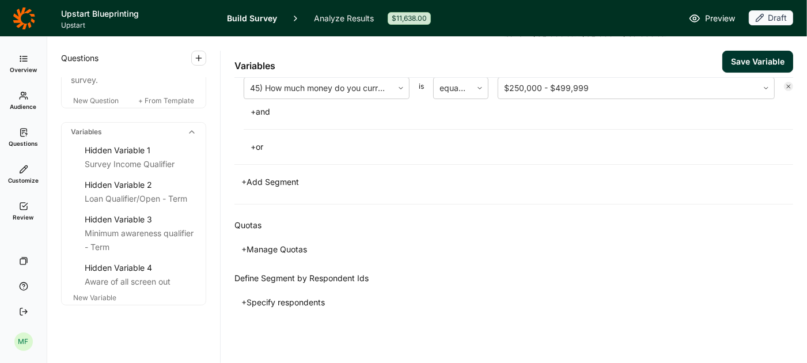
click at [292, 247] on button "+ Manage Quotas" at bounding box center [274, 249] width 80 height 16
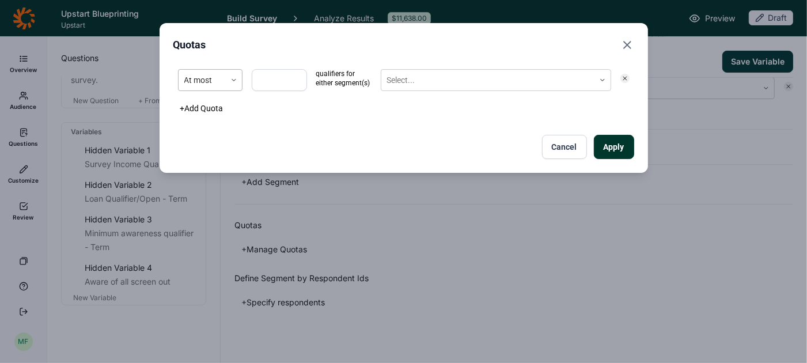
click at [234, 84] on div at bounding box center [234, 80] width 16 height 21
click at [572, 149] on button "Cancel" at bounding box center [564, 147] width 45 height 24
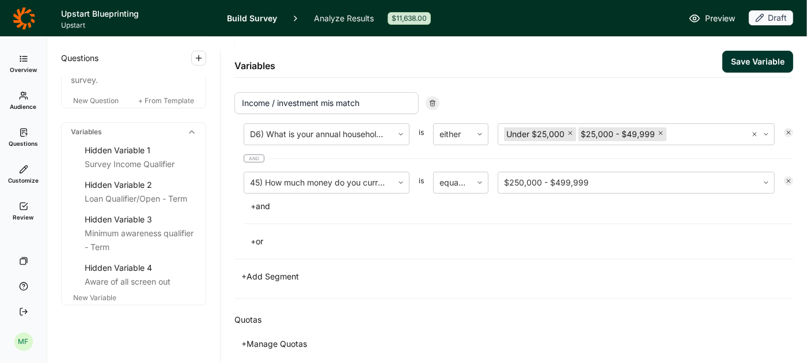
scroll to position [81, 0]
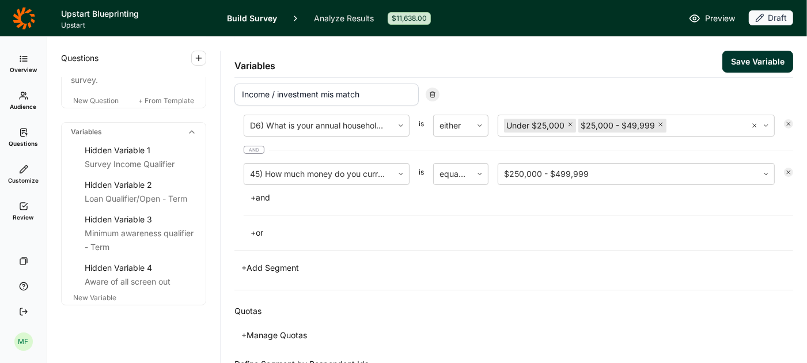
click at [741, 56] on button "Save Variable" at bounding box center [757, 62] width 71 height 22
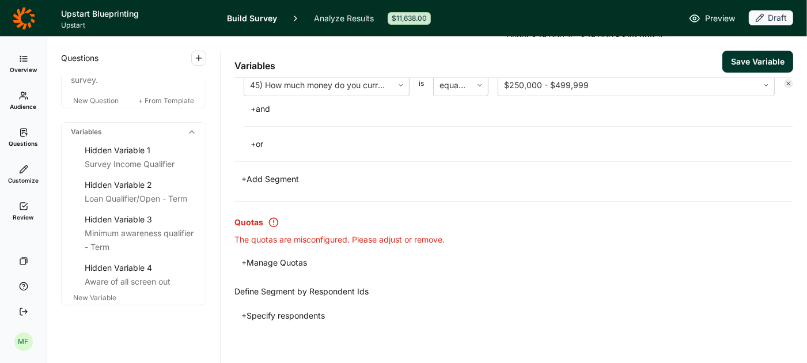
scroll to position [236, 0]
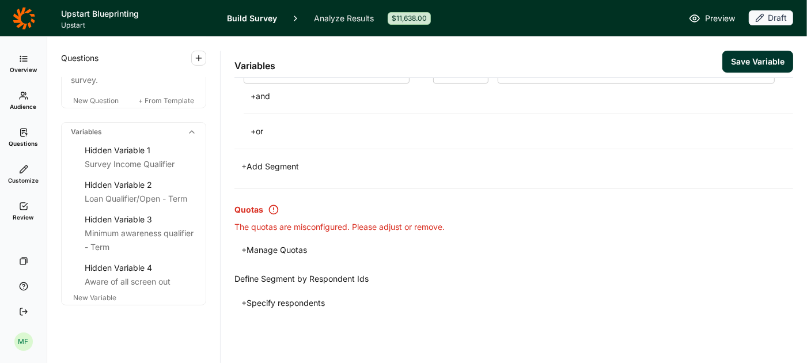
click at [463, 264] on div "Quotas The quotas are misconfigured. Please adjust or remove. + Manage Quotas" at bounding box center [513, 230] width 559 height 83
click at [271, 207] on icon at bounding box center [274, 210] width 12 height 12
click at [275, 247] on button "+ Manage Quotas" at bounding box center [274, 250] width 80 height 16
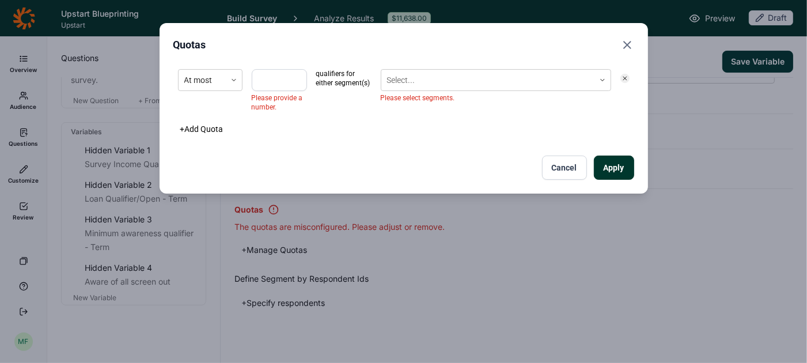
click at [624, 78] on use at bounding box center [624, 78] width 3 height 3
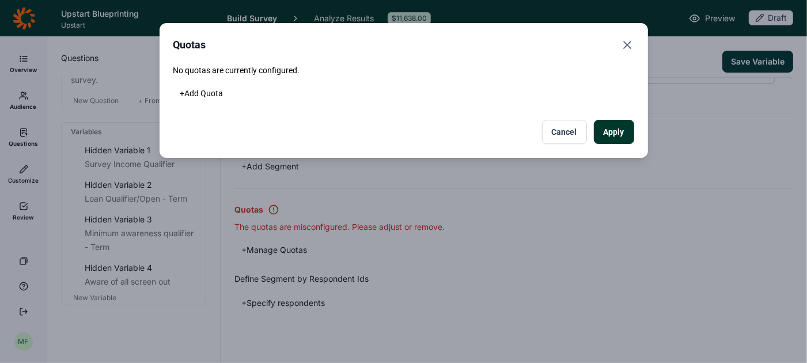
click at [608, 134] on button "Apply" at bounding box center [614, 132] width 40 height 24
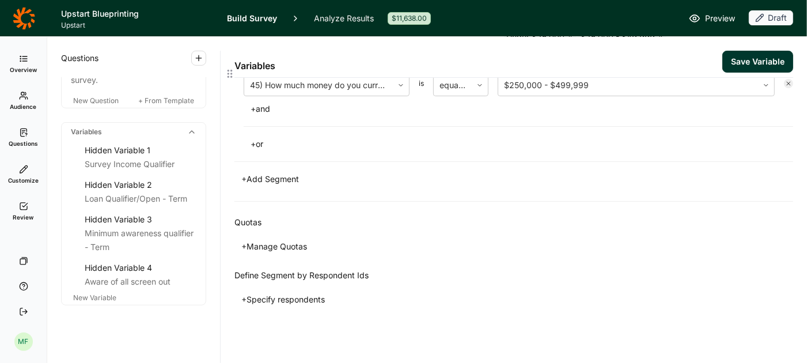
scroll to position [166, 0]
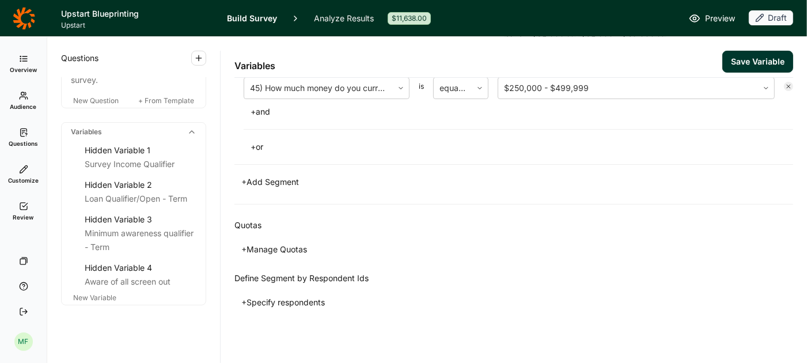
click at [734, 61] on button "Save Variable" at bounding box center [757, 62] width 71 height 22
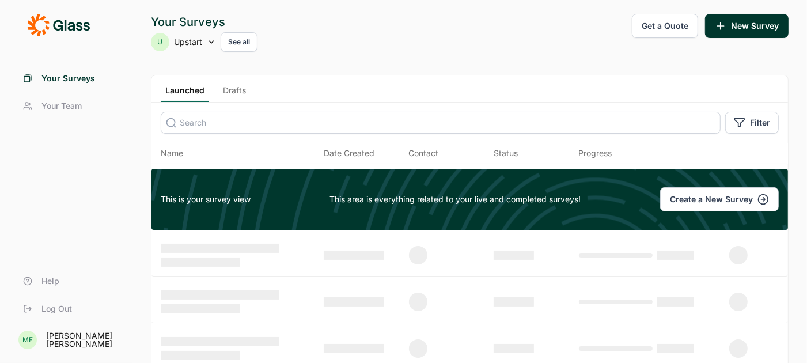
click at [211, 42] on use at bounding box center [211, 42] width 5 height 2
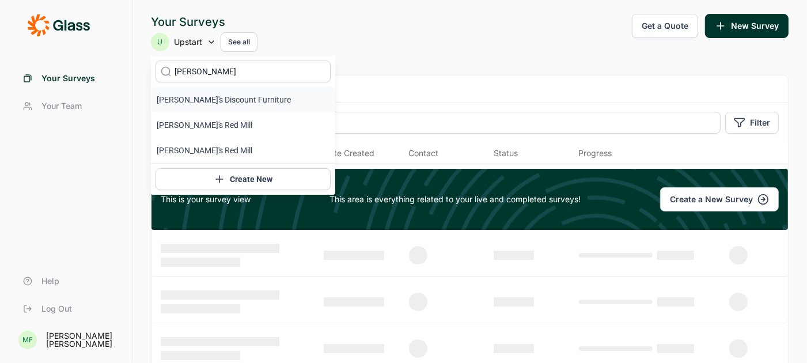
type input "bob"
click at [188, 98] on li "Bob's Discount Furniture" at bounding box center [243, 99] width 184 height 25
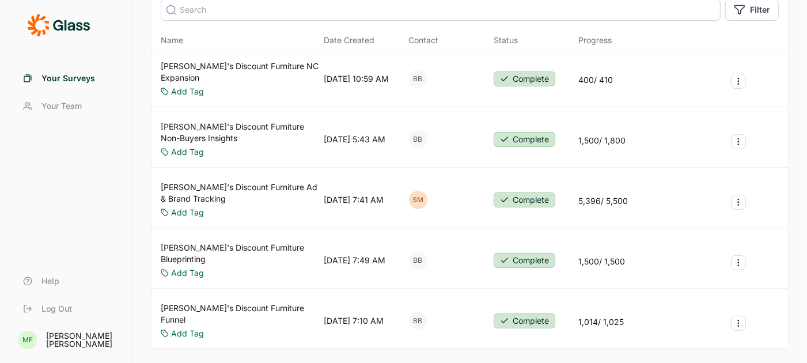
scroll to position [118, 0]
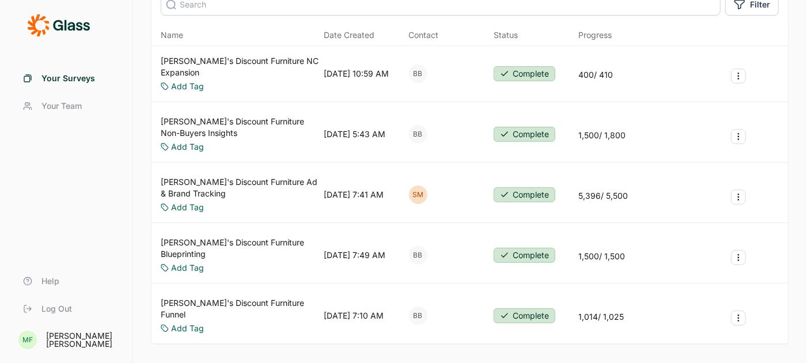
click at [267, 237] on link "Bob's Discount Furniture Blueprinting" at bounding box center [240, 248] width 158 height 23
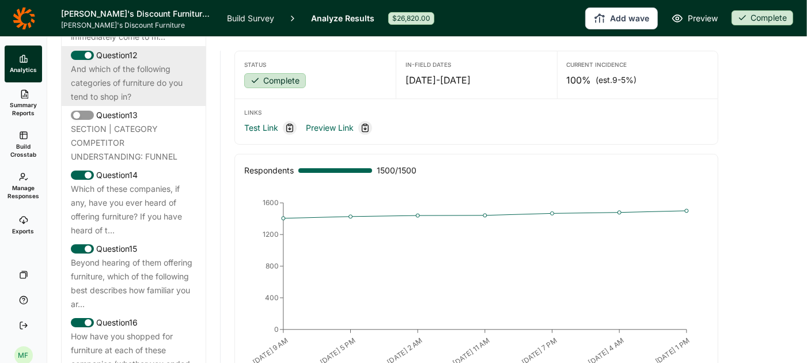
scroll to position [1256, 0]
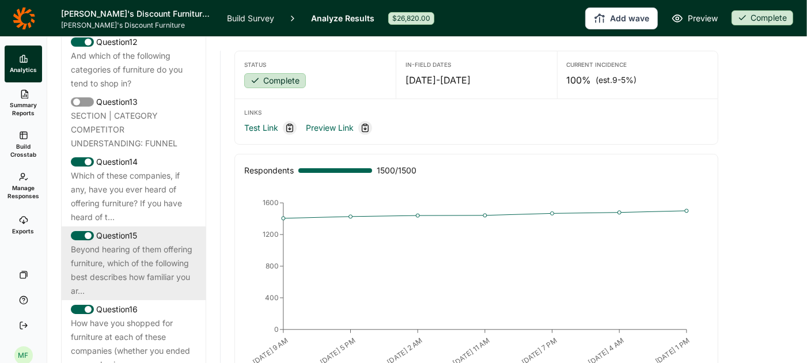
click at [174, 261] on div "Beyond hearing of them offering furniture, which of the following best describe…" at bounding box center [134, 270] width 126 height 55
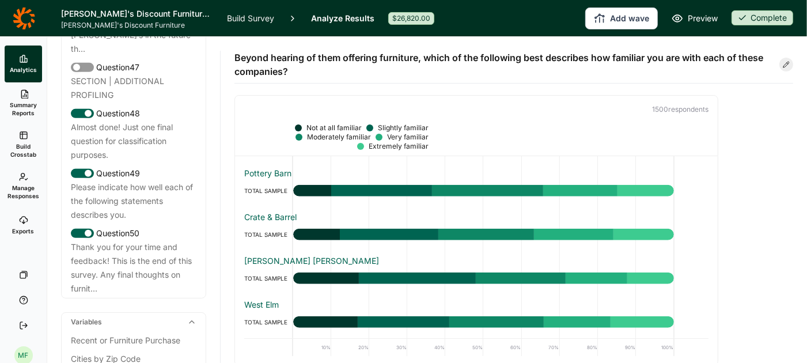
scroll to position [3737, 0]
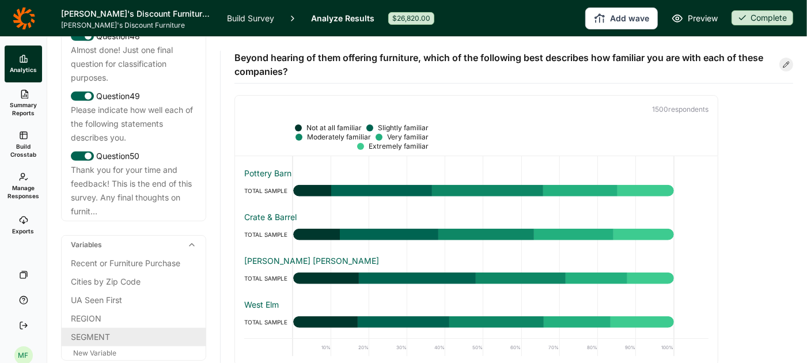
click at [113, 330] on div "SEGMENT" at bounding box center [134, 337] width 126 height 14
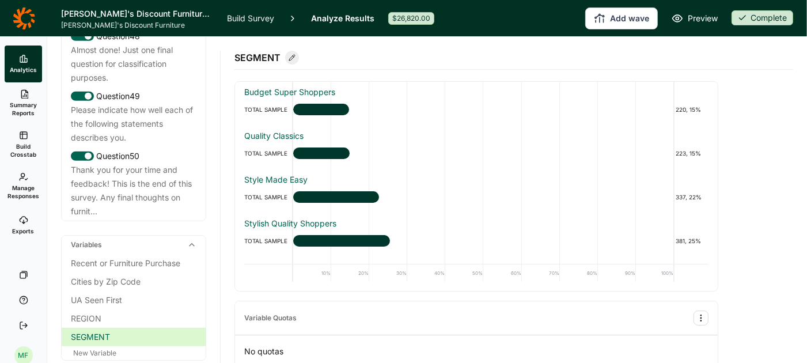
click at [260, 18] on link "Build Survey" at bounding box center [250, 18] width 47 height 36
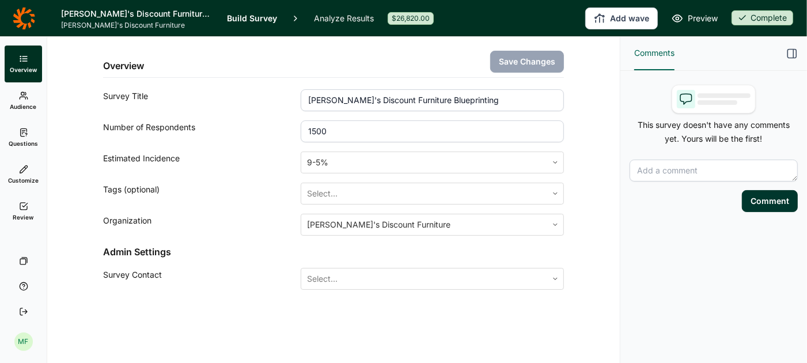
click at [22, 137] on link "Questions" at bounding box center [23, 137] width 37 height 37
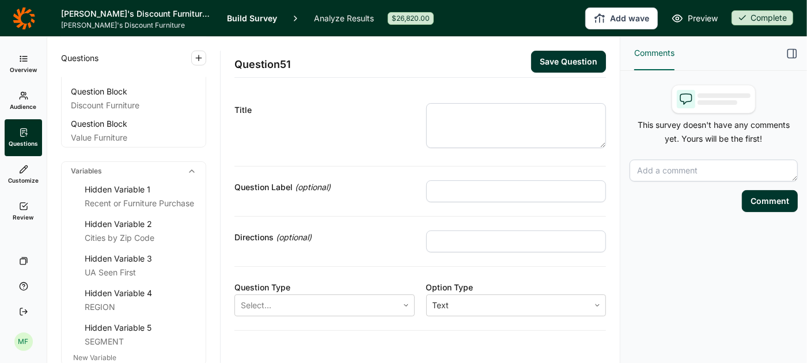
scroll to position [4413, 0]
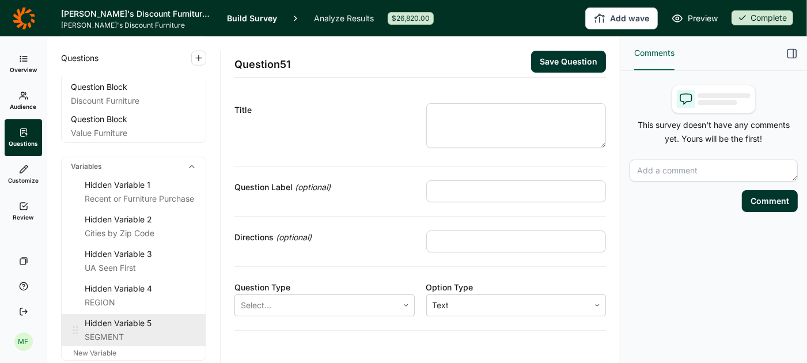
click at [108, 330] on div "SEGMENT" at bounding box center [141, 337] width 112 height 14
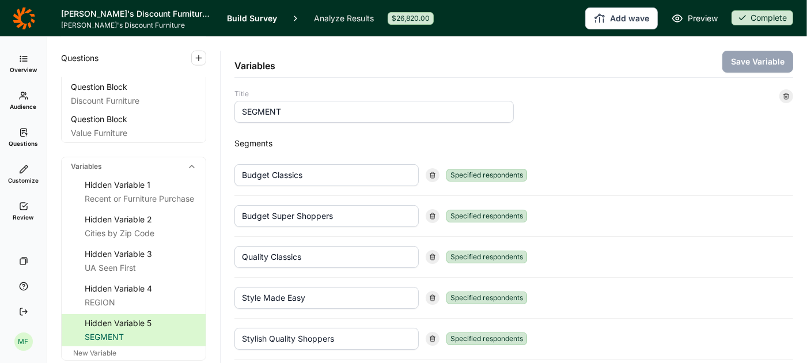
click at [338, 16] on link "Analyze Results" at bounding box center [344, 18] width 60 height 36
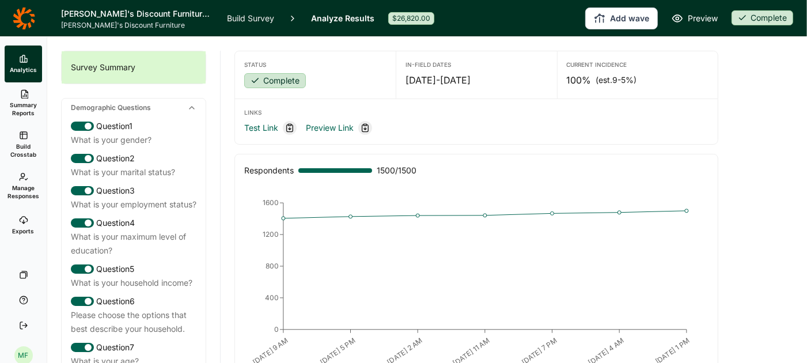
click at [13, 224] on link "Exports" at bounding box center [23, 225] width 37 height 37
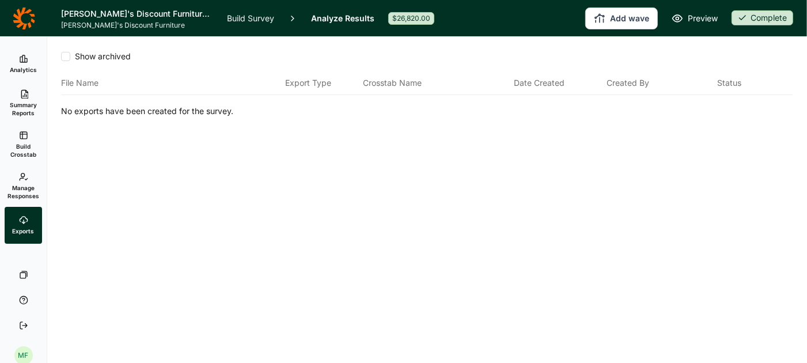
click at [24, 140] on link "Build Crosstab" at bounding box center [23, 144] width 37 height 41
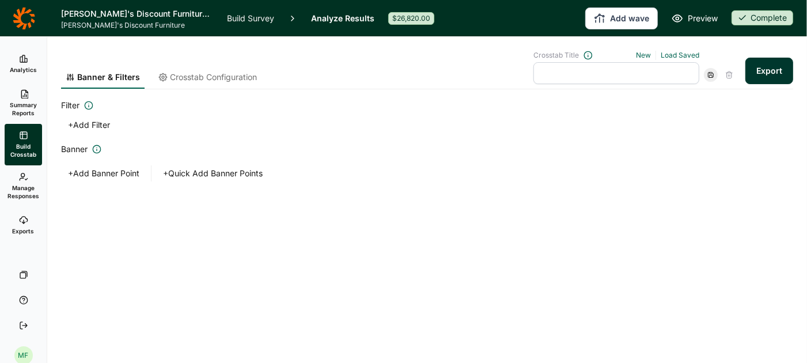
click at [226, 72] on span "Crosstab Configuration" at bounding box center [213, 77] width 87 height 12
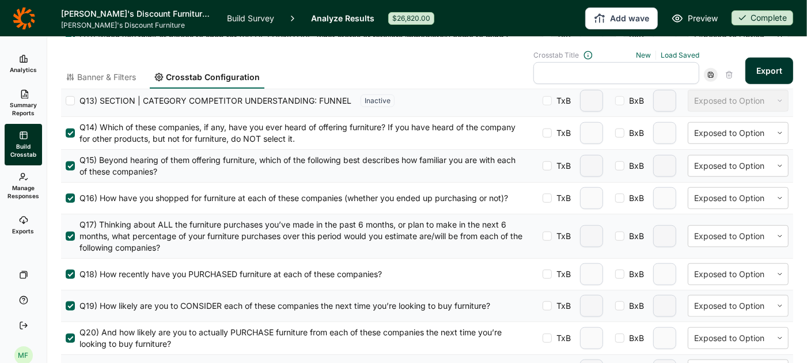
scroll to position [789, 0]
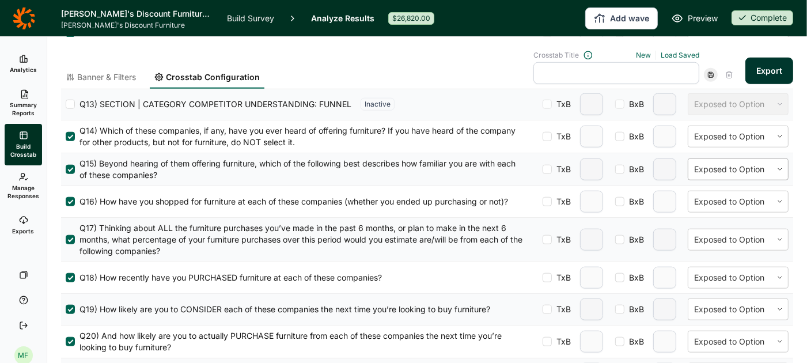
click at [783, 166] on icon at bounding box center [780, 169] width 7 height 7
click at [548, 165] on div at bounding box center [547, 169] width 9 height 9
click at [543, 169] on input "TxB" at bounding box center [543, 169] width 0 height 0
type input "2"
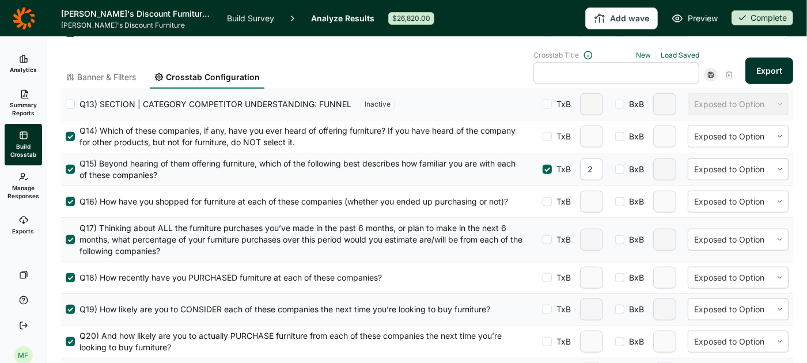
click at [548, 166] on div at bounding box center [548, 169] width 6 height 6
click at [543, 169] on input "TxB" at bounding box center [543, 169] width 0 height 0
click at [229, 17] on link "Build Survey" at bounding box center [250, 18] width 47 height 36
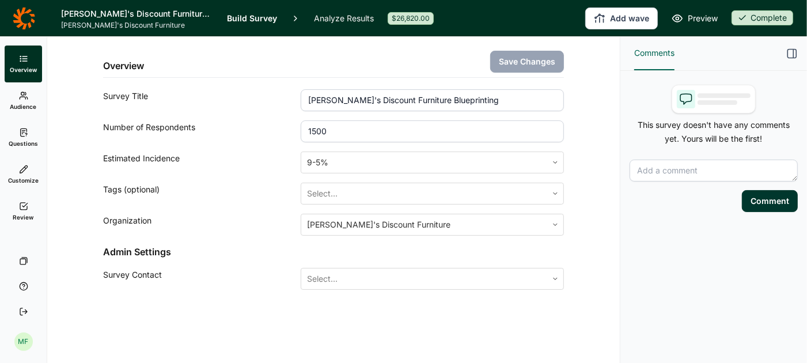
click at [13, 135] on link "Questions" at bounding box center [23, 137] width 37 height 37
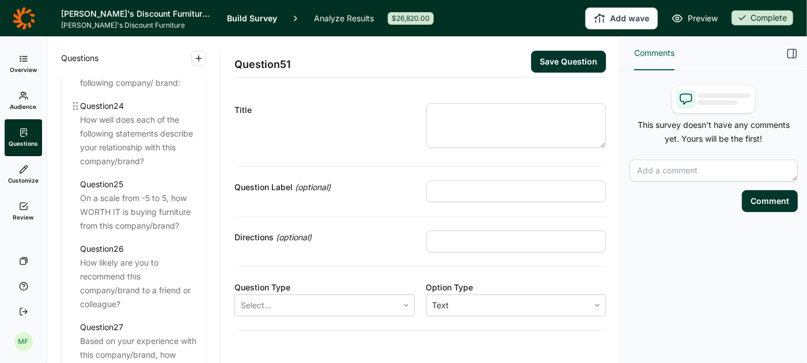
scroll to position [2193, 0]
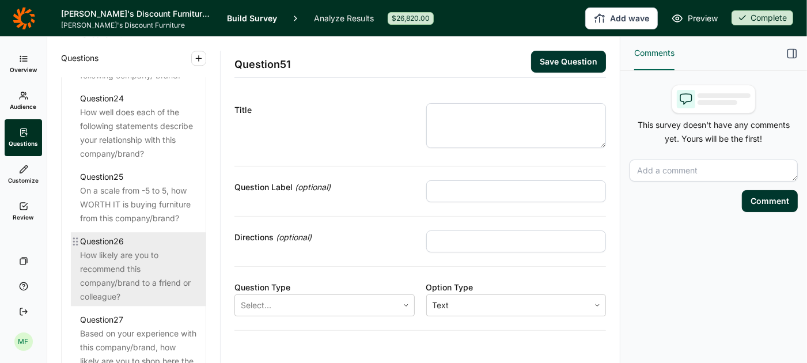
click at [135, 248] on div "How likely are you to recommend this company/brand to a friend or colleague?" at bounding box center [138, 275] width 116 height 55
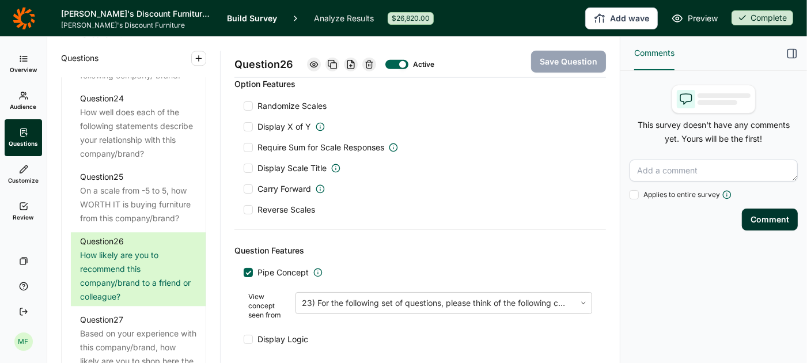
scroll to position [592, 0]
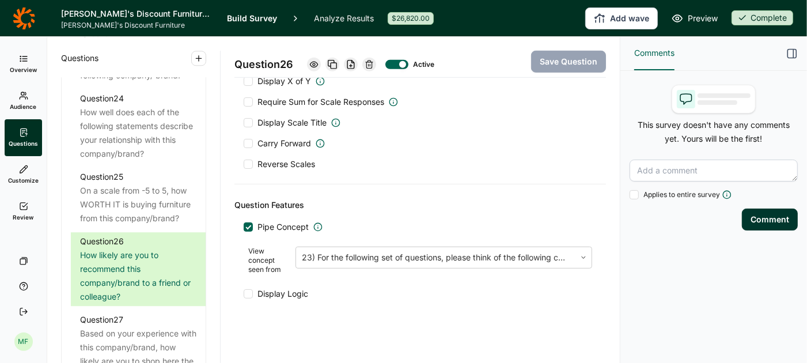
click at [31, 13] on icon at bounding box center [24, 18] width 22 height 23
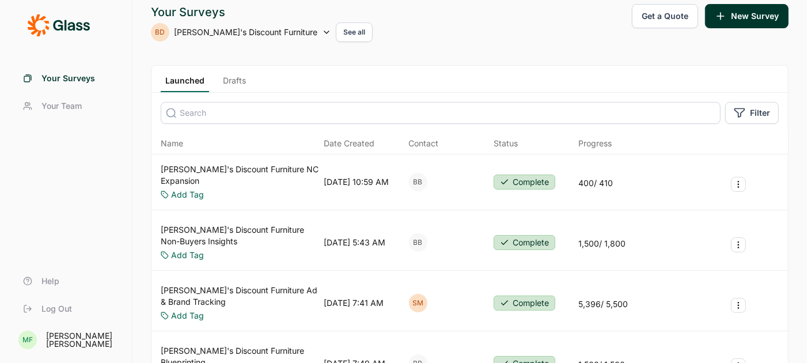
scroll to position [13, 0]
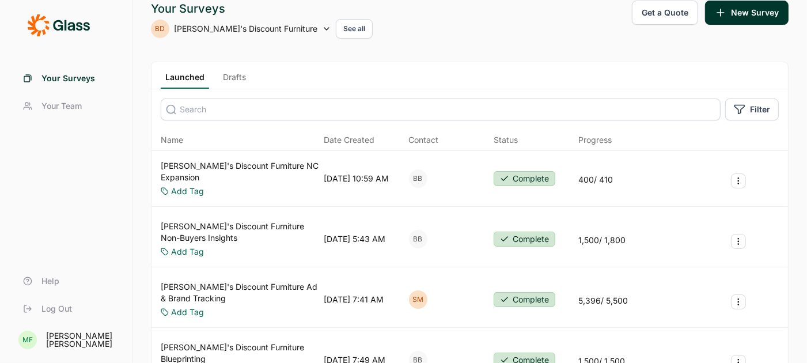
click at [235, 77] on link "Drafts" at bounding box center [234, 79] width 32 height 17
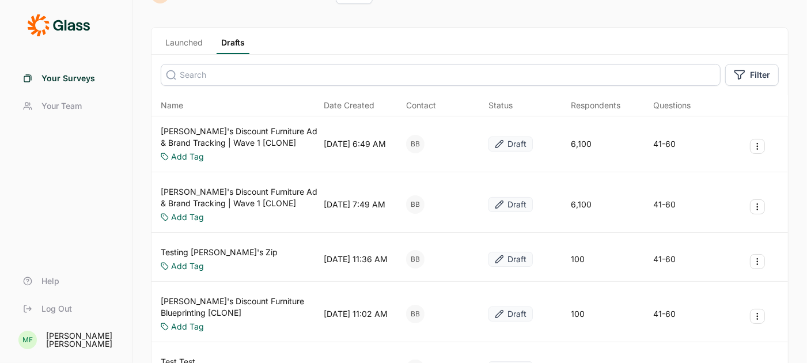
scroll to position [31, 0]
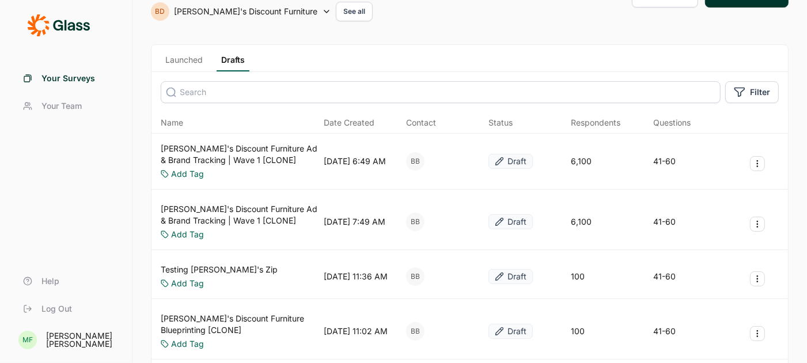
click at [246, 208] on link "Bob's Discount Furniture Ad & Brand Tracking | Wave 1 [CLONE]" at bounding box center [240, 214] width 158 height 23
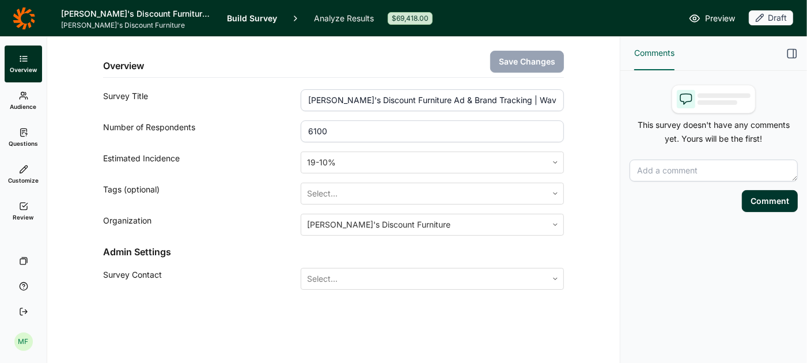
click at [23, 138] on link "Questions" at bounding box center [23, 137] width 37 height 37
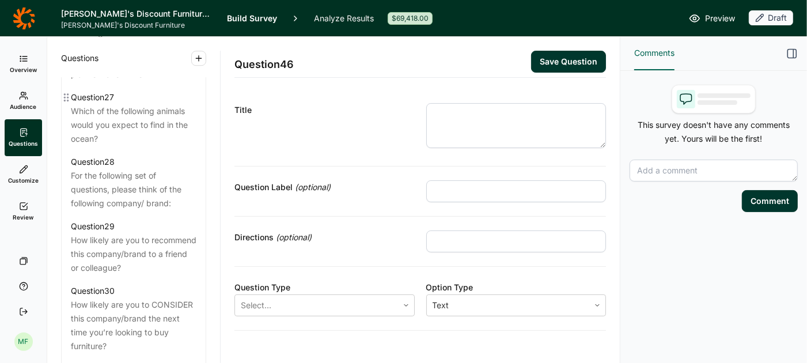
scroll to position [2492, 0]
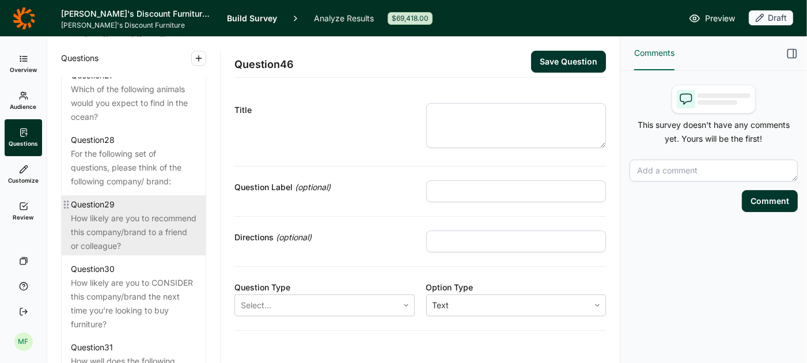
click at [119, 214] on div "How likely are you to recommend this company/brand to a friend or colleague?" at bounding box center [134, 231] width 126 height 41
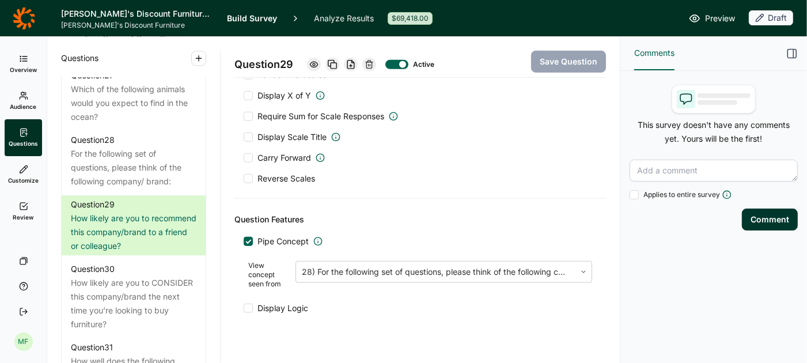
scroll to position [592, 0]
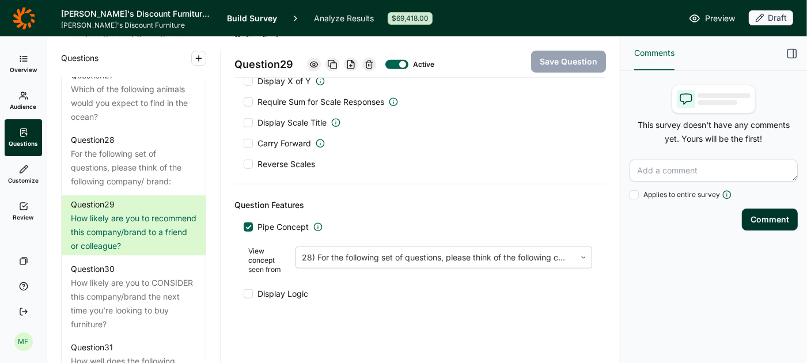
click at [349, 20] on link "Analyze Results" at bounding box center [344, 18] width 60 height 36
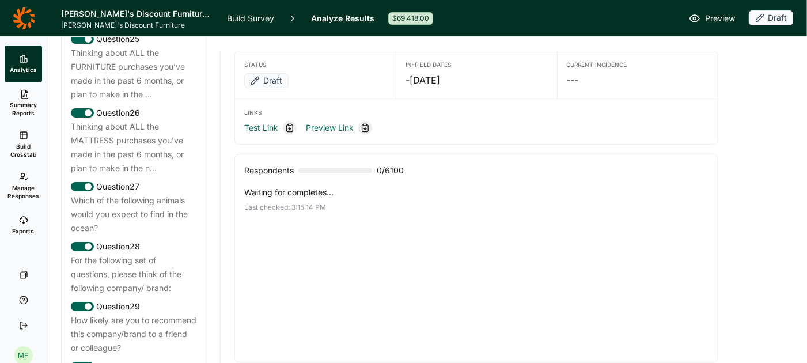
scroll to position [2257, 0]
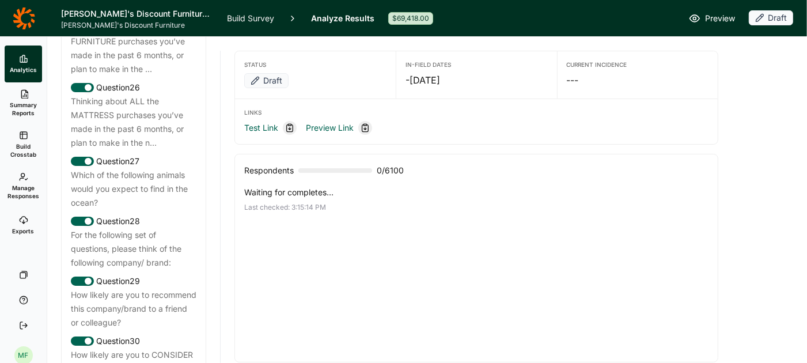
click at [152, 241] on div "For the following set of questions, please think of the following company/ bran…" at bounding box center [134, 248] width 126 height 41
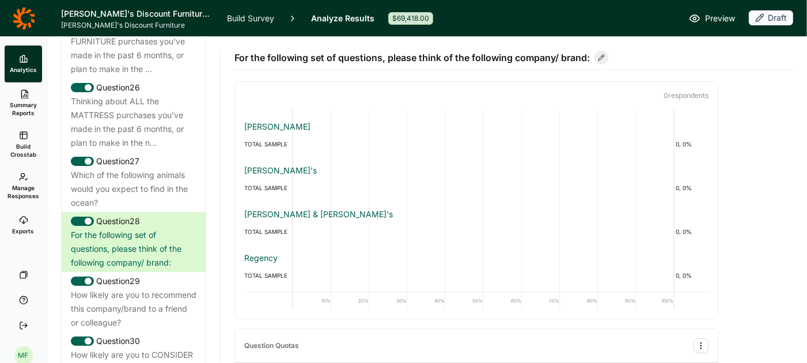
scroll to position [86, 0]
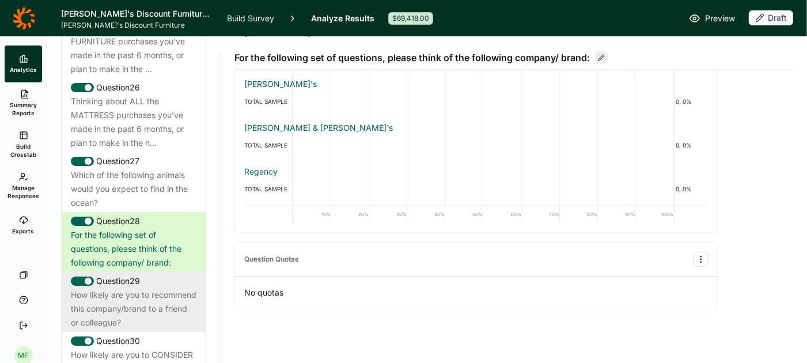
click at [125, 288] on div "How likely are you to recommend this company/brand to a friend or colleague?" at bounding box center [134, 308] width 126 height 41
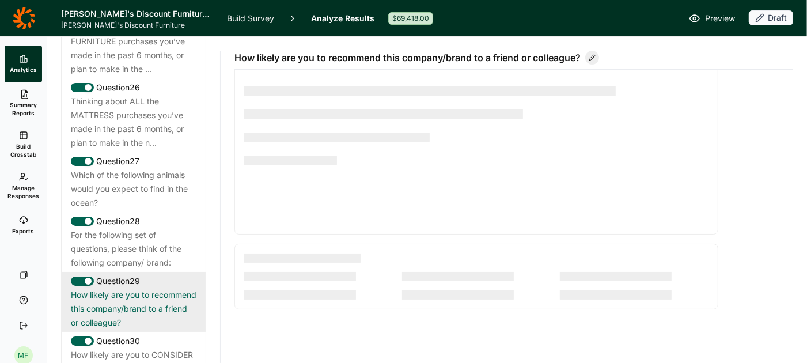
scroll to position [34, 0]
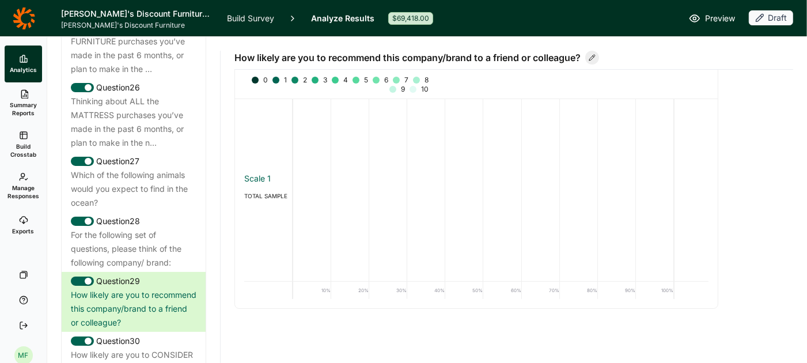
click at [21, 14] on icon at bounding box center [24, 18] width 22 height 22
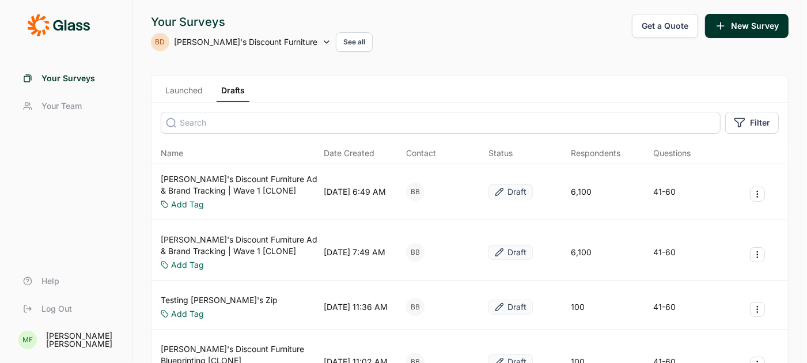
click at [187, 85] on link "Launched" at bounding box center [184, 93] width 47 height 17
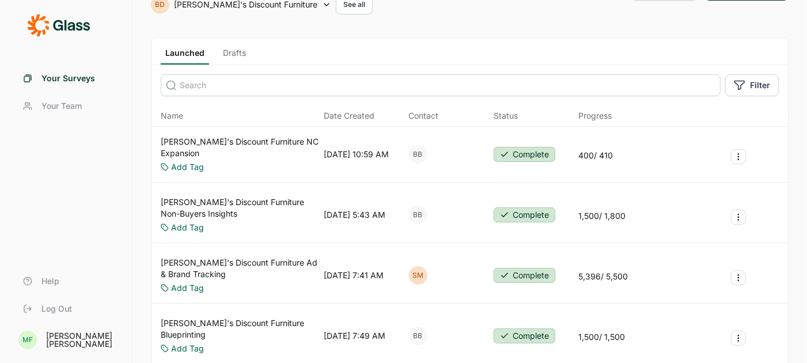
scroll to position [49, 0]
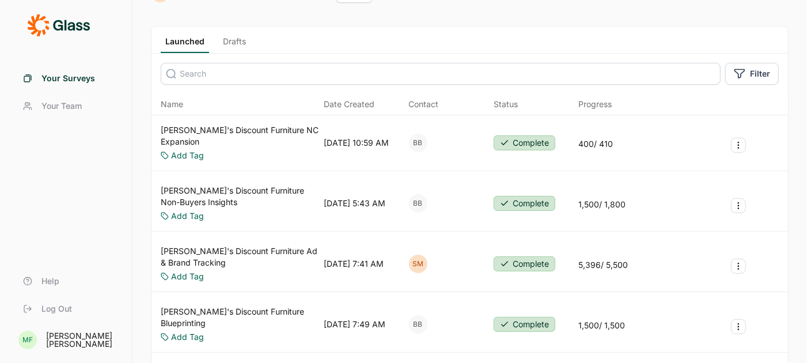
click at [231, 306] on link "Bob's Discount Furniture Blueprinting" at bounding box center [240, 317] width 158 height 23
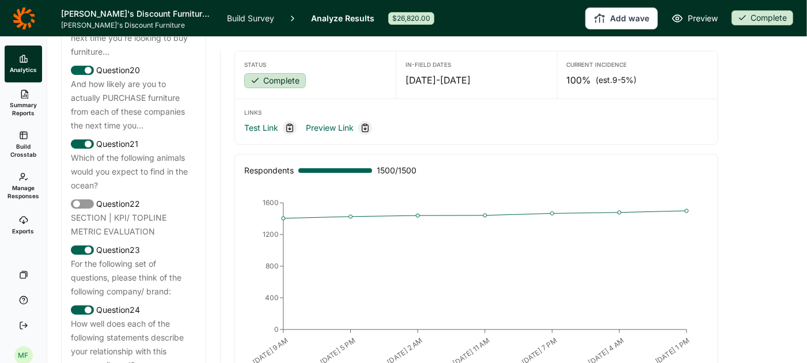
scroll to position [1784, 0]
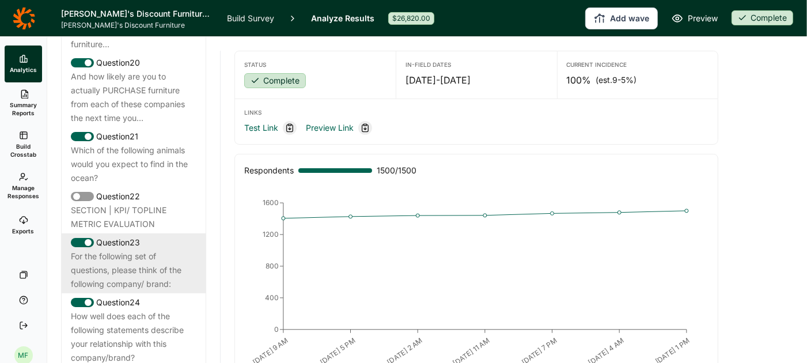
click at [124, 249] on div "For the following set of questions, please think of the following company/ bran…" at bounding box center [134, 269] width 126 height 41
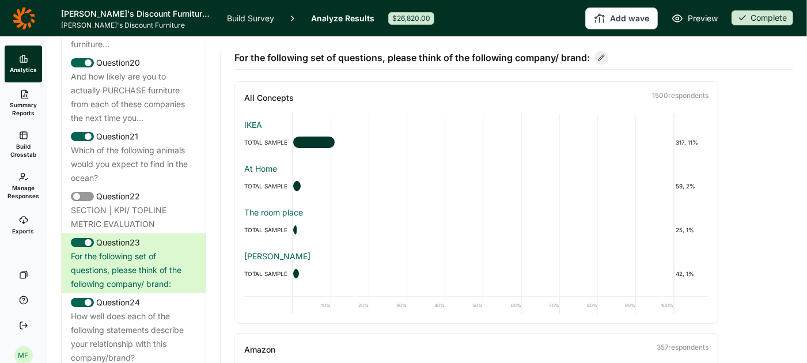
scroll to position [0, 0]
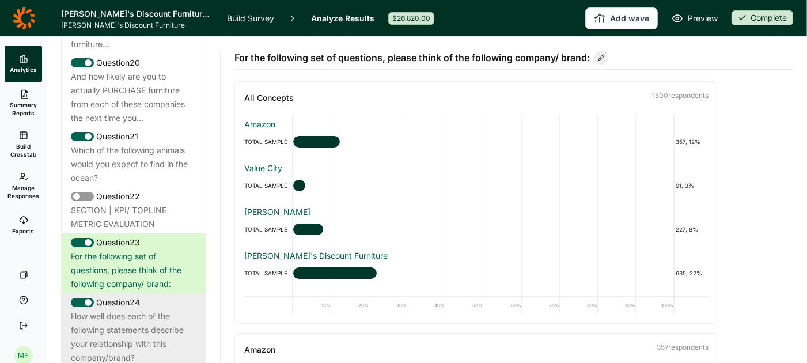
click at [110, 309] on div "How well does each of the following statements describe your relationship with …" at bounding box center [134, 336] width 126 height 55
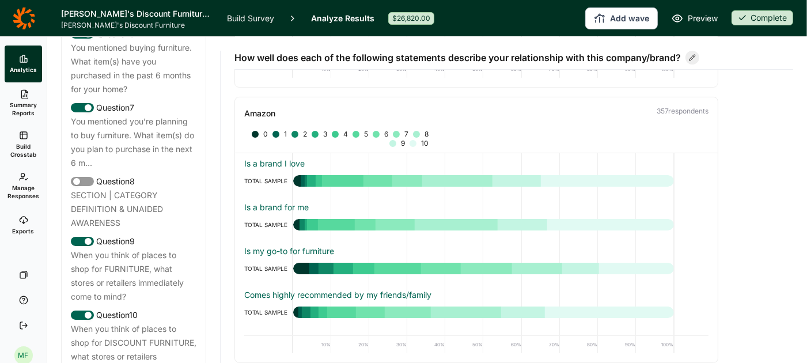
scroll to position [847, 0]
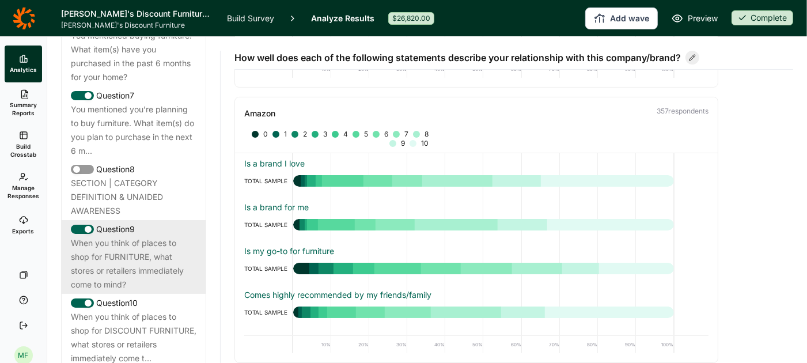
click at [114, 247] on div "When you think of places to shop for FURNITURE, what stores or retailers immedi…" at bounding box center [134, 263] width 126 height 55
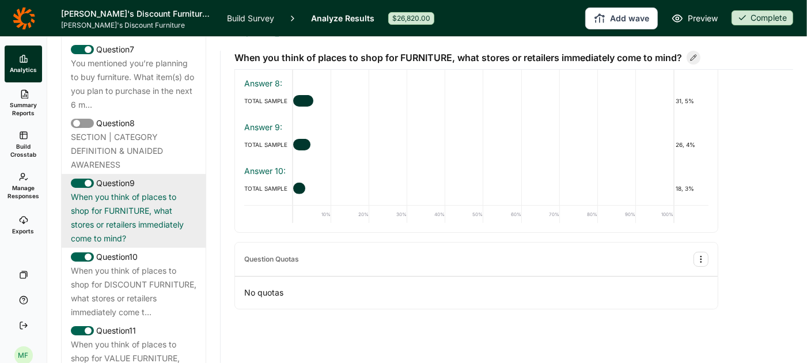
scroll to position [894, 0]
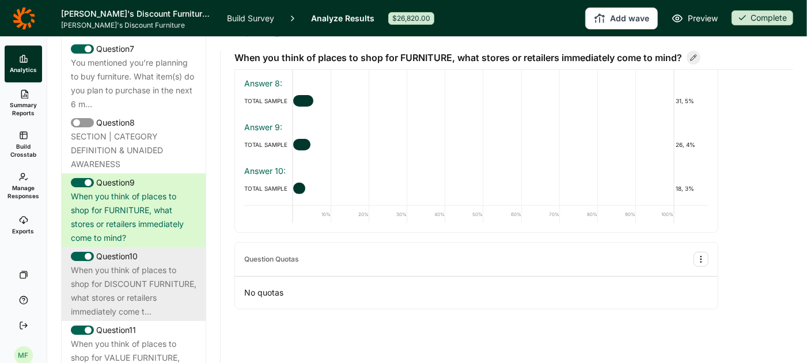
click at [140, 263] on div "When you think of places to shop for DISCOUNT FURNITURE, what stores or retaile…" at bounding box center [134, 290] width 126 height 55
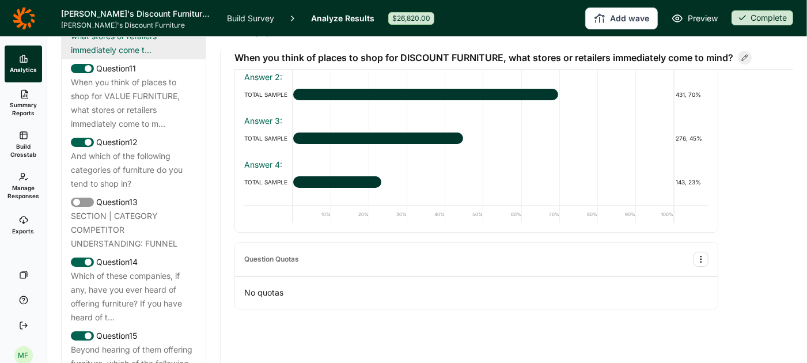
scroll to position [1159, 0]
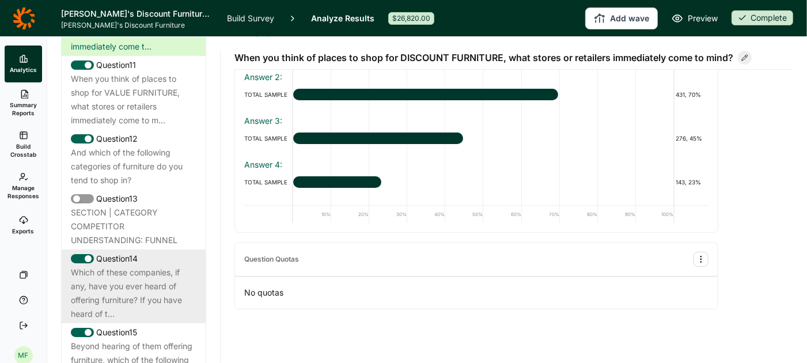
click at [139, 268] on div "Which of these companies, if any, have you ever heard of offering furniture? If…" at bounding box center [134, 293] width 126 height 55
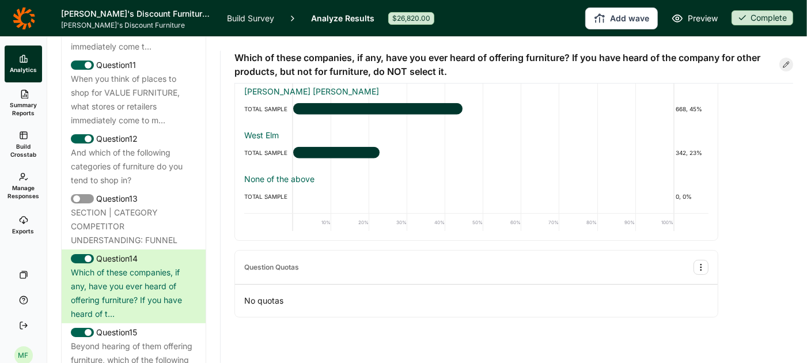
scroll to position [100, 0]
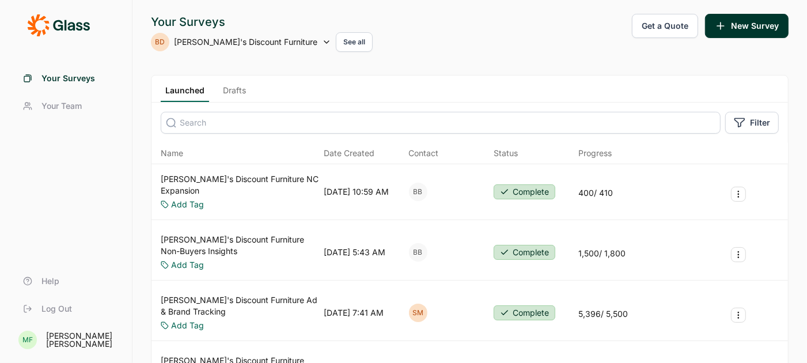
click at [271, 42] on div "BD Bob's Discount Furniture See all" at bounding box center [262, 42] width 222 height 20
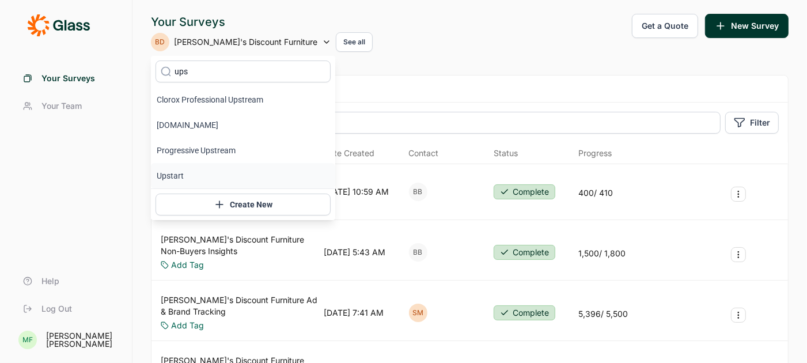
type input "ups"
click at [173, 169] on li "Upstart" at bounding box center [243, 175] width 184 height 25
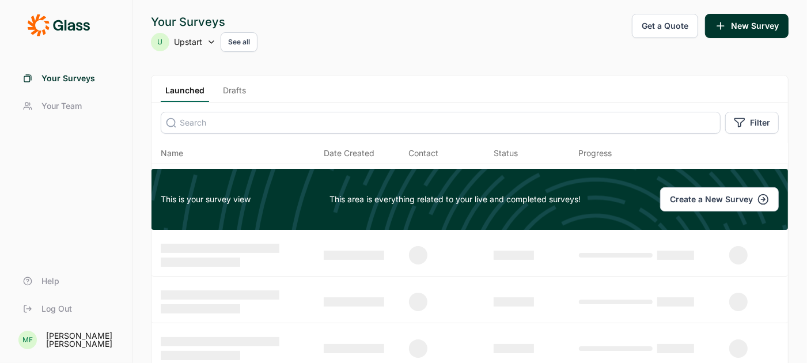
click at [241, 88] on link "Drafts" at bounding box center [234, 93] width 32 height 17
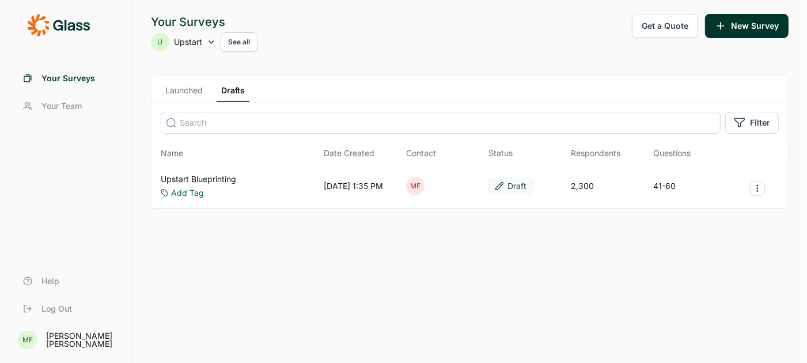
click at [194, 177] on link "Upstart Blueprinting" at bounding box center [198, 179] width 75 height 12
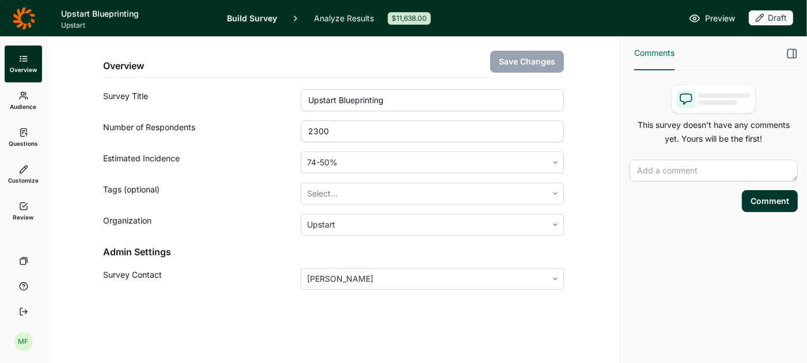
click at [23, 139] on span "Questions" at bounding box center [23, 143] width 29 height 8
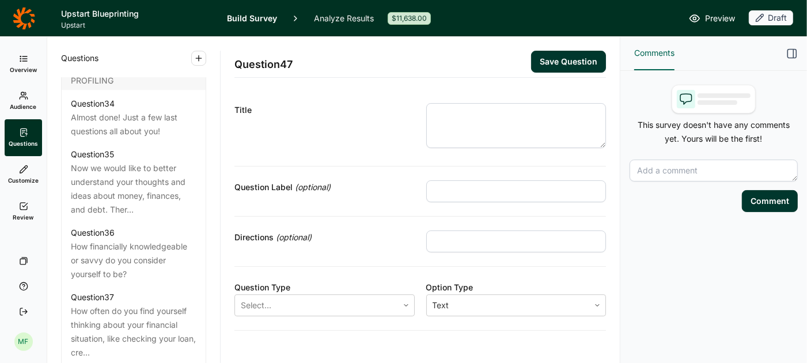
scroll to position [2736, 0]
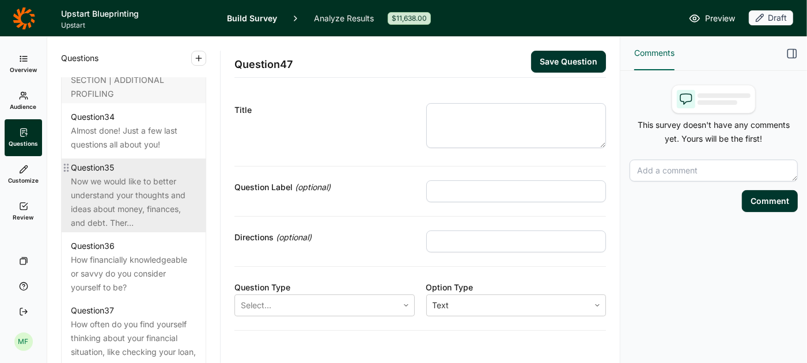
click at [126, 192] on div "Now we would like to better understand your thoughts and ideas about money, fin…" at bounding box center [134, 202] width 126 height 55
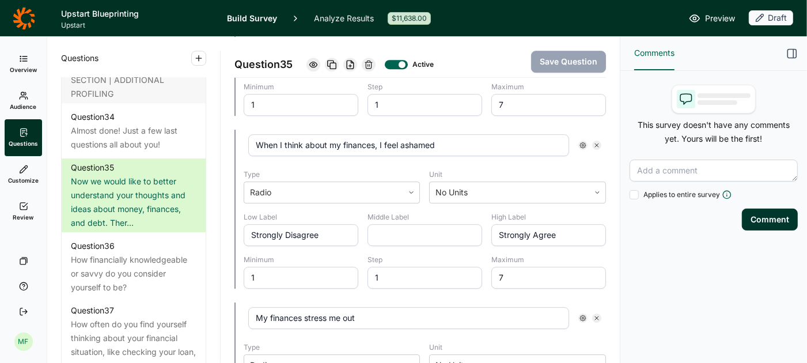
scroll to position [2948, 0]
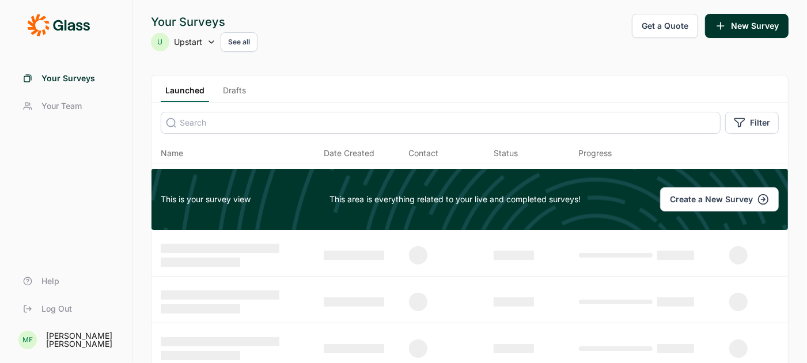
click at [230, 90] on link "Drafts" at bounding box center [234, 93] width 32 height 17
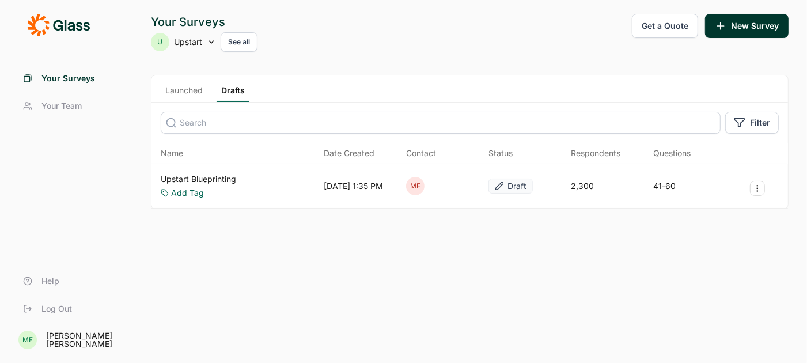
click at [190, 179] on link "Upstart Blueprinting" at bounding box center [198, 179] width 75 height 12
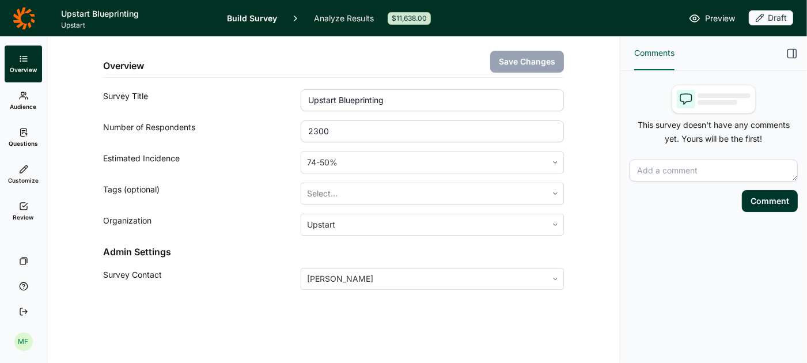
click at [337, 21] on link "Analyze Results" at bounding box center [344, 18] width 60 height 36
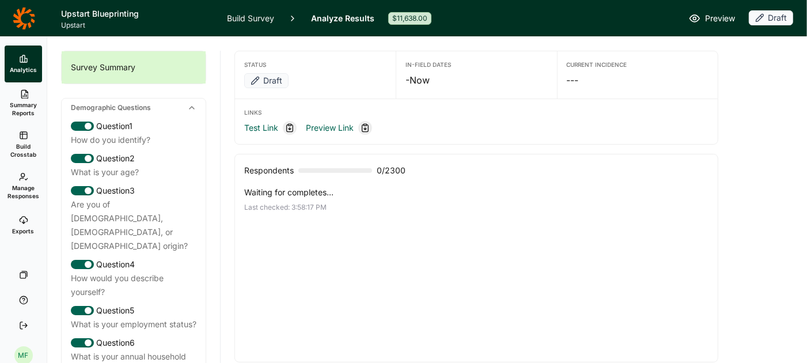
click at [27, 221] on use at bounding box center [23, 220] width 7 height 7
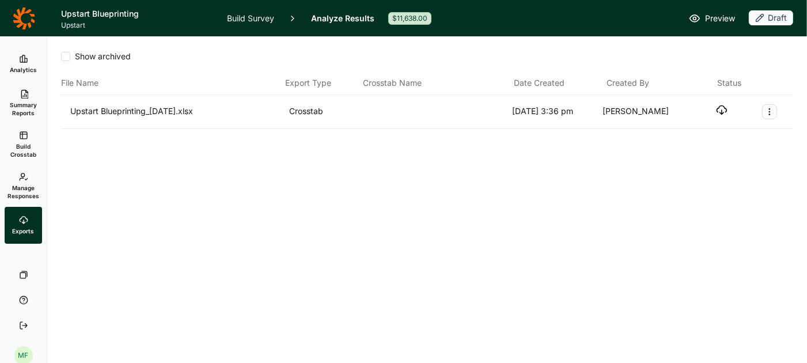
click at [25, 98] on link "Summary Reports" at bounding box center [23, 102] width 37 height 41
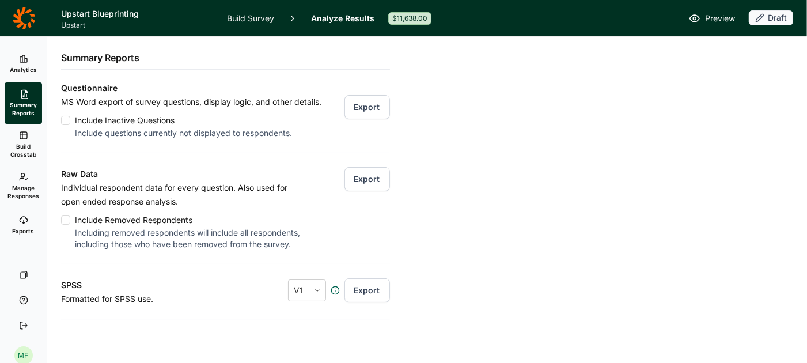
click at [267, 17] on link "Build Survey" at bounding box center [250, 18] width 47 height 36
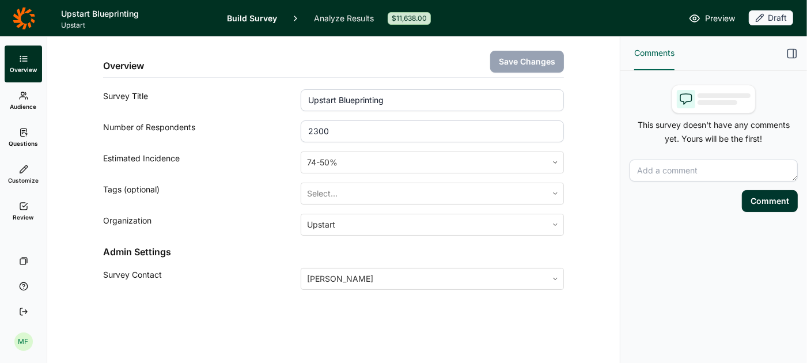
click at [358, 12] on link "Analyze Results" at bounding box center [344, 18] width 60 height 36
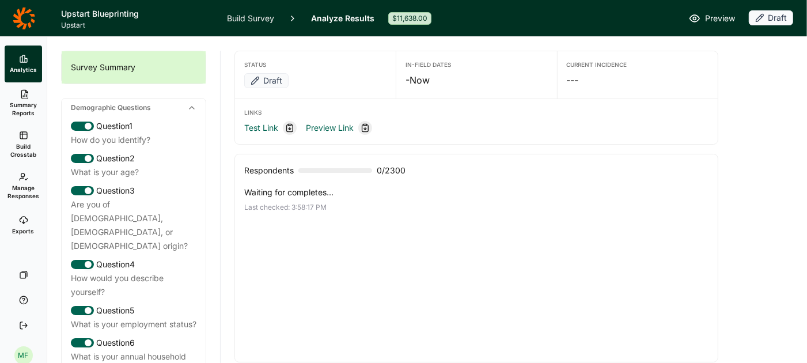
click at [25, 105] on span "Summary Reports" at bounding box center [23, 109] width 28 height 16
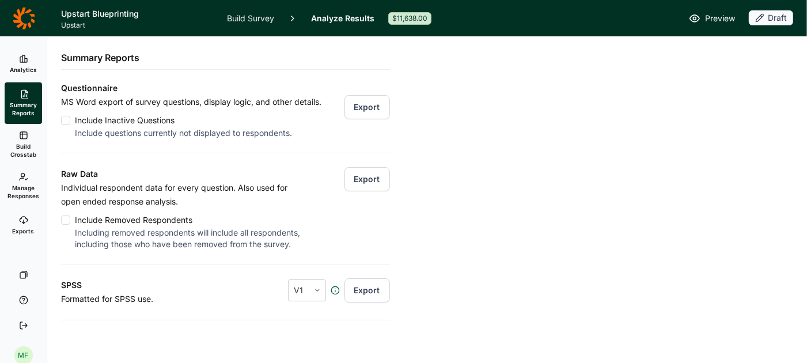
click at [27, 157] on span "Build Crosstab" at bounding box center [23, 150] width 28 height 16
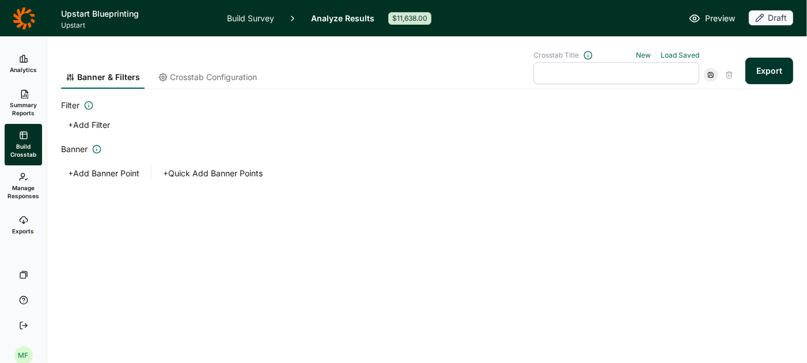
click at [27, 181] on link "Manage Responses" at bounding box center [23, 185] width 37 height 41
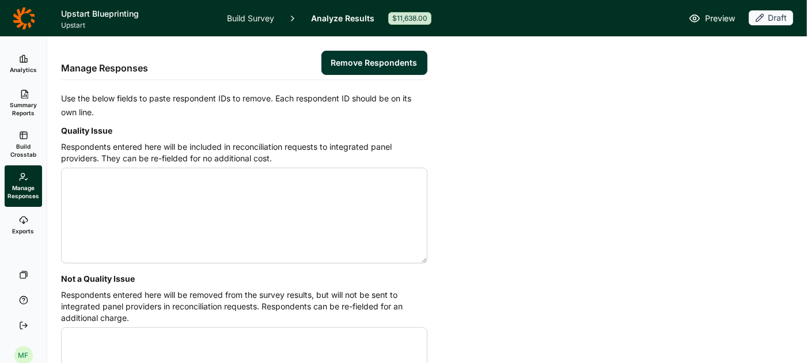
click at [21, 227] on span "Exports" at bounding box center [24, 231] width 22 height 8
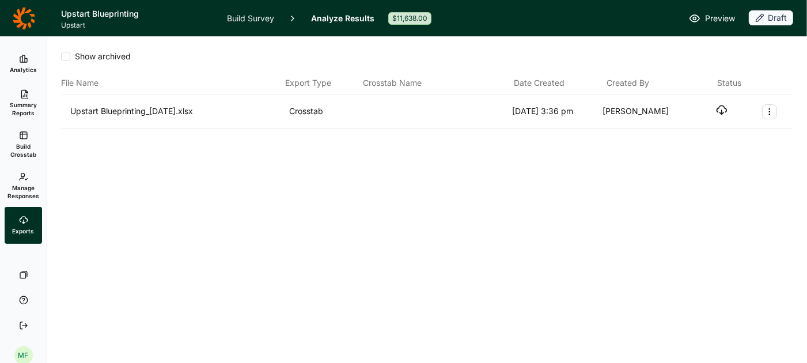
click at [721, 110] on icon "button" at bounding box center [722, 110] width 12 height 12
